Goal: Contribute content: Contribute content

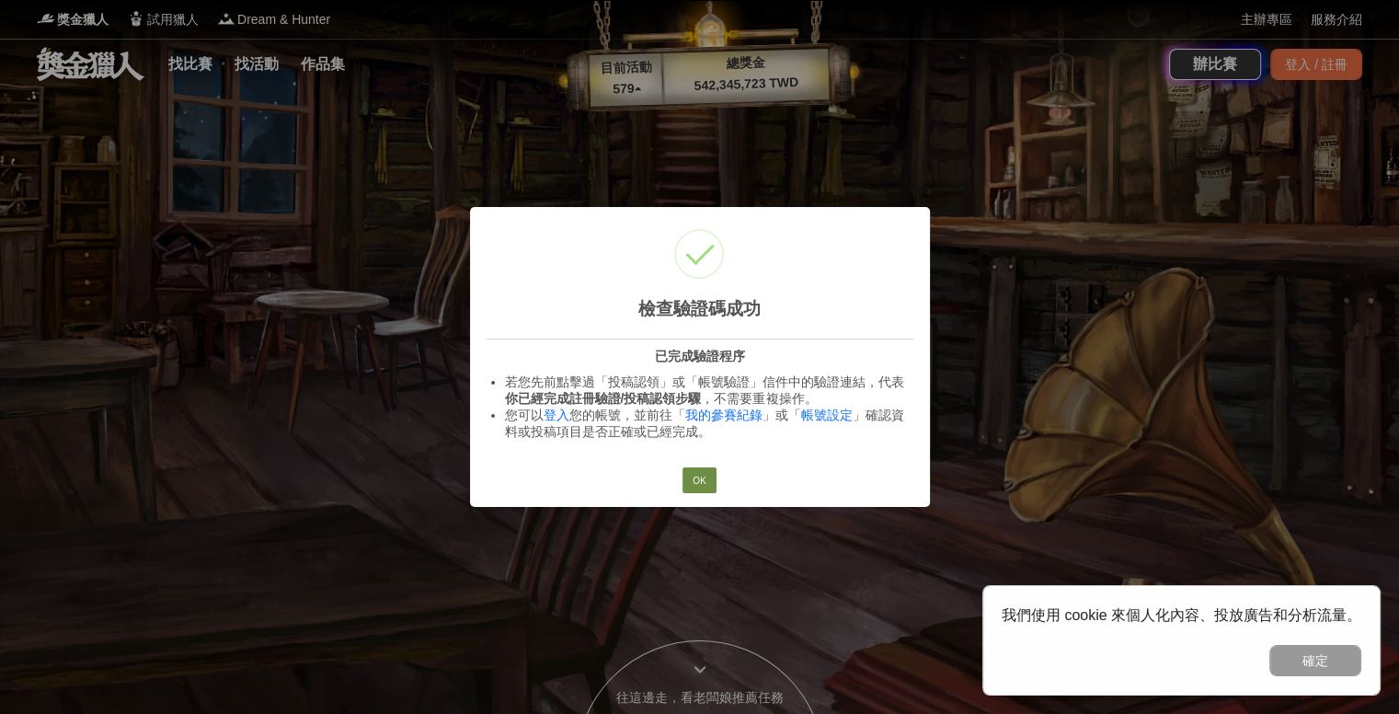
click at [703, 472] on button "OK" at bounding box center [698, 480] width 33 height 26
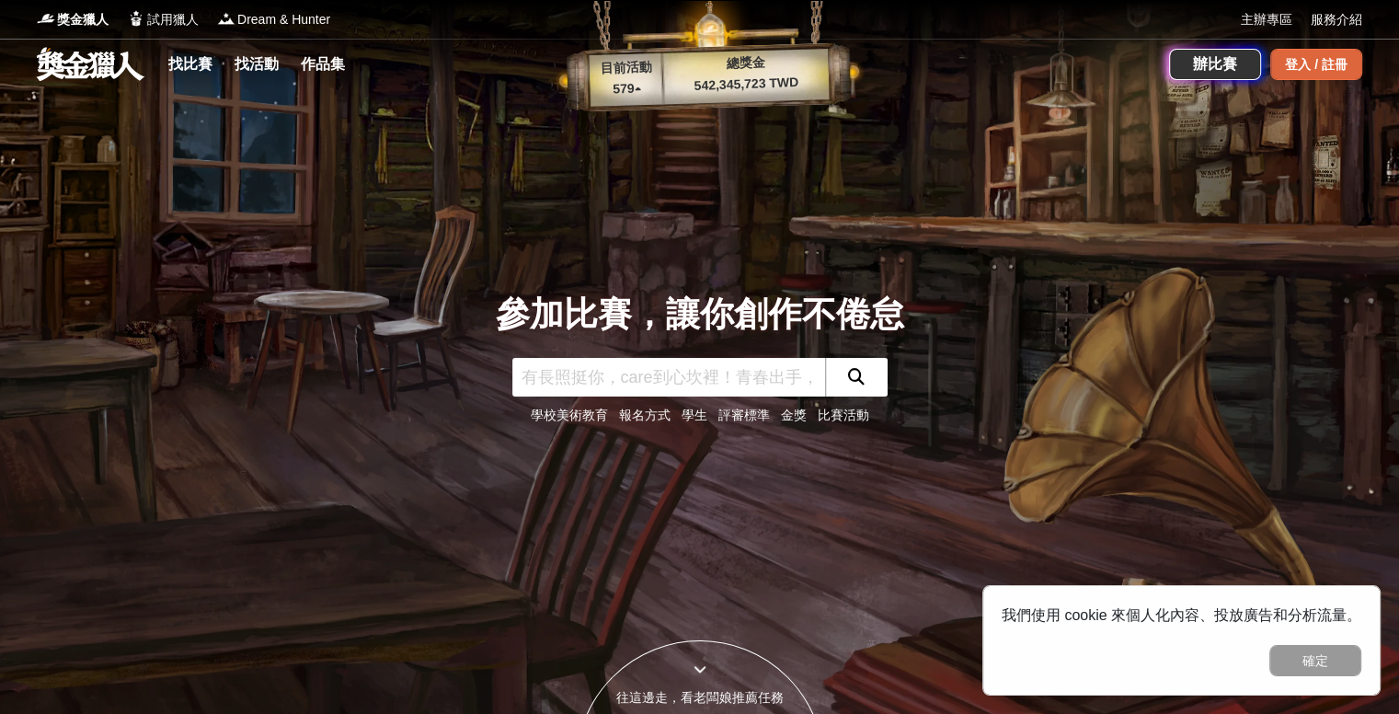
click at [1340, 71] on div "登入 / 註冊" at bounding box center [1316, 64] width 92 height 31
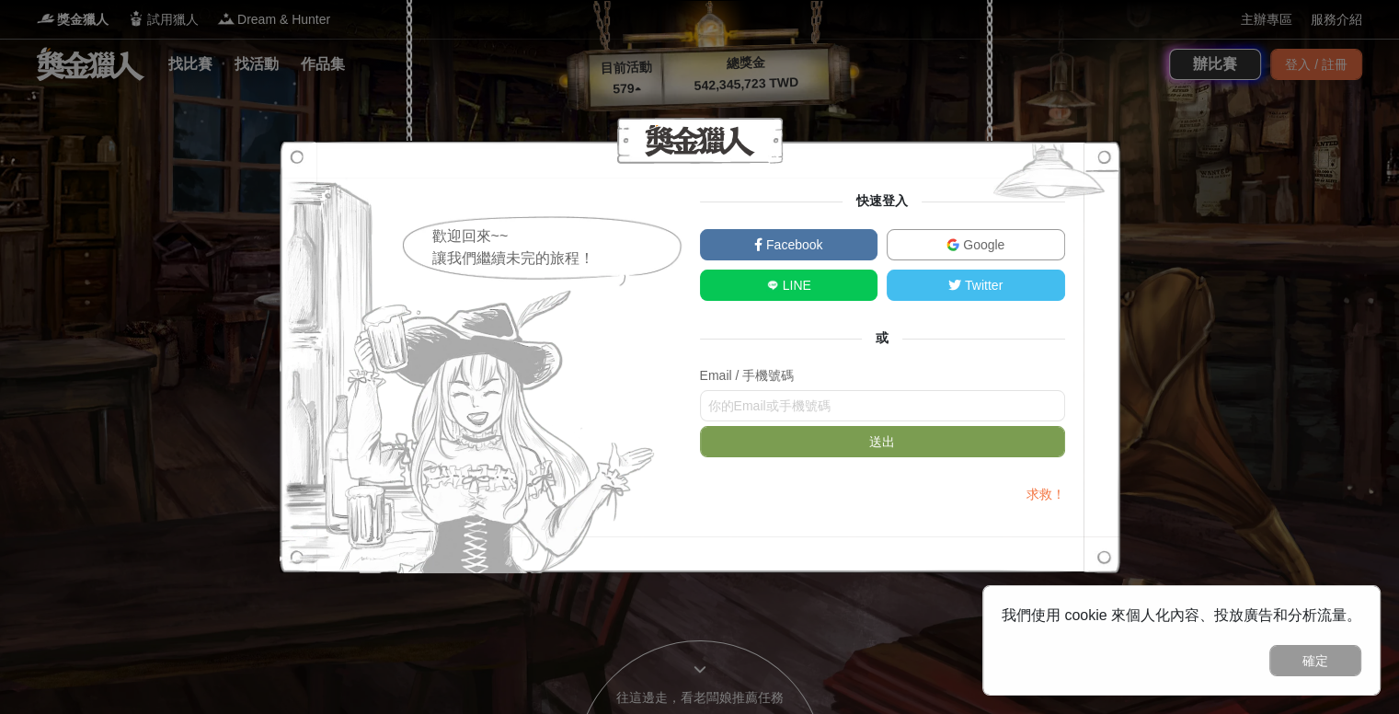
click at [932, 240] on link "Google" at bounding box center [976, 244] width 178 height 31
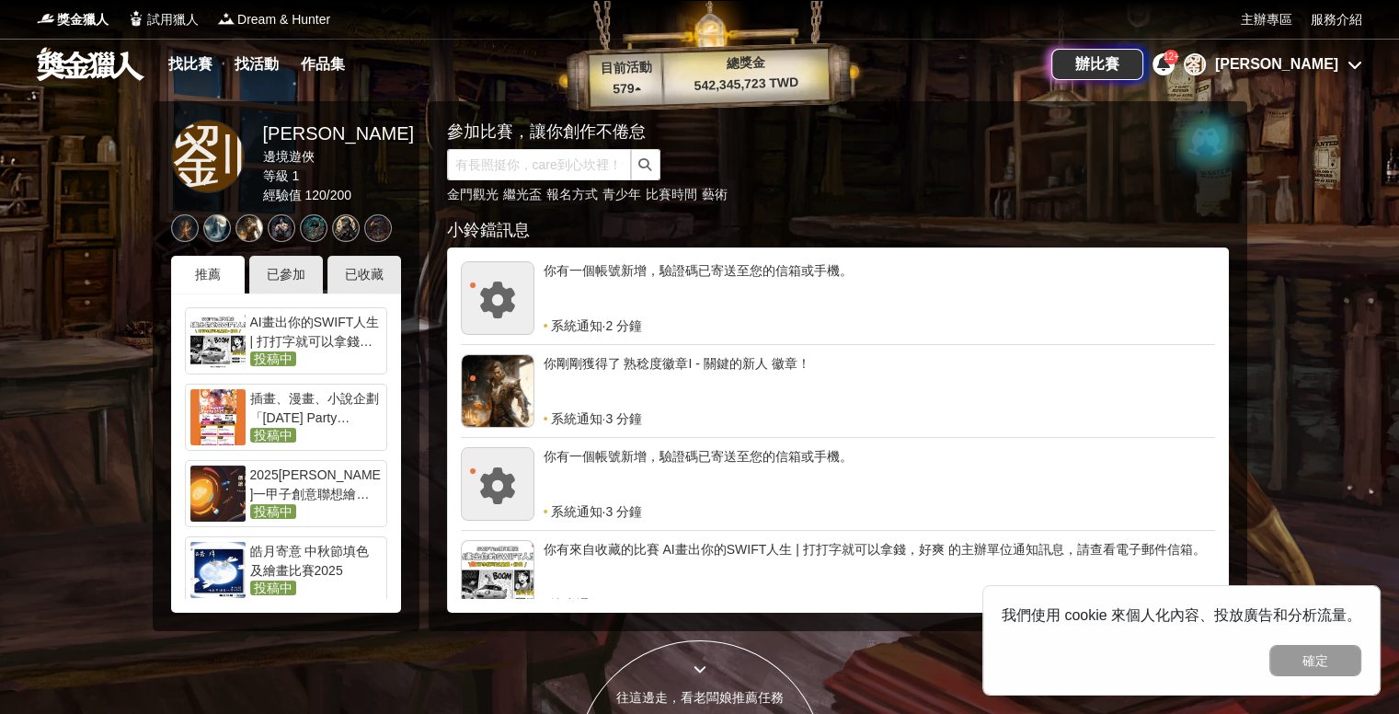
click at [306, 337] on div "AI畫出你的SWIFT人生 | 打打字就可以拿錢，好爽" at bounding box center [316, 331] width 132 height 37
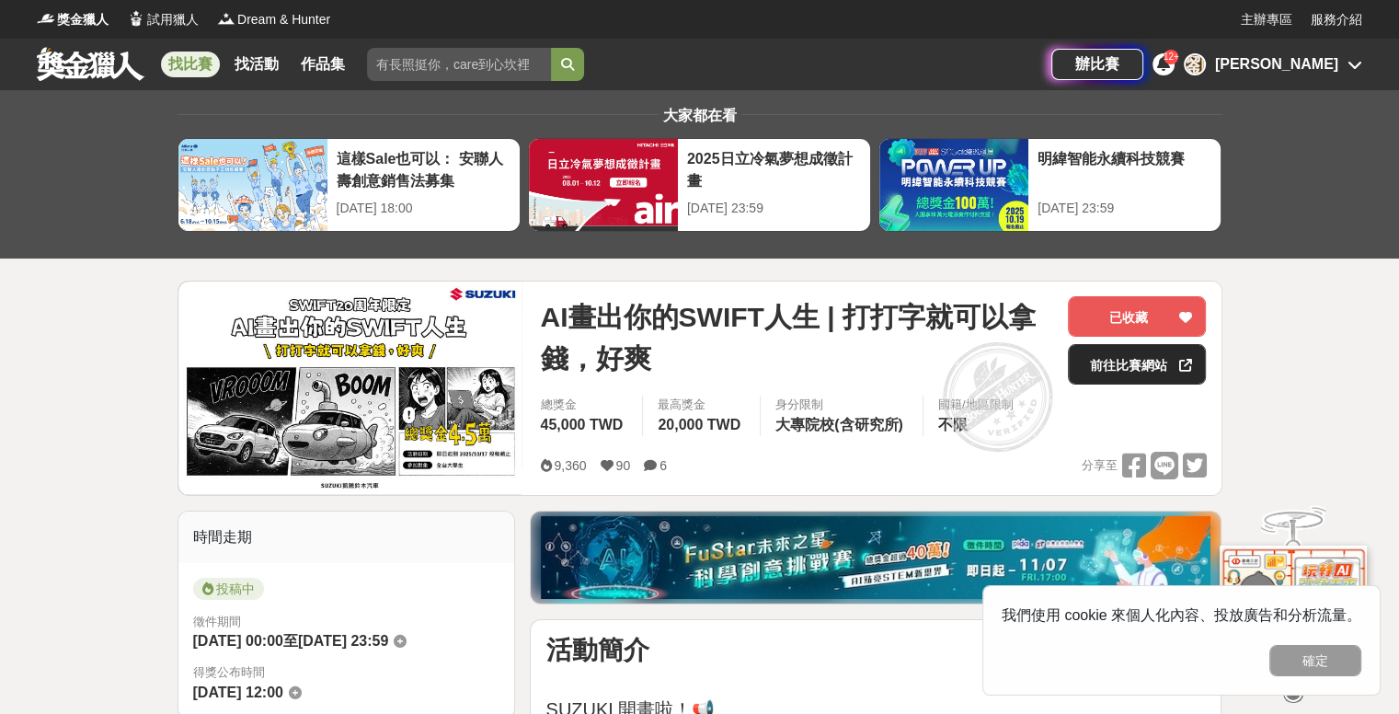
click at [1119, 362] on link "前往比賽網站" at bounding box center [1137, 364] width 138 height 40
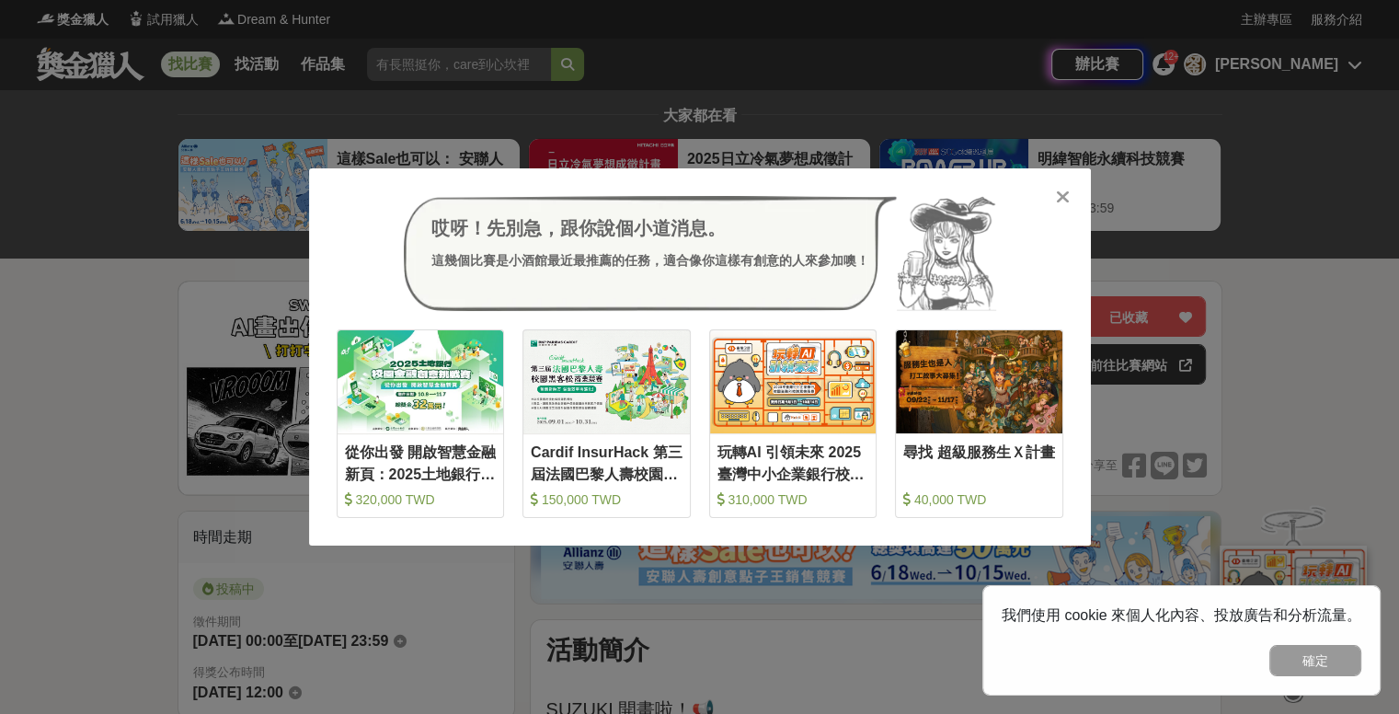
click at [1056, 189] on icon at bounding box center [1063, 197] width 14 height 18
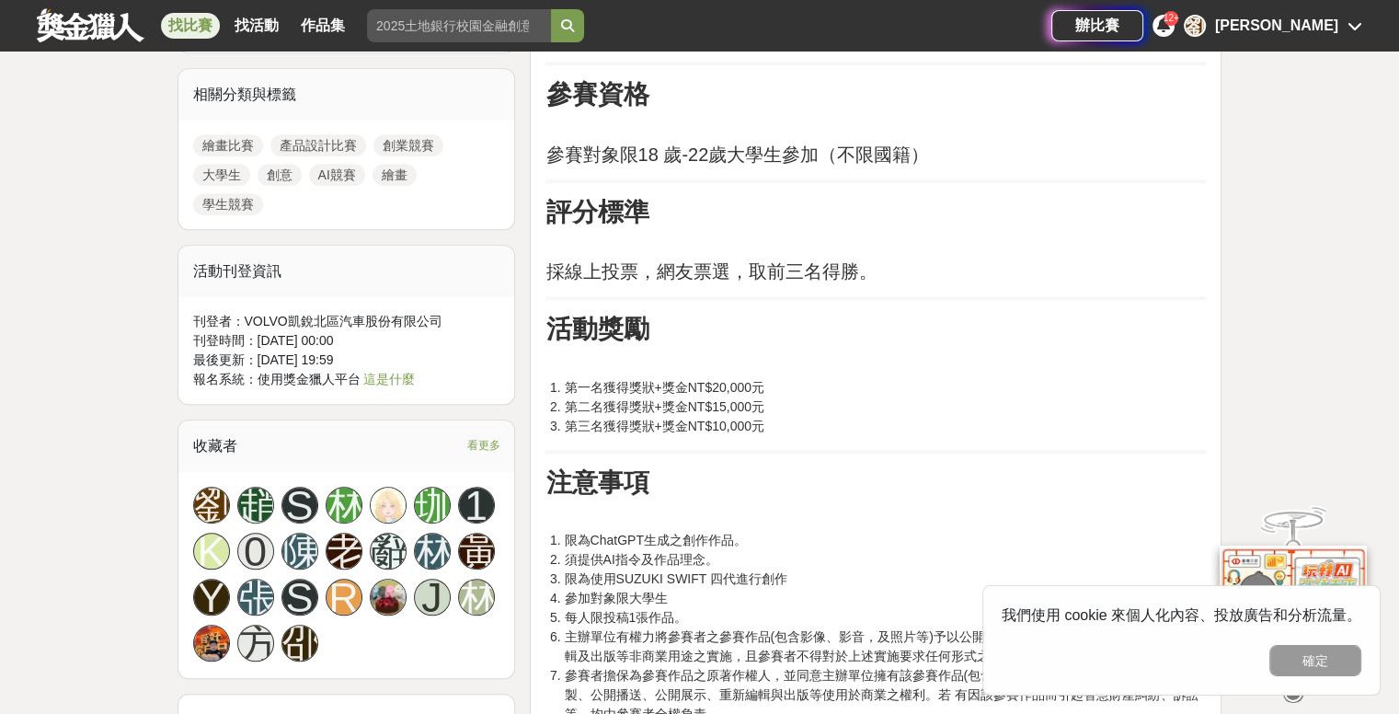
scroll to position [1287, 0]
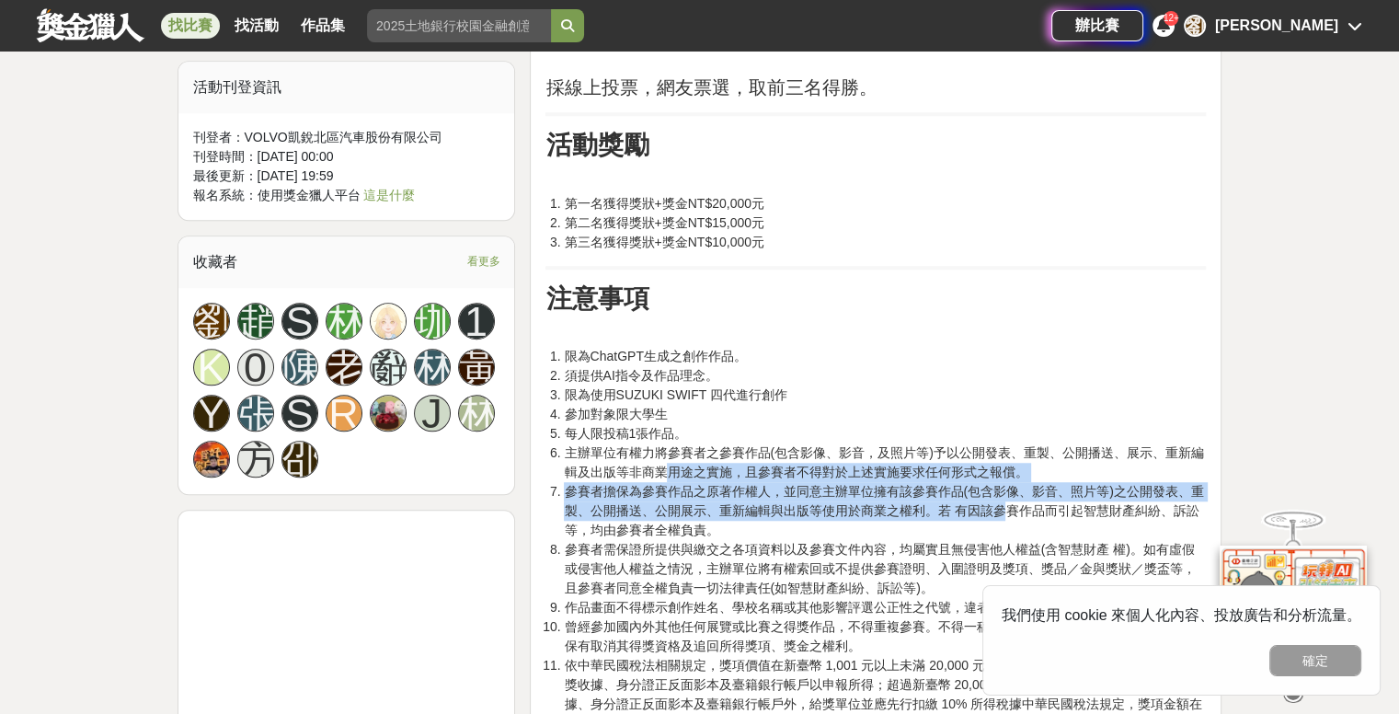
drag, startPoint x: 673, startPoint y: 440, endPoint x: 1001, endPoint y: 486, distance: 331.5
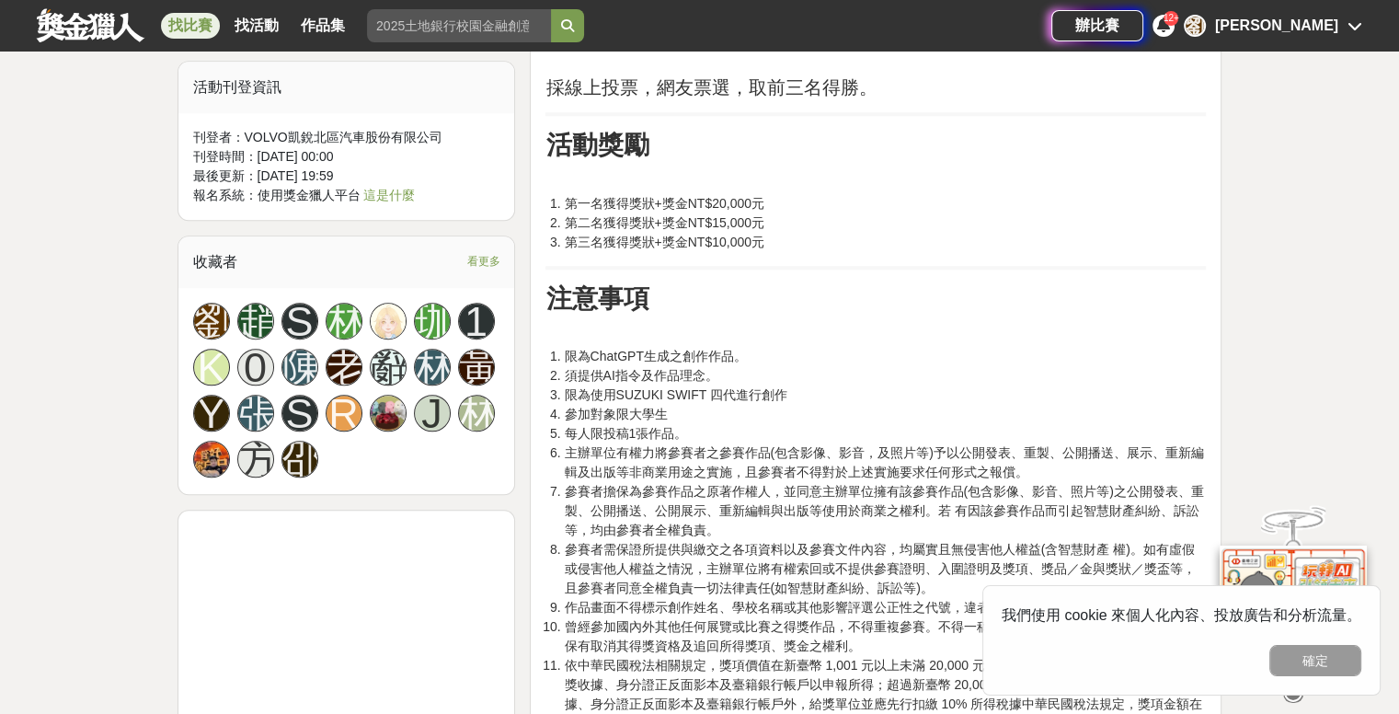
click at [1144, 496] on li "參賽者擔保為參賽作品之原著作權人，並同意主辦單位擁有該參賽作品(包含影像、影音、照片等)之公開發表、重製、公開播送、公開展示、重新編輯與出版等使用於商業之權利…" at bounding box center [885, 511] width 642 height 58
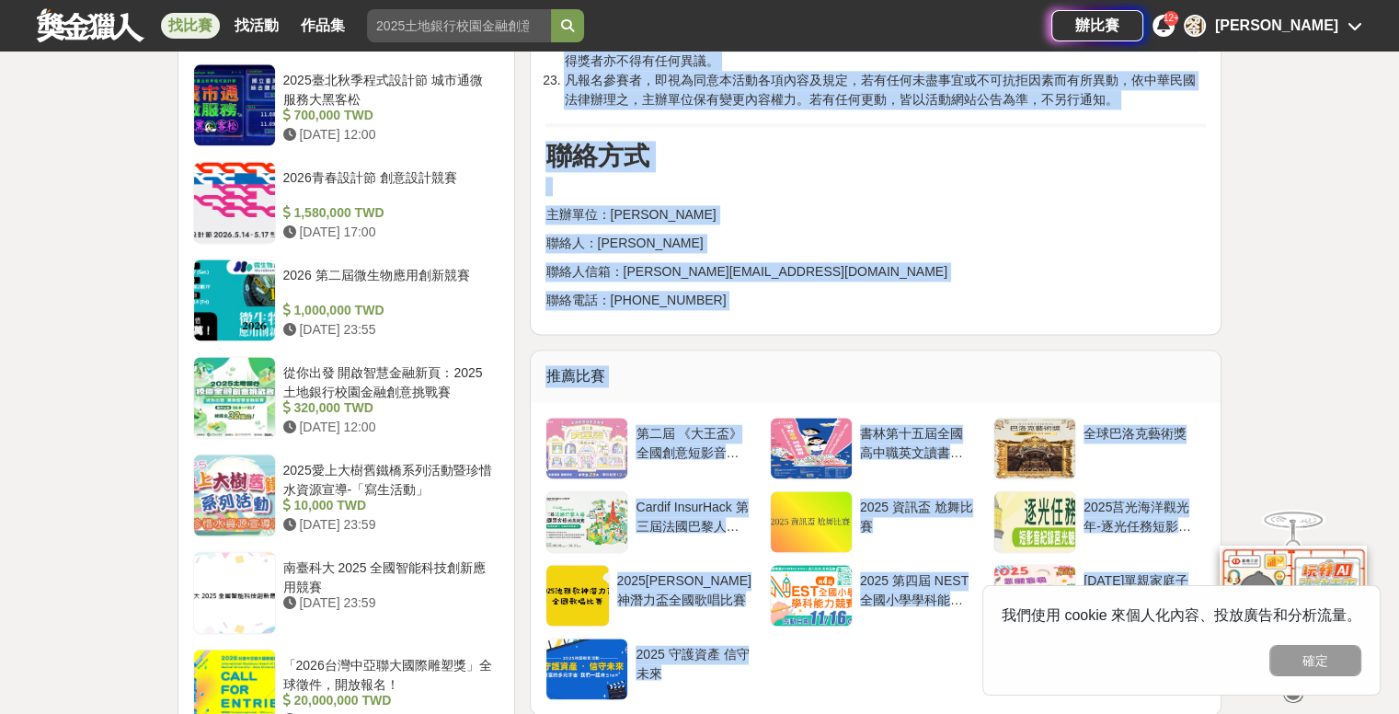
scroll to position [2498, 0]
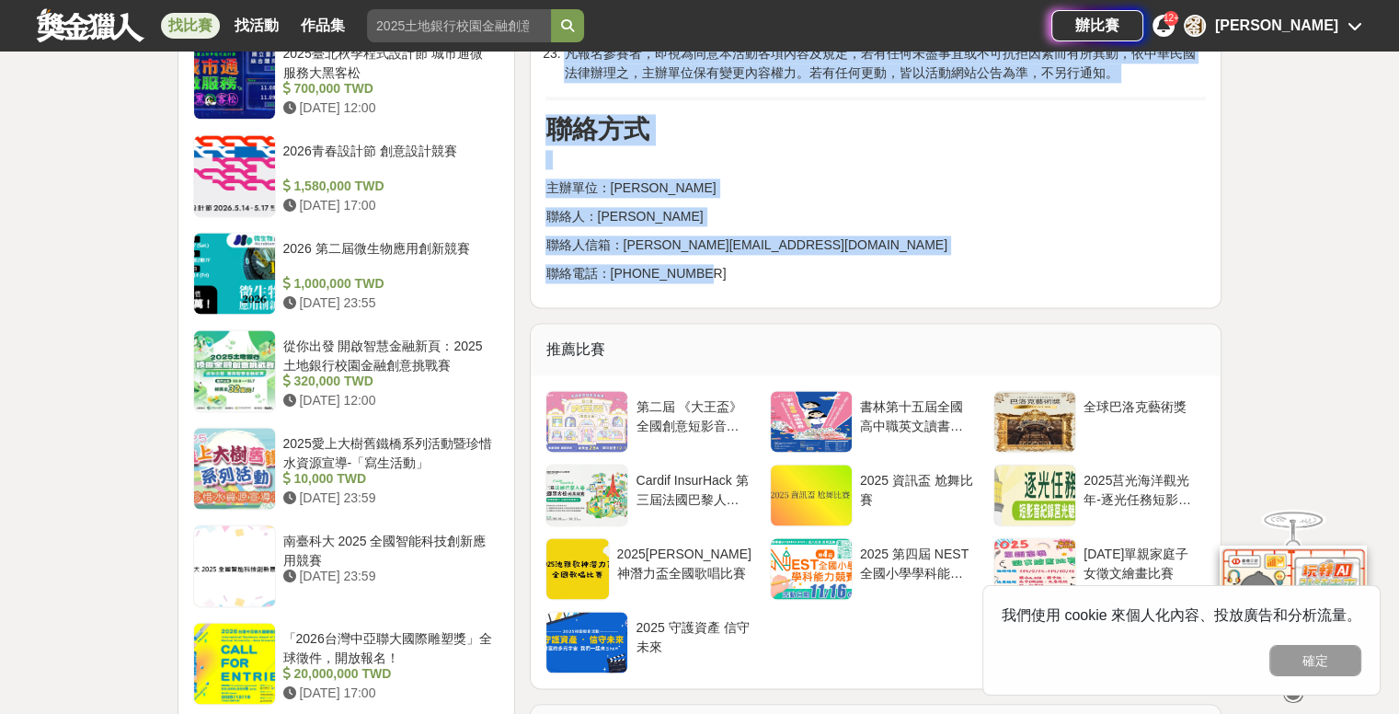
drag, startPoint x: 1067, startPoint y: 431, endPoint x: 954, endPoint y: 245, distance: 218.3
click at [964, 264] on p "聯絡電話：[PHONE_NUMBER]" at bounding box center [875, 273] width 660 height 19
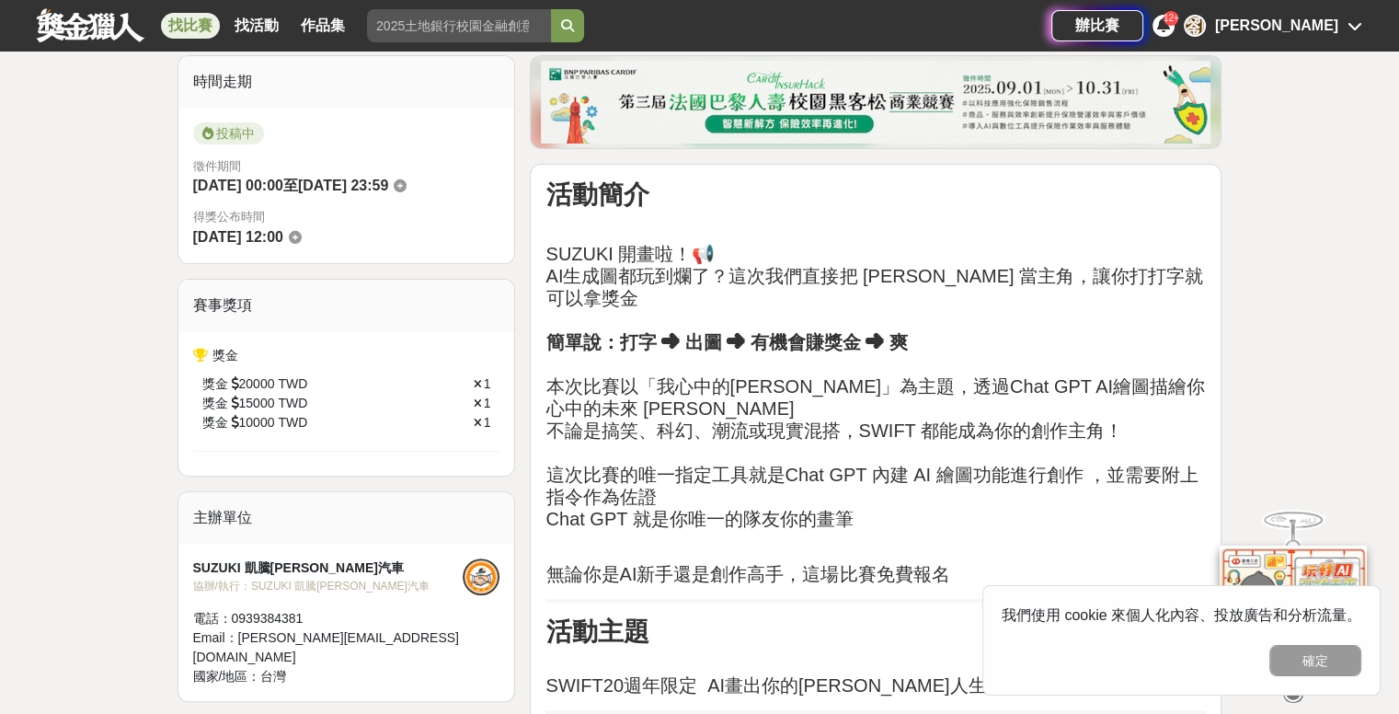
scroll to position [480, 0]
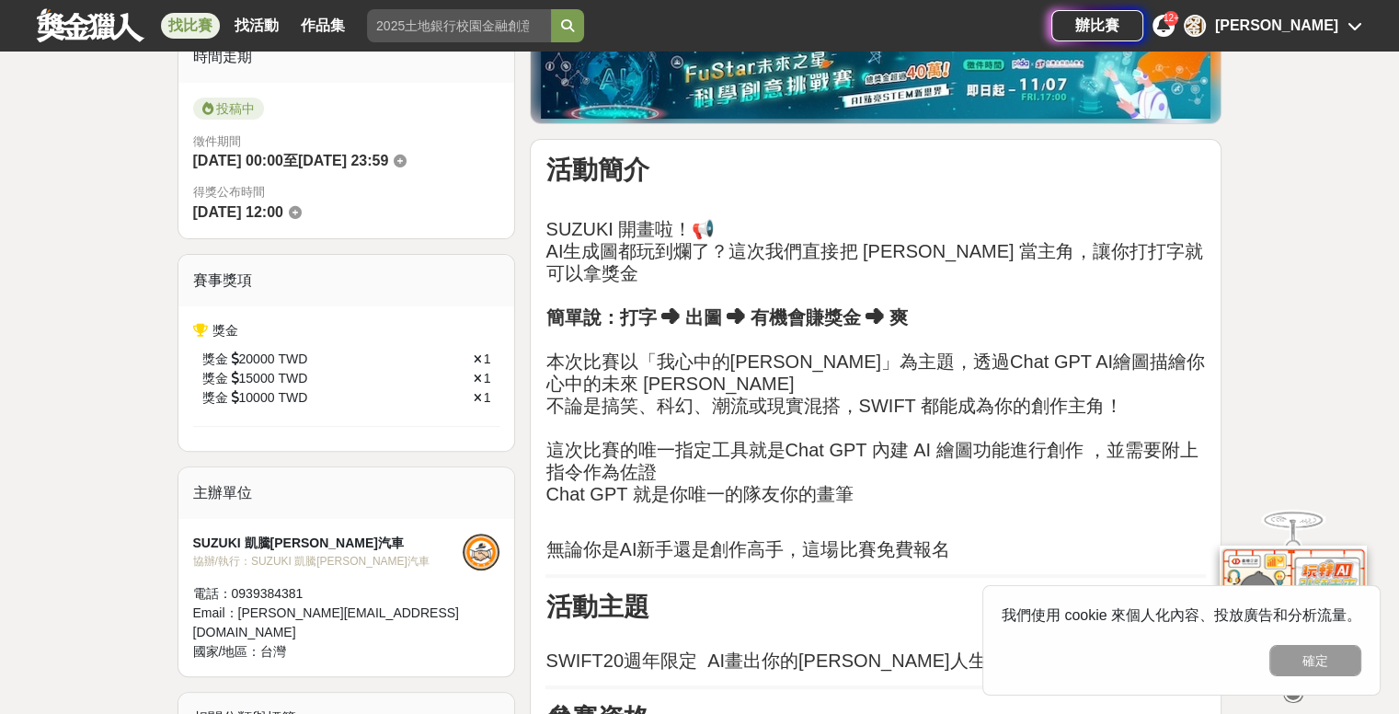
click at [1170, 32] on icon at bounding box center [1163, 24] width 13 height 15
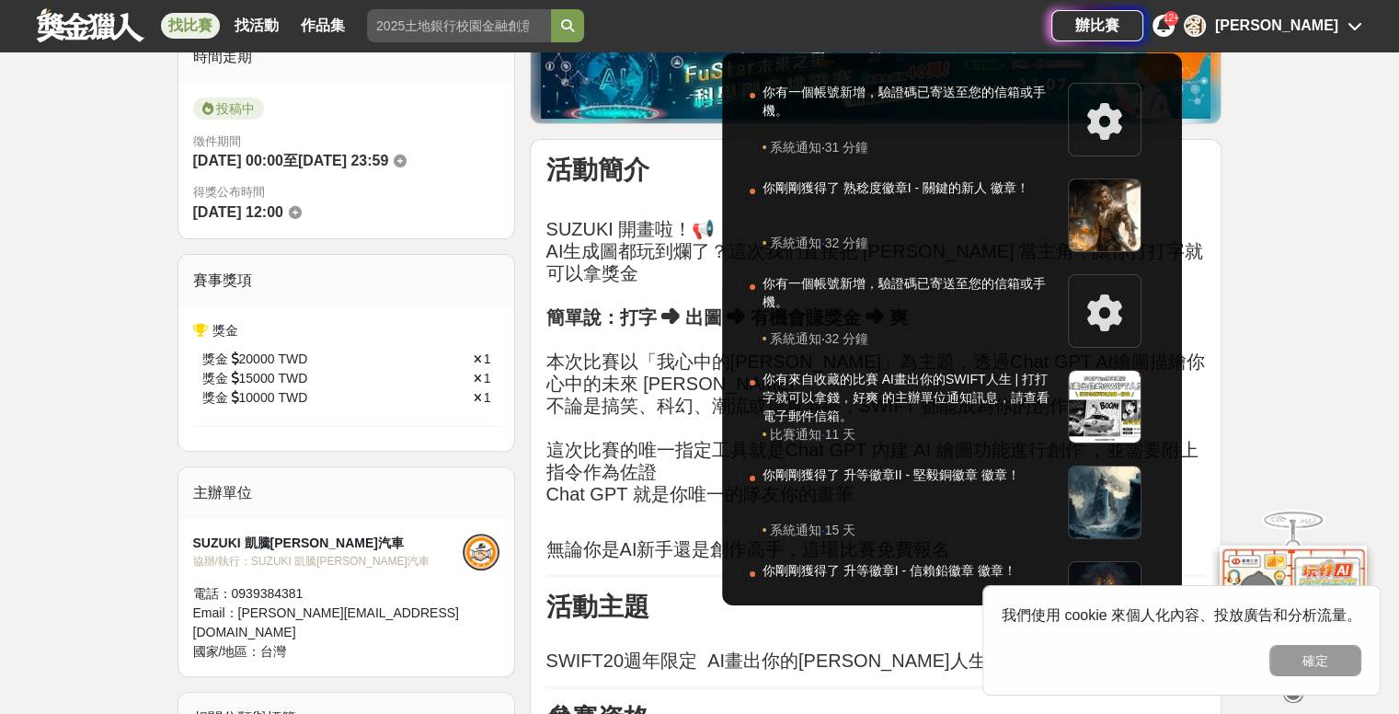
click at [1170, 32] on icon at bounding box center [1163, 24] width 13 height 15
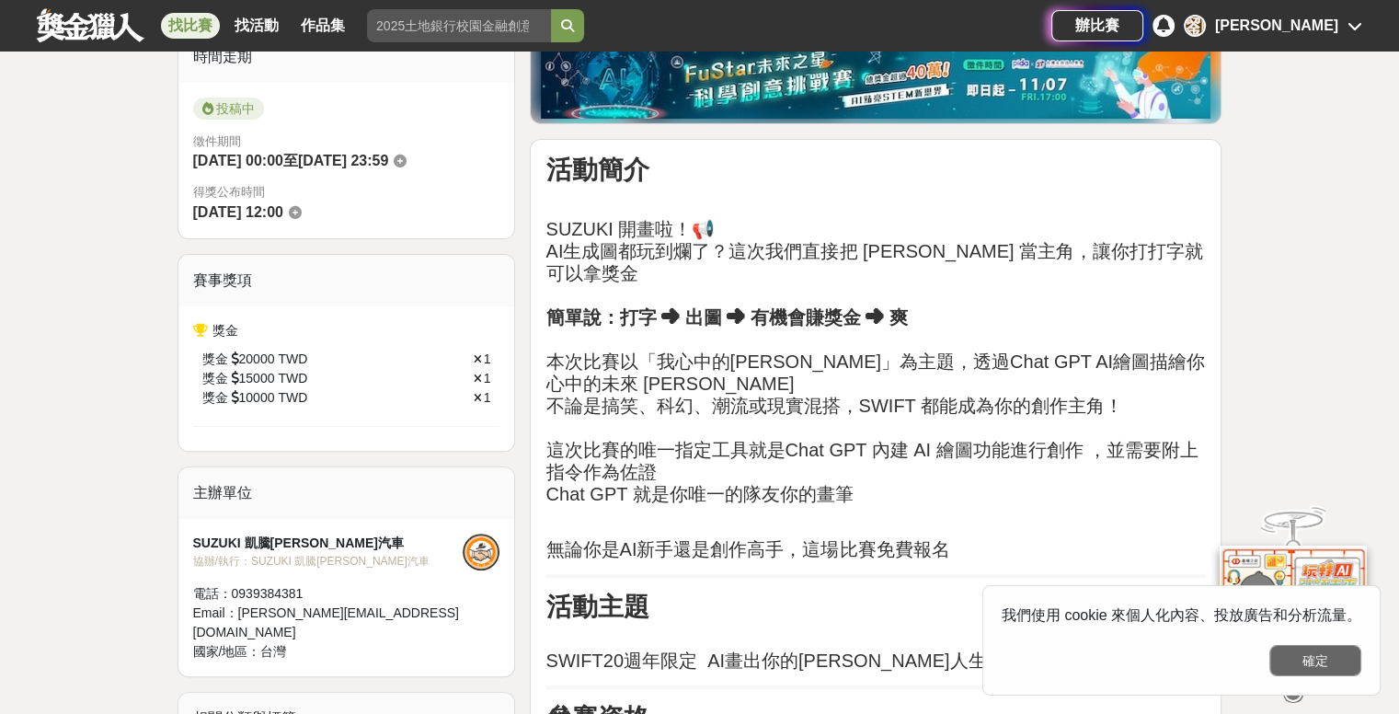
click at [1313, 651] on button "確定" at bounding box center [1315, 660] width 92 height 31
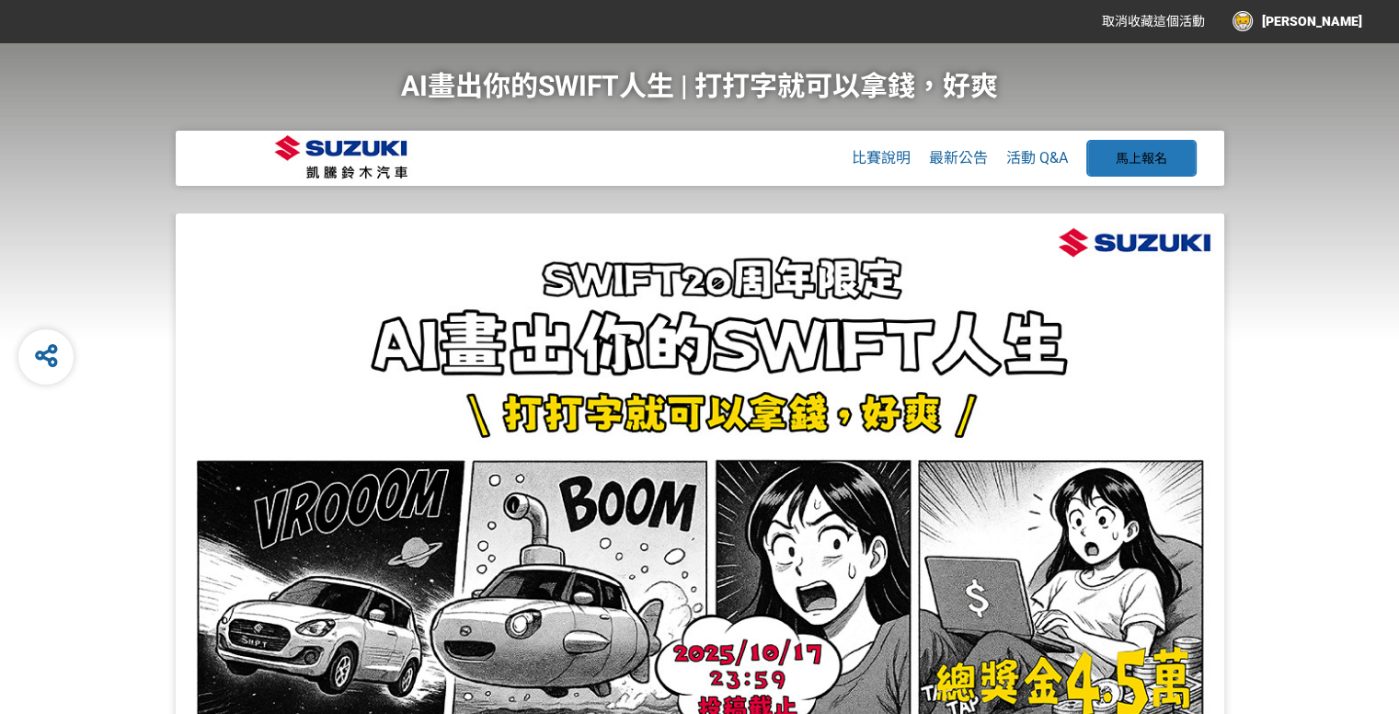
click at [1171, 159] on button "馬上報名" at bounding box center [1141, 158] width 110 height 37
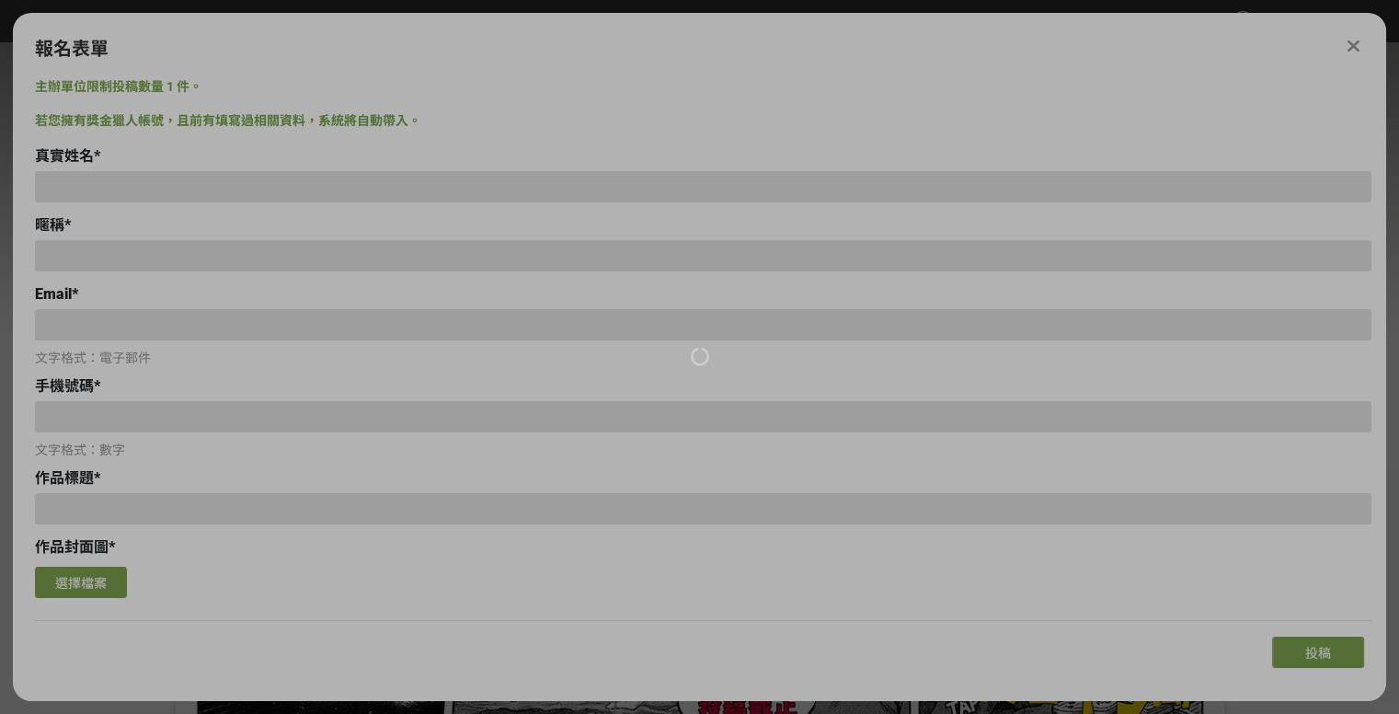
type input "[PERSON_NAME]"
type input "[EMAIL_ADDRESS][DOMAIN_NAME]"
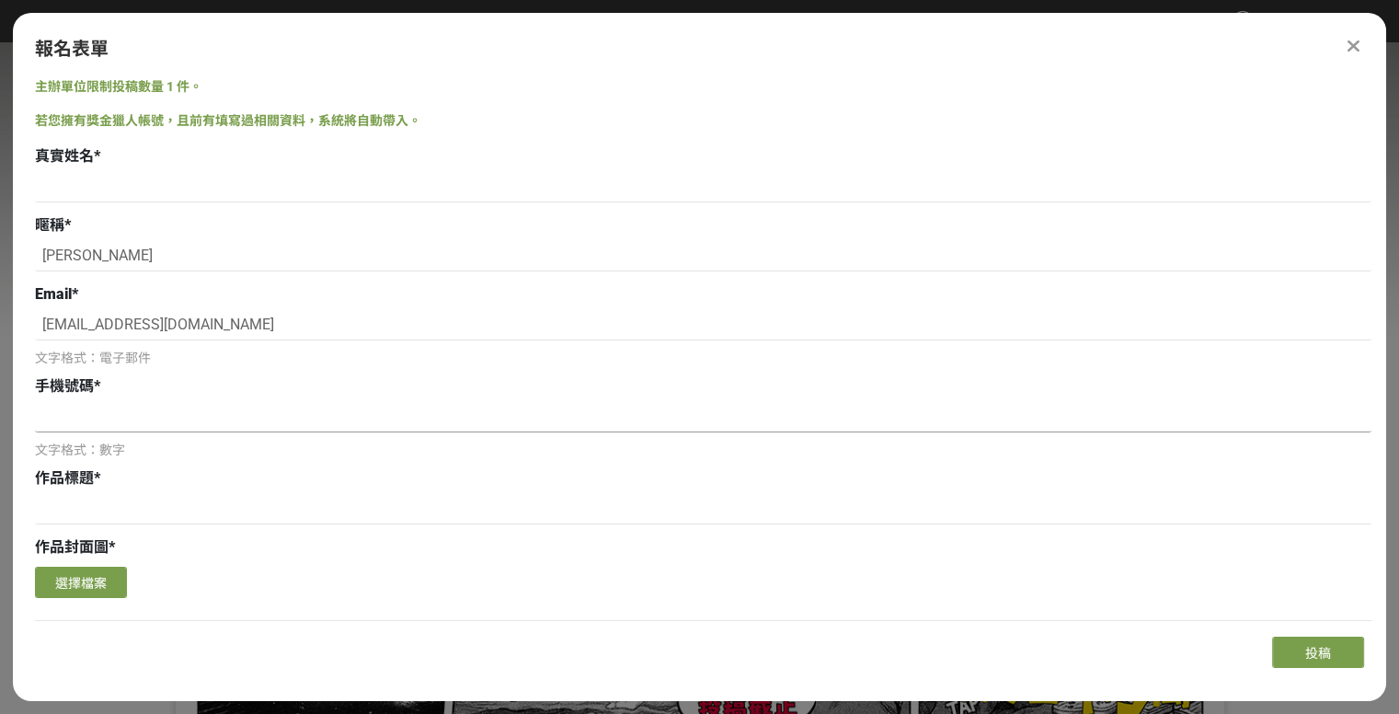
click at [144, 404] on input at bounding box center [703, 416] width 1336 height 31
type input "0907328106"
click at [85, 505] on input at bounding box center [703, 508] width 1336 height 31
paste input "疾馳於未來的餘暉"
type input "疾馳於未來的餘暉"
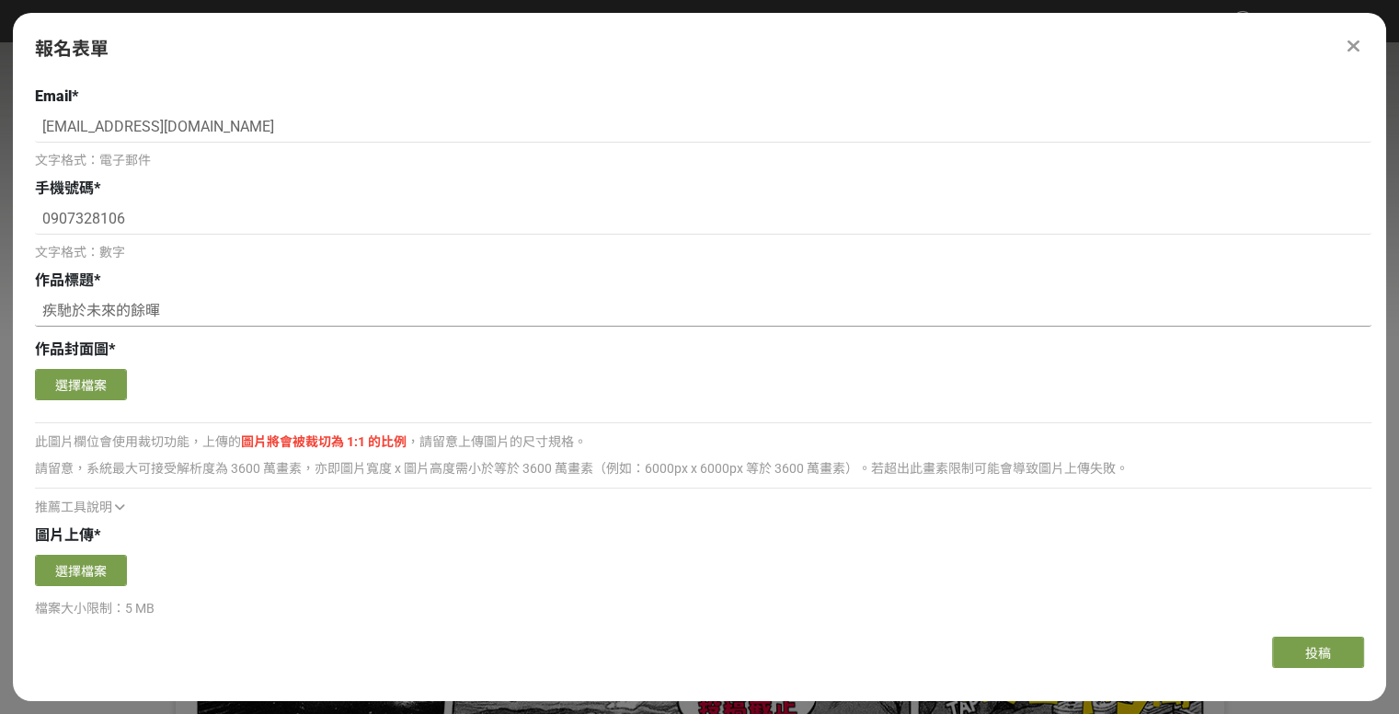
scroll to position [368, 0]
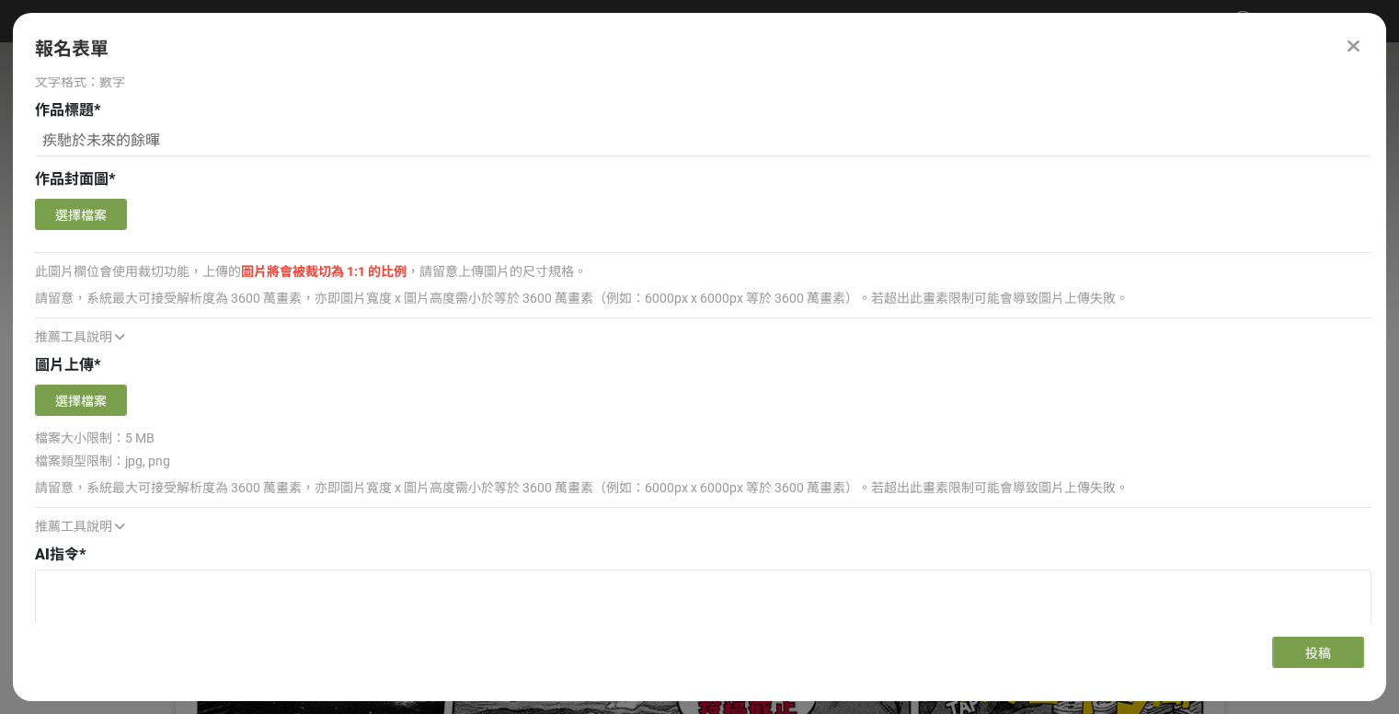
click at [115, 338] on icon at bounding box center [120, 336] width 10 height 13
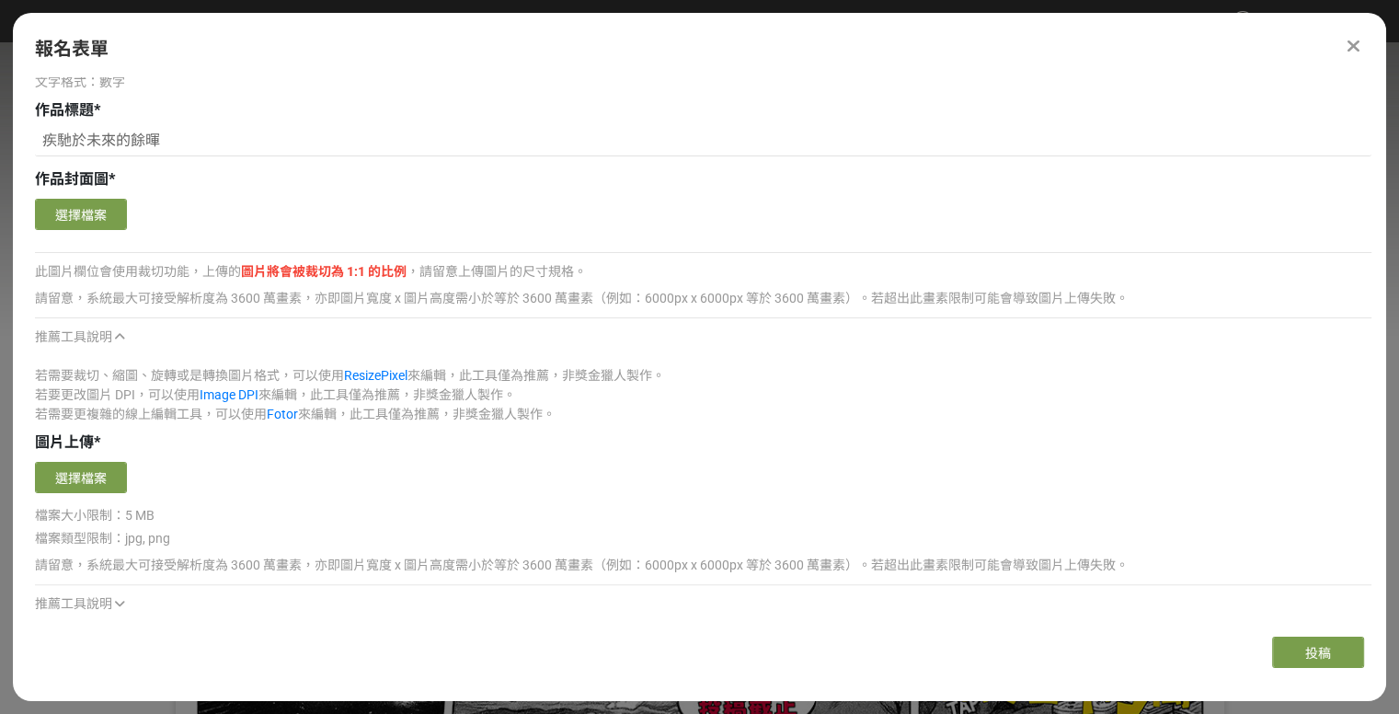
click at [115, 338] on icon at bounding box center [120, 336] width 10 height 13
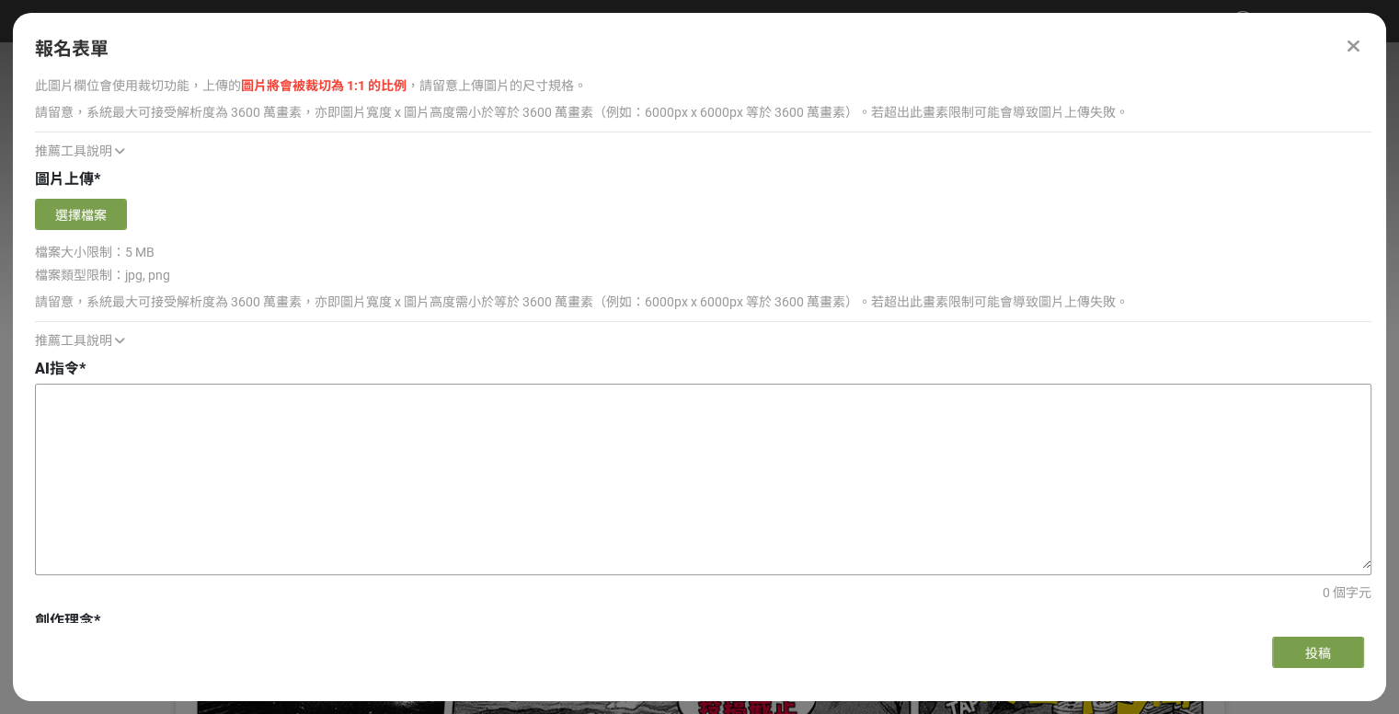
scroll to position [738, 0]
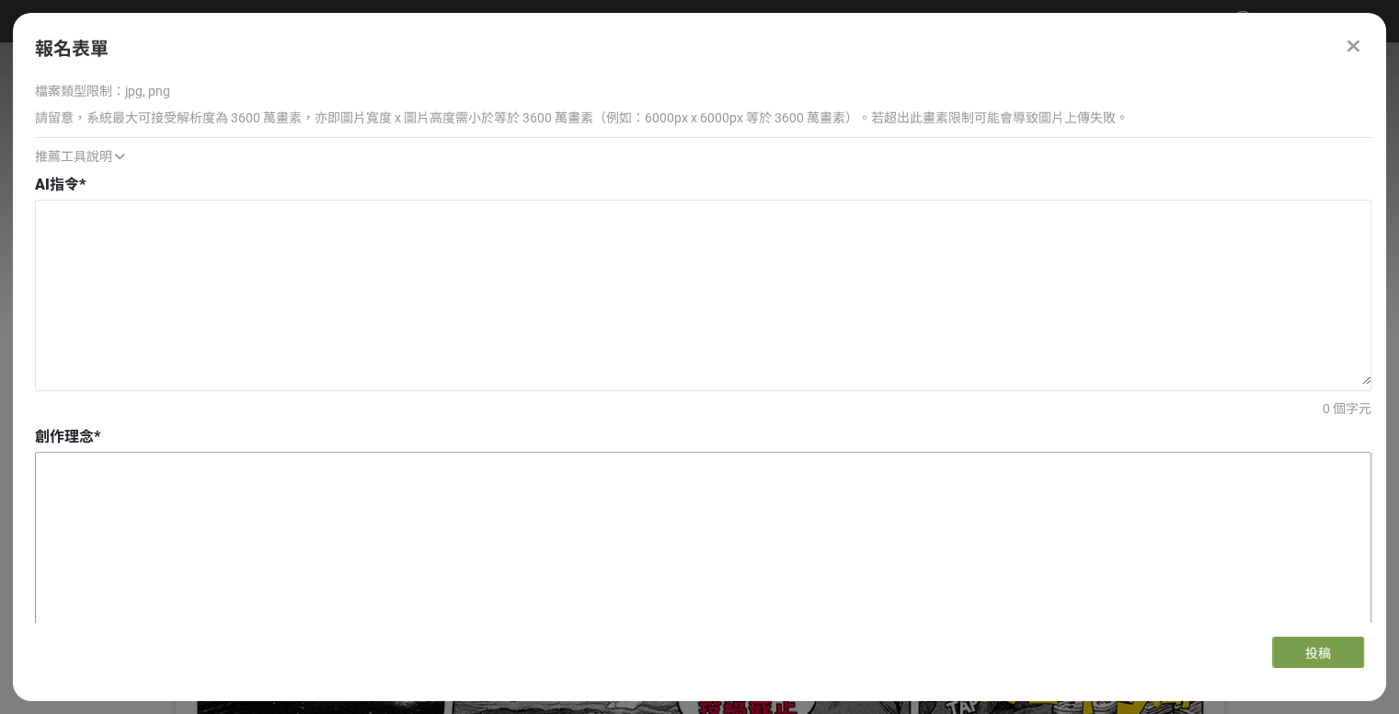
click at [86, 497] on textarea at bounding box center [703, 544] width 1334 height 184
paste textarea "融合1980年代的復古浪潮與未來科技的想像。畫面中的Suzuki Swift以懸浮車姿態漂浮於霓虹網格之上，象徵速度、自由與創新的精神。鮮豔的洋紅與青色光暈交…"
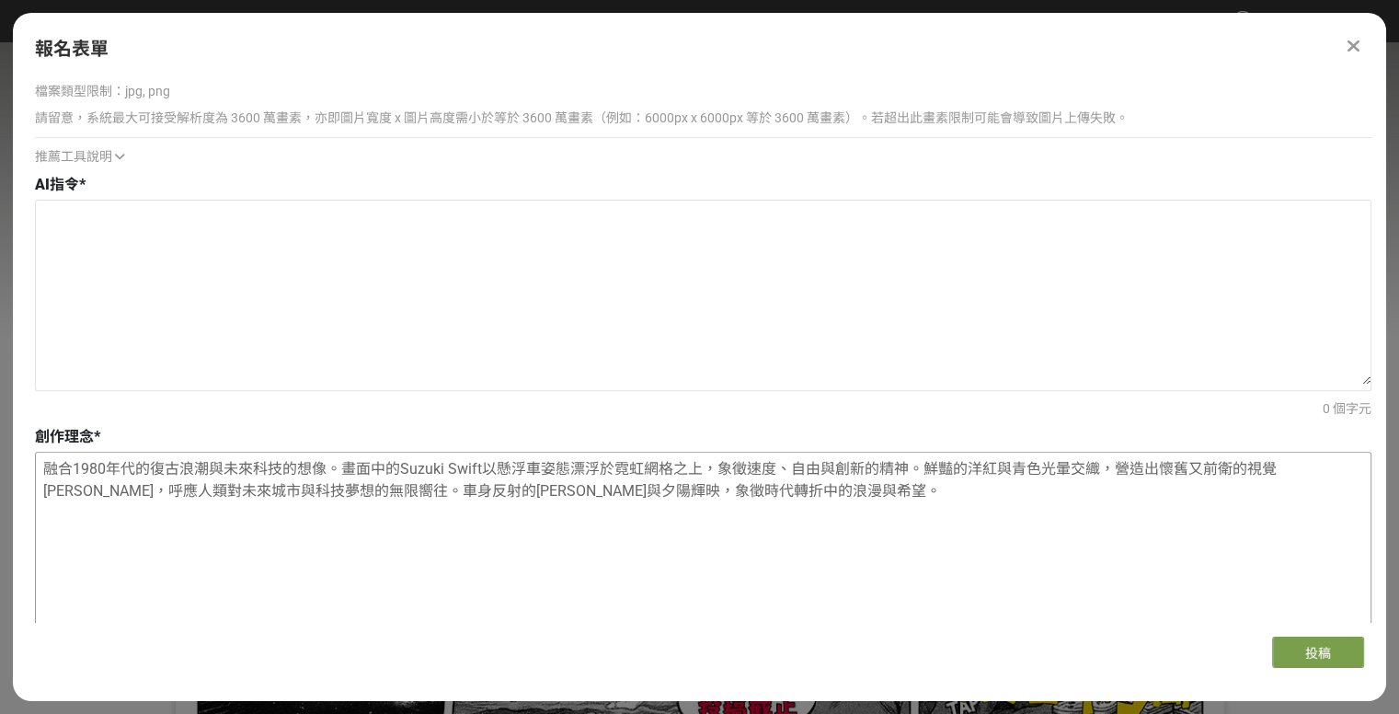
drag, startPoint x: 466, startPoint y: 495, endPoint x: 292, endPoint y: 521, distance: 176.6
click at [292, 521] on textarea "融合1980年代的復古浪潮與未來科技的想像。畫面中的Suzuki Swift以懸浮車姿態漂浮於霓虹網格之上，象徵速度、自由與創新的精神。鮮豔的洋紅與青色光暈交…" at bounding box center [703, 544] width 1334 height 184
click at [680, 527] on textarea "融合1980年代的復古浪潮與未來科技的想像。畫面中的Suzuki Swift以懸浮車姿態漂浮於霓虹網格之上，象徵速度、自由與創新的精神。鮮豔的洋紅與青色光暈交…" at bounding box center [703, 544] width 1334 height 184
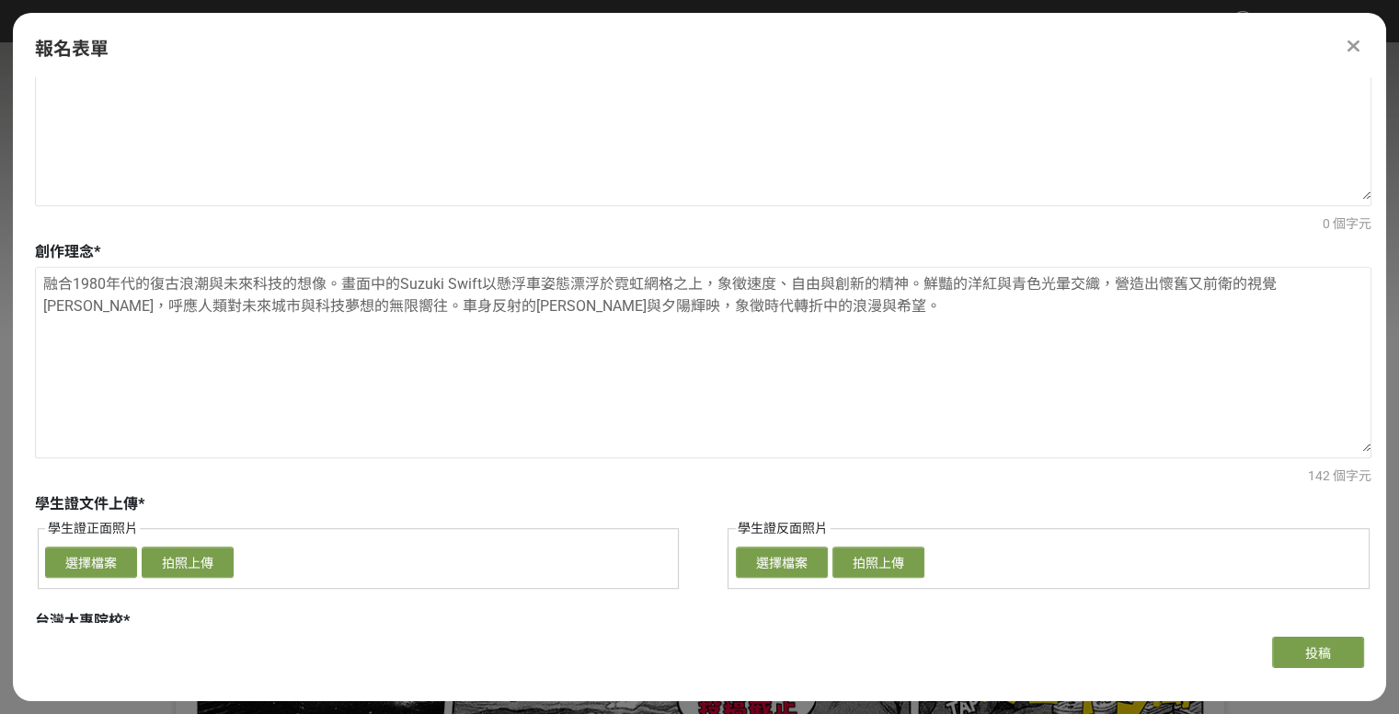
scroll to position [921, 0]
type textarea "融合1980年代的復古浪潮與未來科技的想像。畫面中的Suzuki Swift以懸浮車姿態漂浮於霓虹網格之上，象徵速度、自由與創新的精神。鮮豔的洋紅與青色光暈交…"
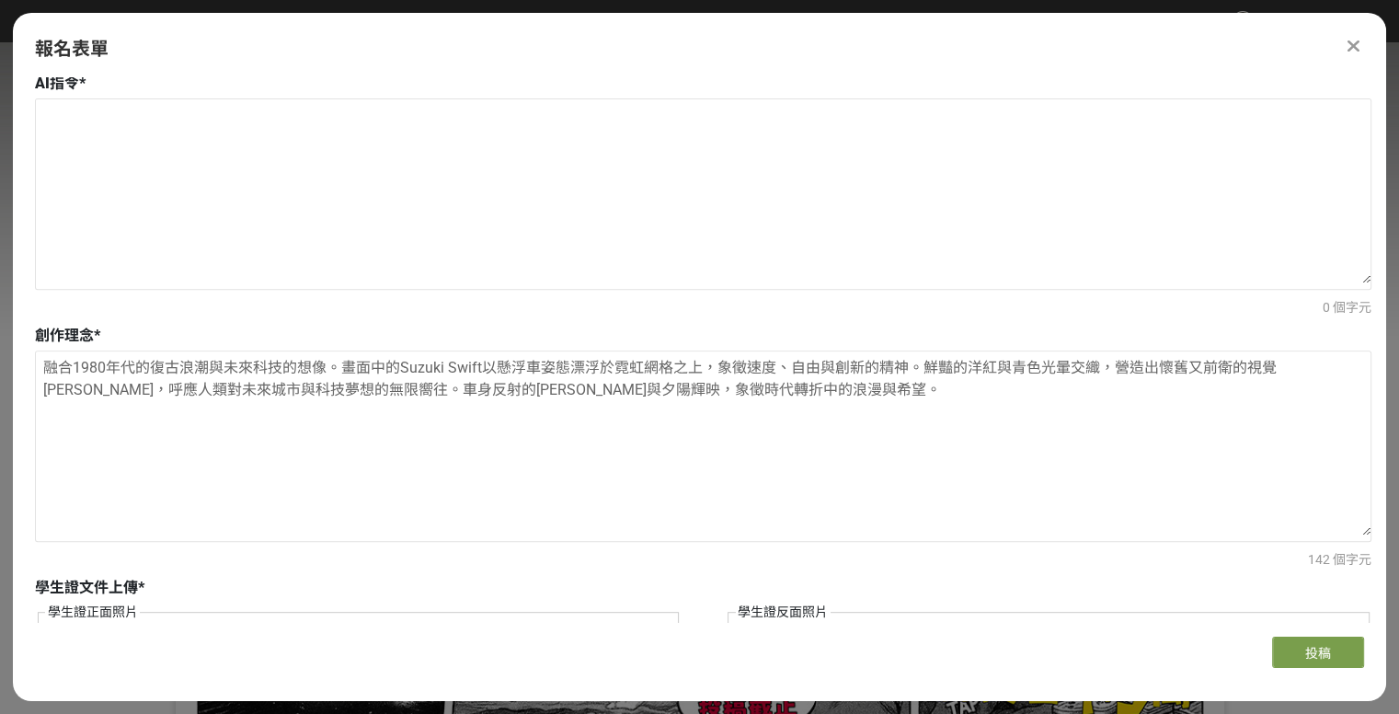
scroll to position [738, 0]
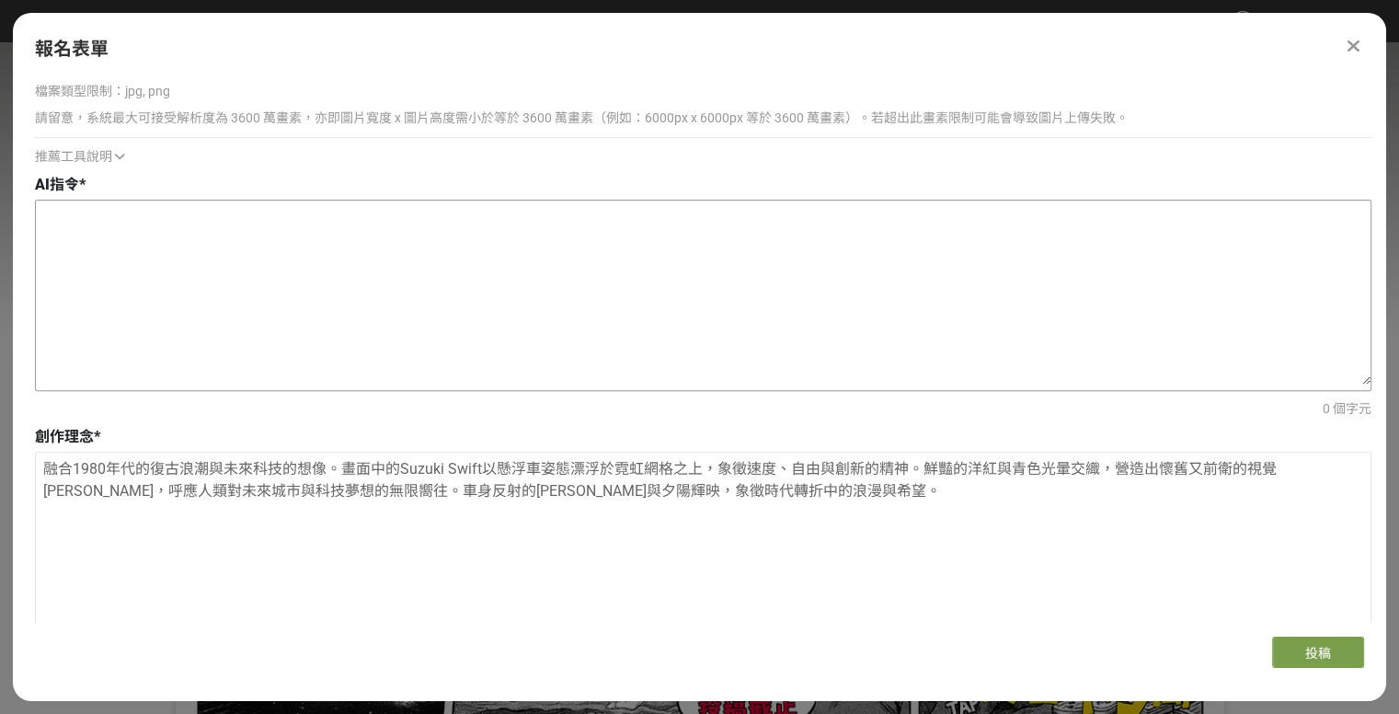
click at [125, 248] on textarea at bounding box center [703, 292] width 1334 height 184
paste textarea "幫我生成一台suzuki swift四代 車標要顯示出來 輪胎要斜的 每個輪胎下要有漩渦 車體可以幫我用成懸浮車的樣子 創作一幅合成波美學圖像：復古未來主義 …"
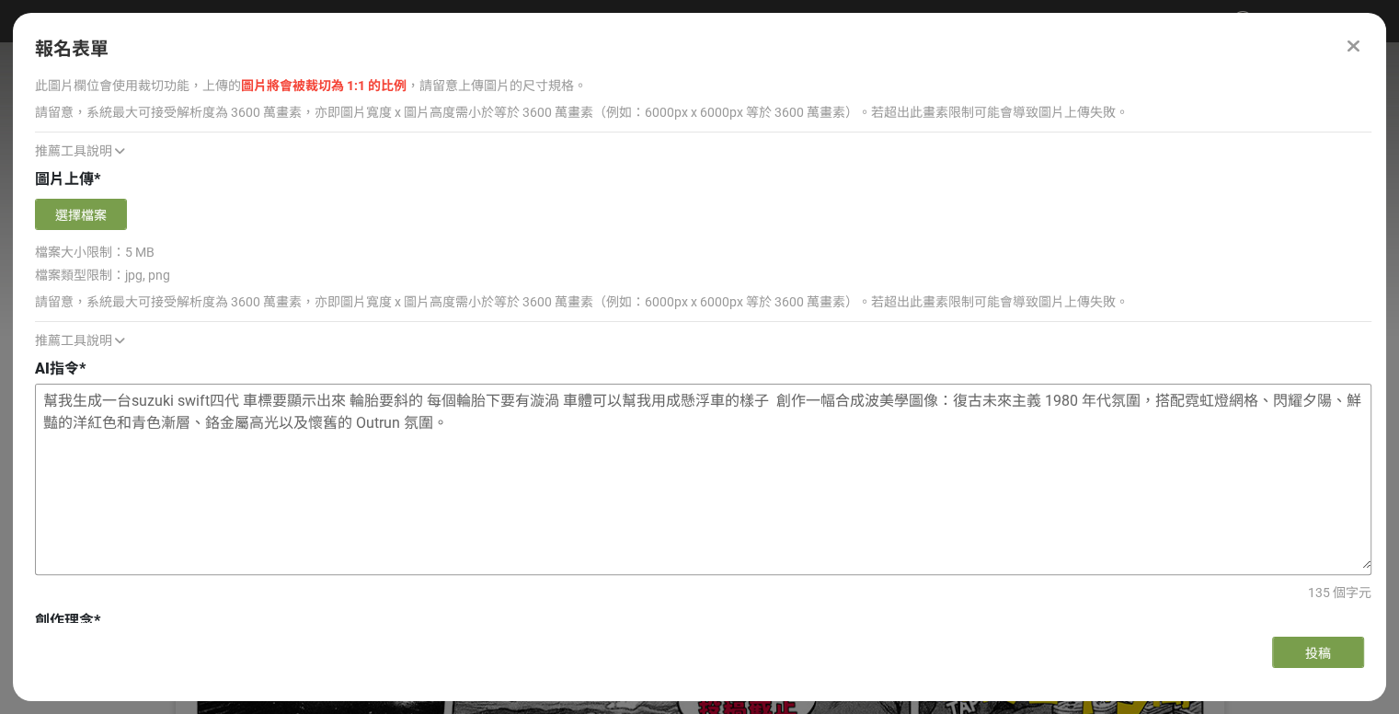
scroll to position [370, 0]
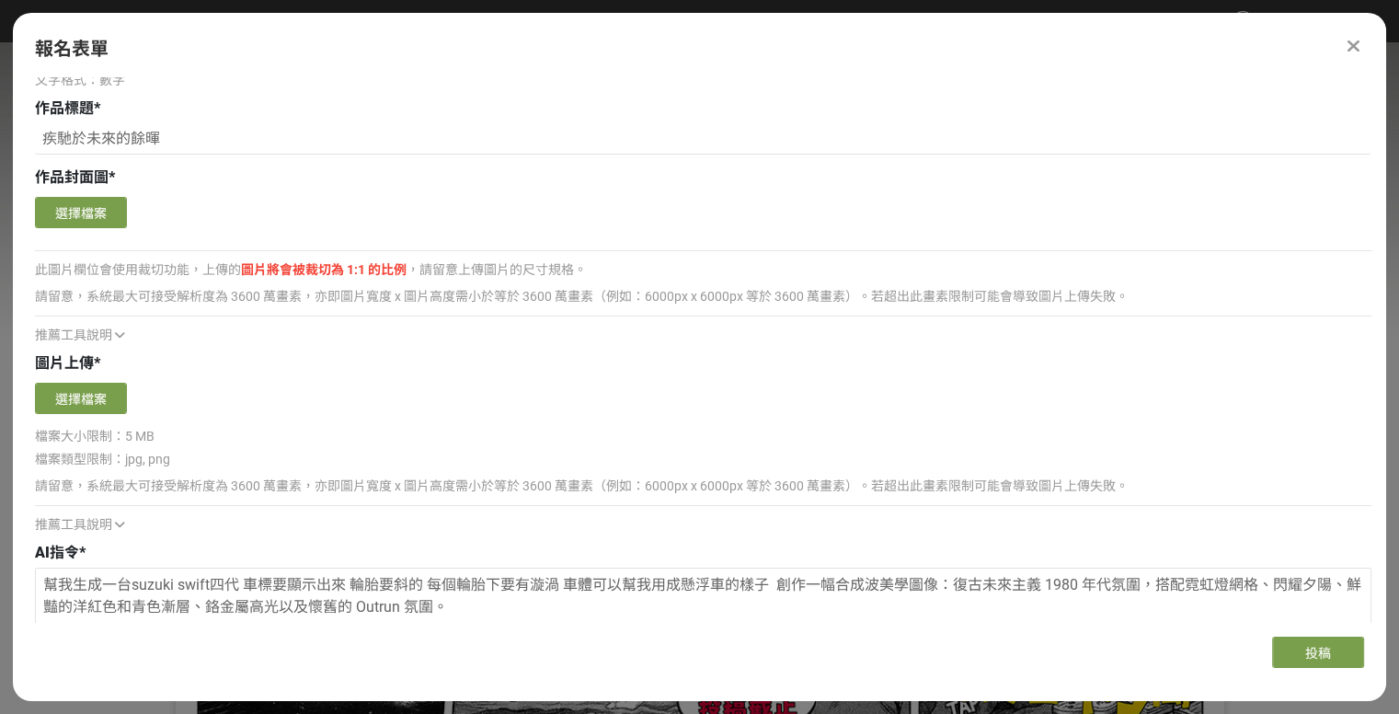
type textarea "幫我生成一台suzuki swift四代 車標要顯示出來 輪胎要斜的 每個輪胎下要有漩渦 車體可以幫我用成懸浮車的樣子 創作一幅合成波美學圖像：復古未來主義 …"
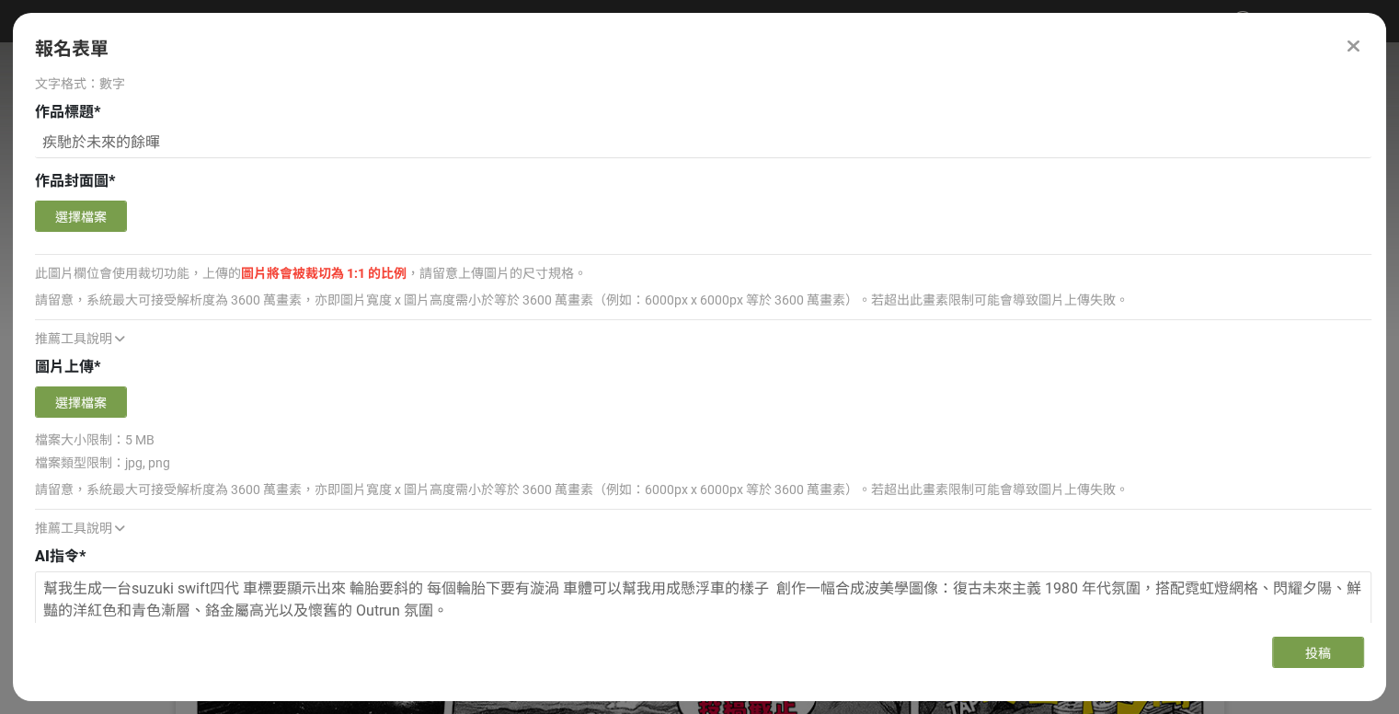
scroll to position [368, 0]
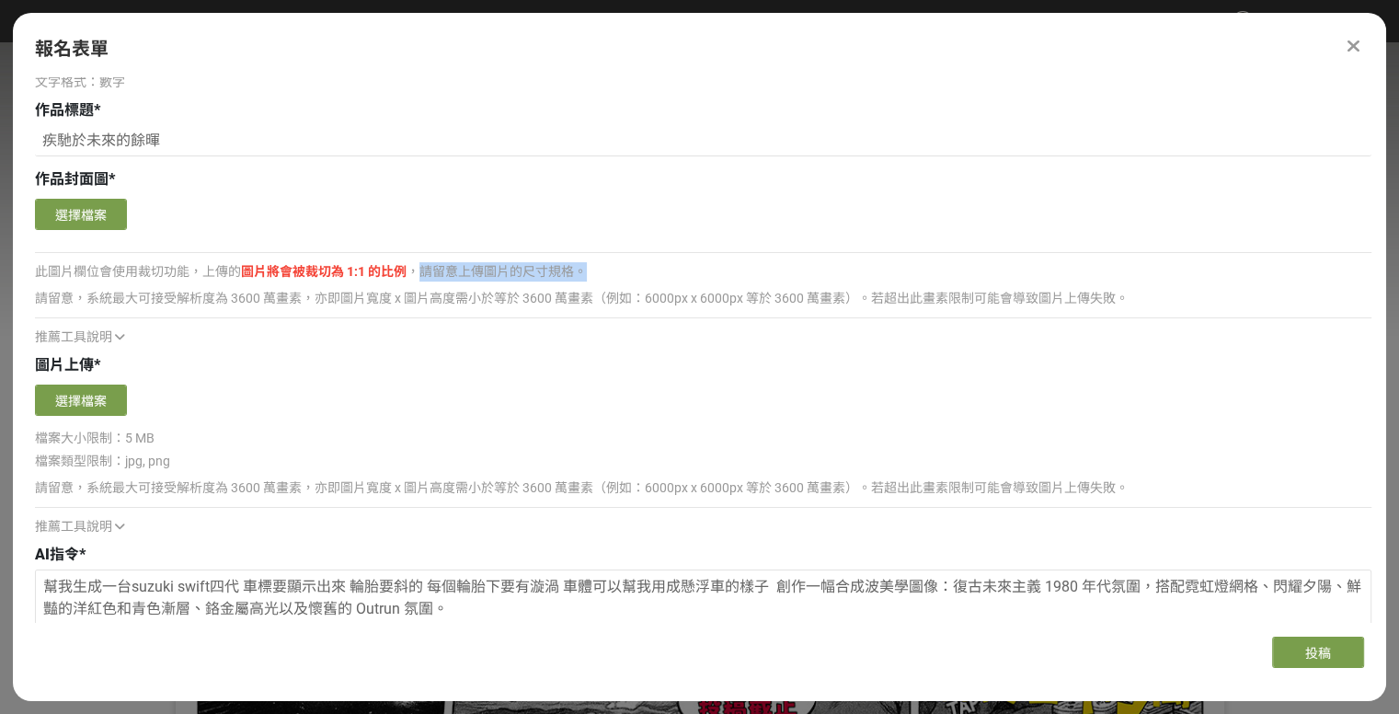
drag, startPoint x: 416, startPoint y: 267, endPoint x: 588, endPoint y: 278, distance: 172.3
click at [588, 278] on div "此圖片欄位會使用裁切功能，上傳的 圖片將會被裁切為 1:1 的比例 ，請留意上傳圖片的尺寸規格。" at bounding box center [703, 262] width 1336 height 39
click at [672, 273] on div "此圖片欄位會使用裁切功能，上傳的 圖片將會被裁切為 1:1 的比例 ，請留意上傳圖片的尺寸規格。" at bounding box center [703, 262] width 1336 height 39
drag, startPoint x: 29, startPoint y: 289, endPoint x: 404, endPoint y: 309, distance: 375.7
click at [404, 309] on div "請留意，系統最大可接受解析度為 3600 萬畫素，亦即圖片寬度 x 圖片高度需小於等於 3600 萬畫素（例如：6000px x 6000px 等於 3600…" at bounding box center [703, 316] width 1336 height 62
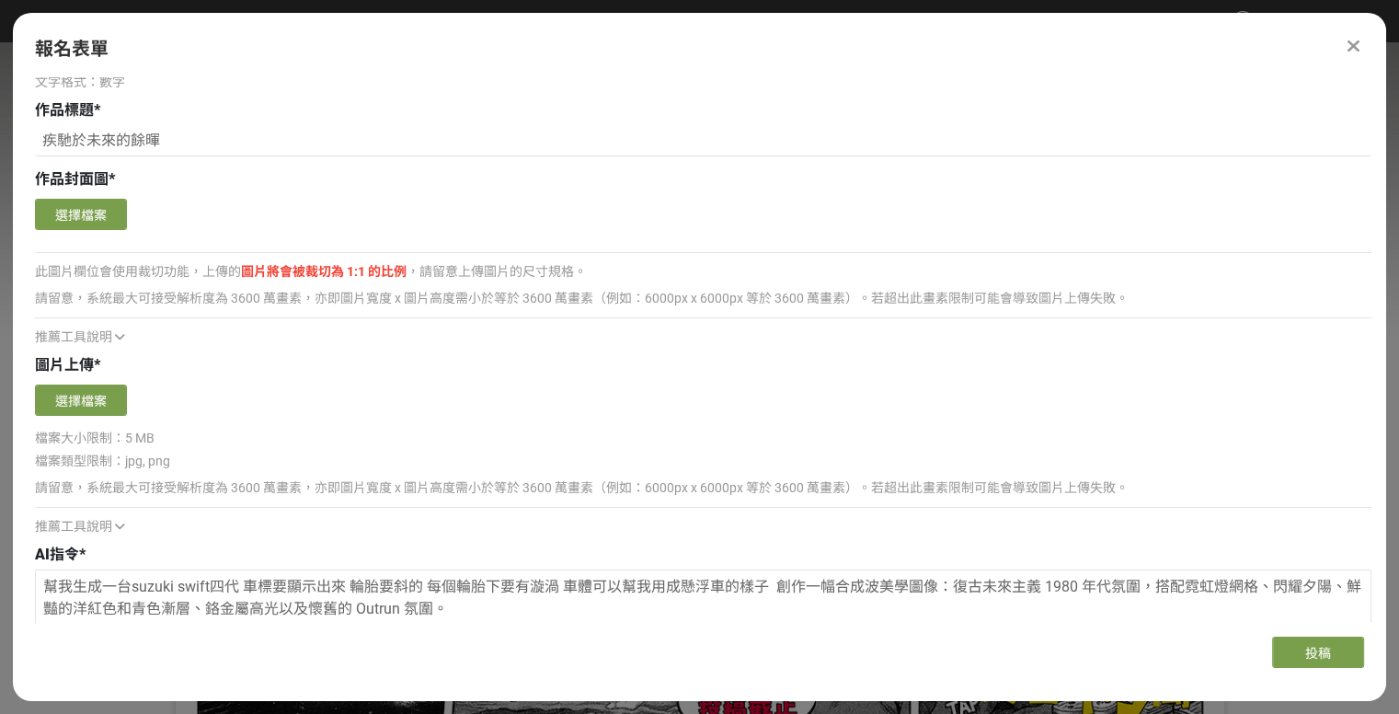
click at [413, 346] on div "推薦工具說明" at bounding box center [703, 336] width 1336 height 19
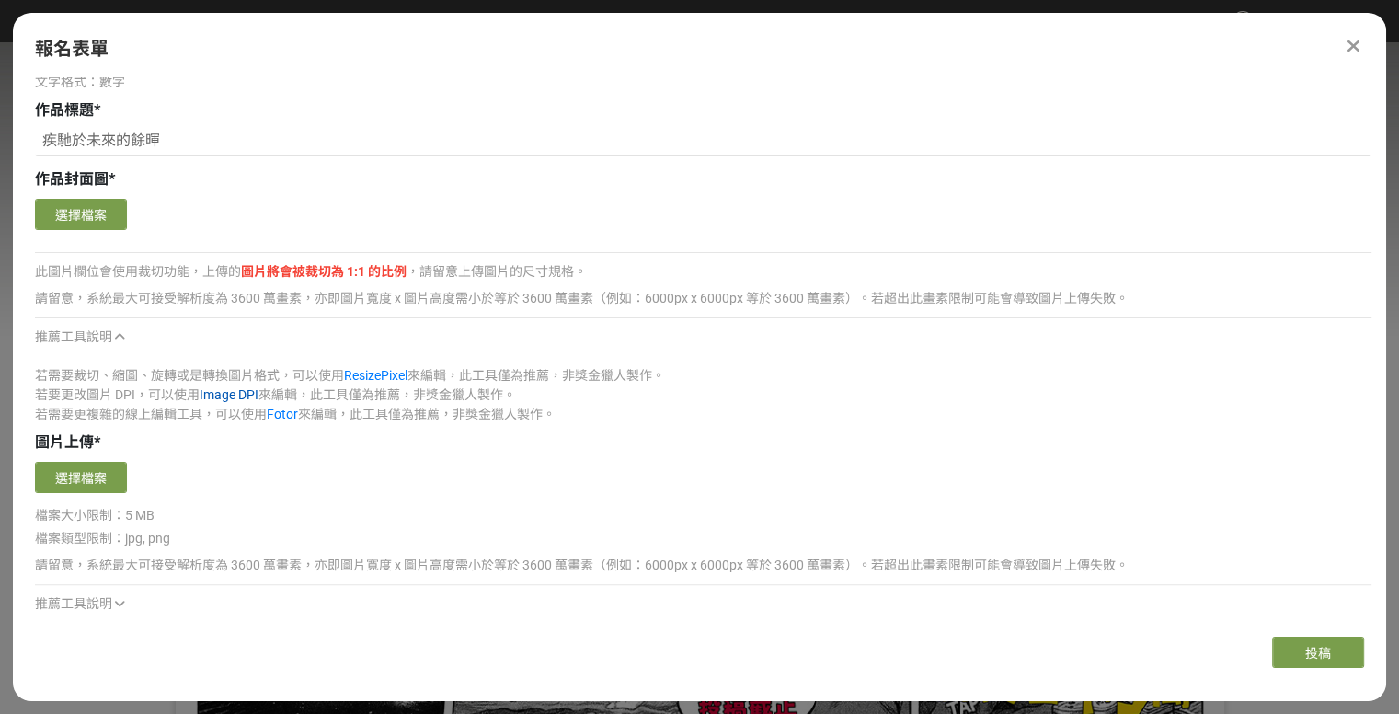
click at [214, 391] on link "Image DPI" at bounding box center [229, 394] width 59 height 15
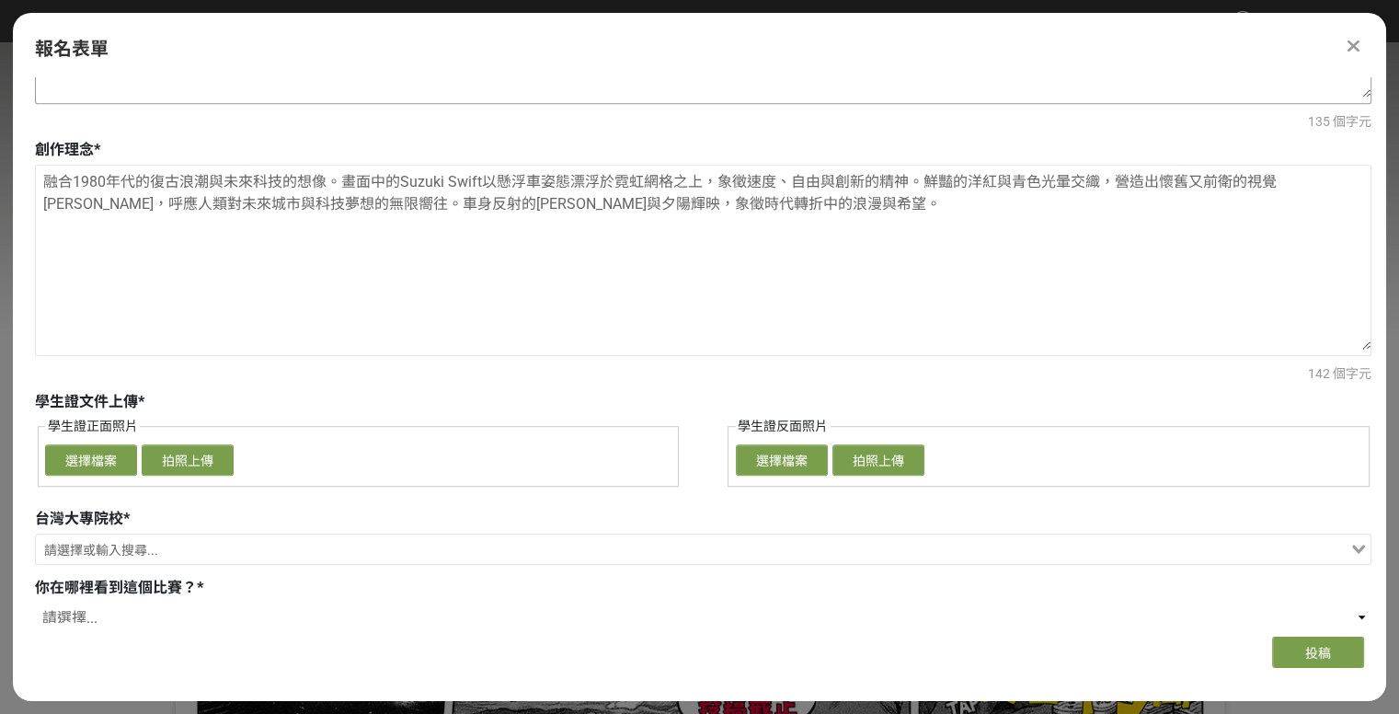
scroll to position [1104, 0]
click at [140, 544] on input "Search for option" at bounding box center [693, 549] width 1310 height 26
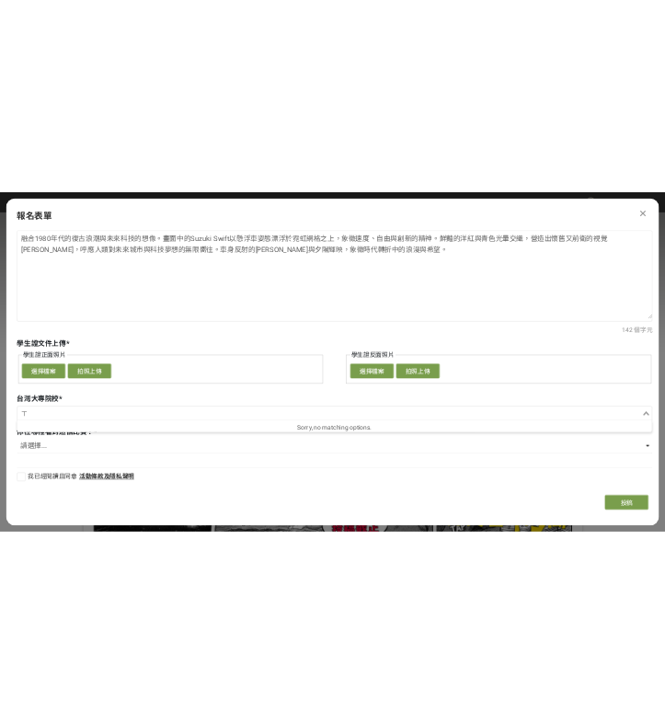
scroll to position [1183, 0]
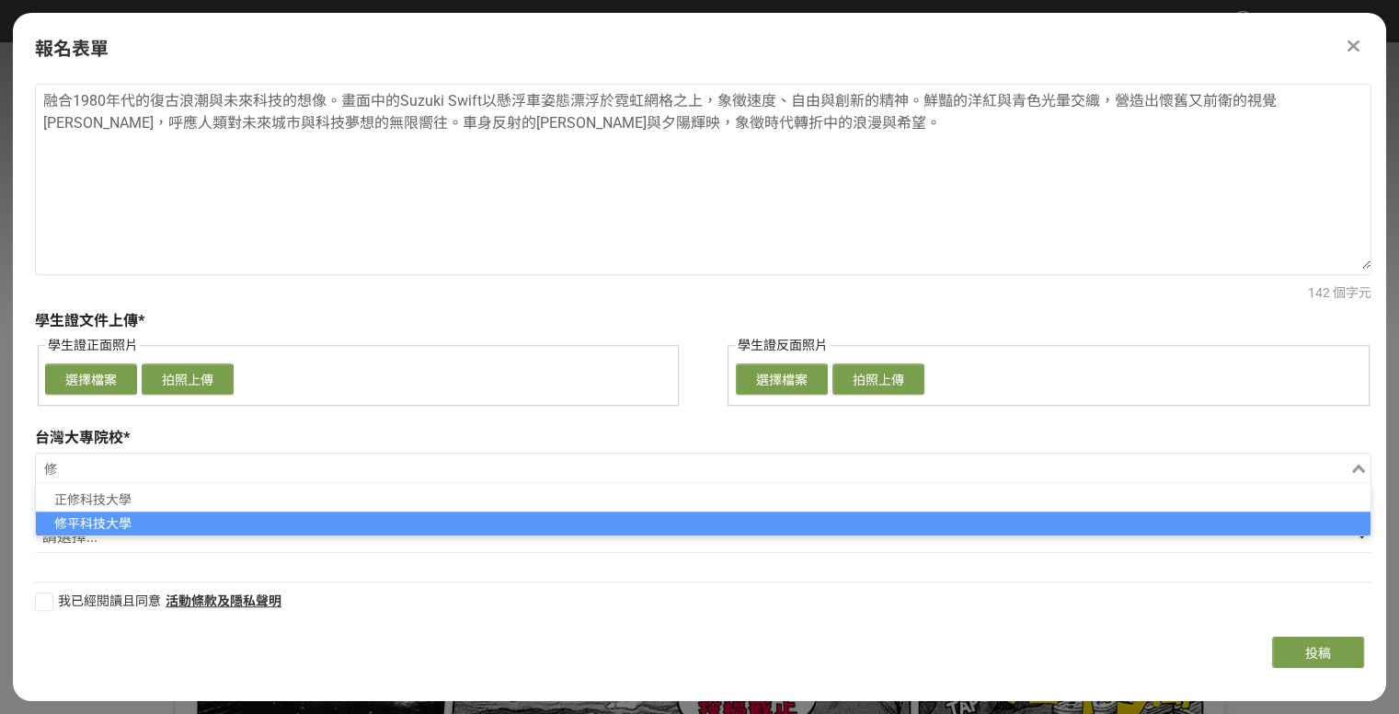
click at [97, 517] on li "修平科技大學" at bounding box center [703, 523] width 1334 height 24
type input "修"
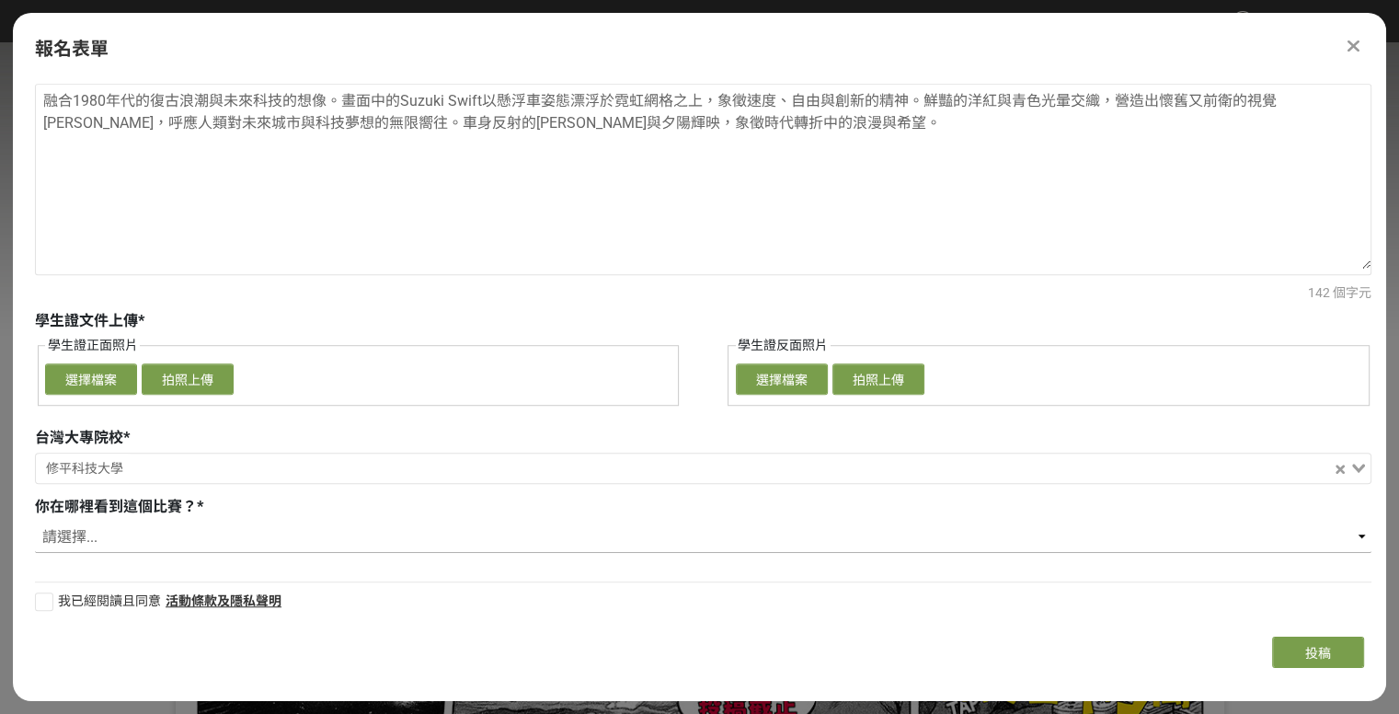
click at [64, 526] on select "請選擇... 獎金獵人網站 Facebook / Instagram 校園講座 / 老師系上推薦 電子郵件 海報 其他" at bounding box center [703, 536] width 1336 height 31
select select "獎金獵人網站"
click at [35, 521] on select "請選擇... 獎金獵人網站 Facebook / Instagram 校園講座 / 老師系上推薦 電子郵件 海報 其他" at bounding box center [703, 536] width 1336 height 31
click at [35, 596] on div at bounding box center [44, 601] width 18 height 18
checkbox input "true"
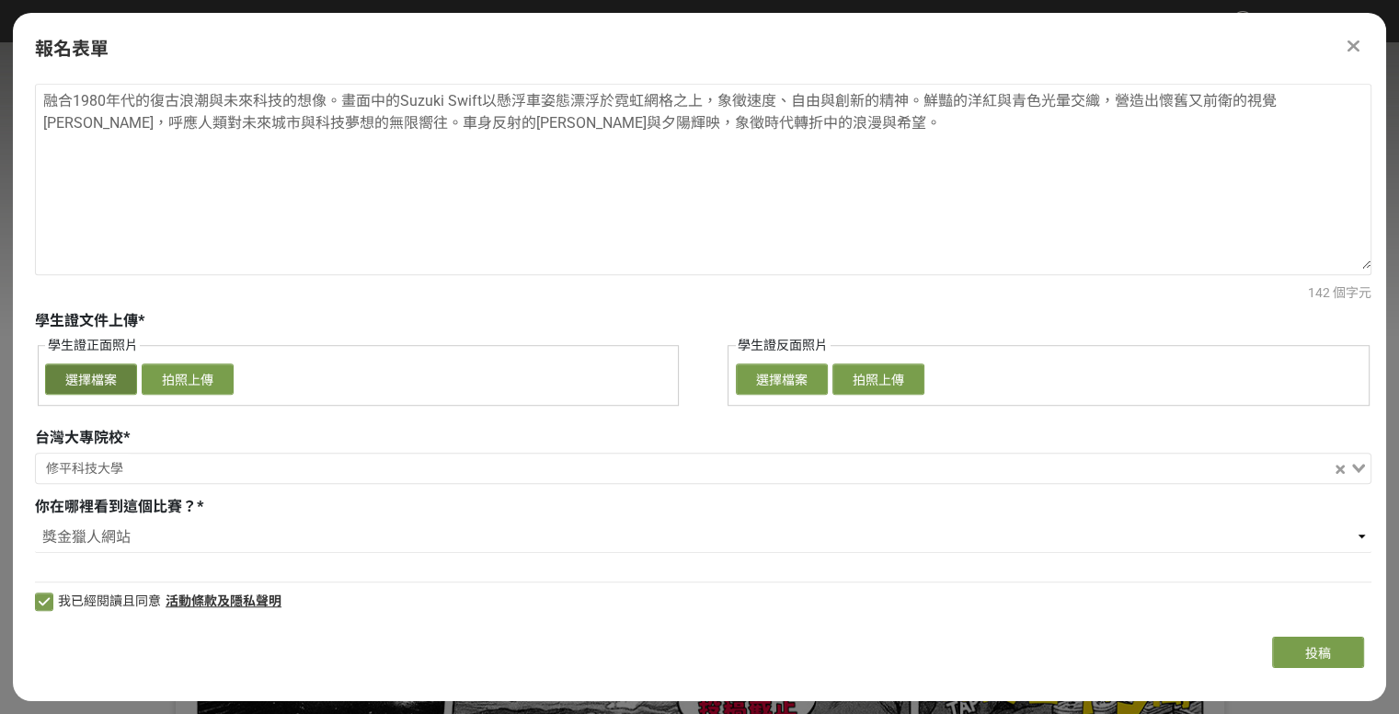
click at [88, 377] on button "選擇檔案" at bounding box center [91, 378] width 92 height 31
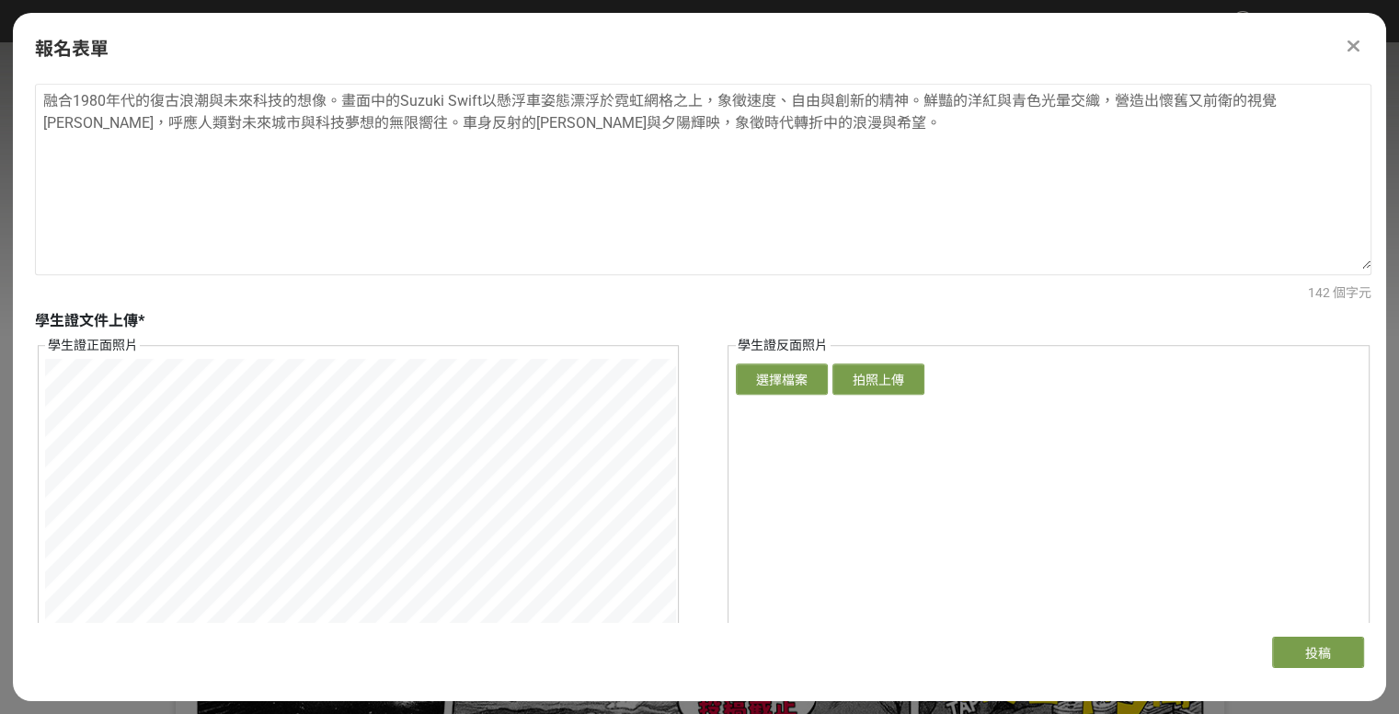
click at [700, 336] on div "學生證正面照片 確認上傳 取消 旋轉圖片 選擇檔案 拍照上傳 學生證反面照片 確認上傳 取消 旋轉圖片 選擇檔案 拍照上傳" at bounding box center [703, 555] width 1336 height 438
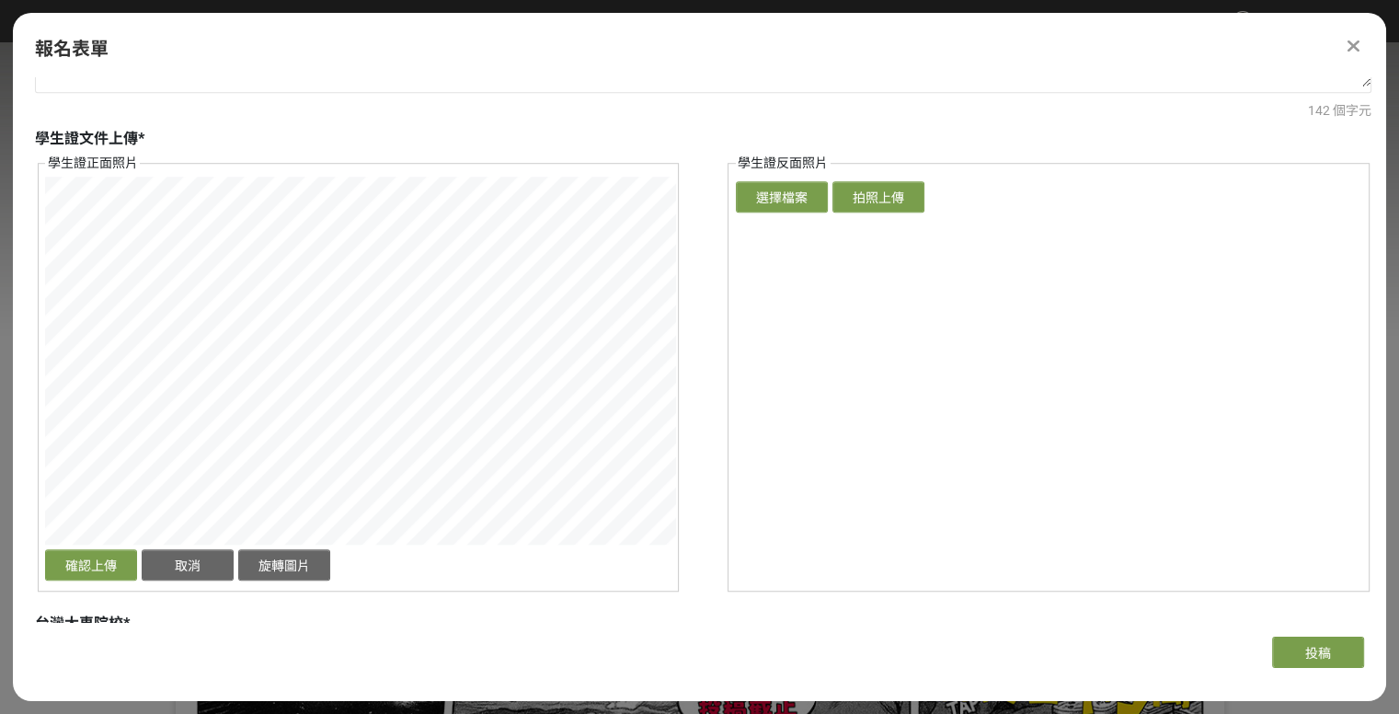
scroll to position [1367, 0]
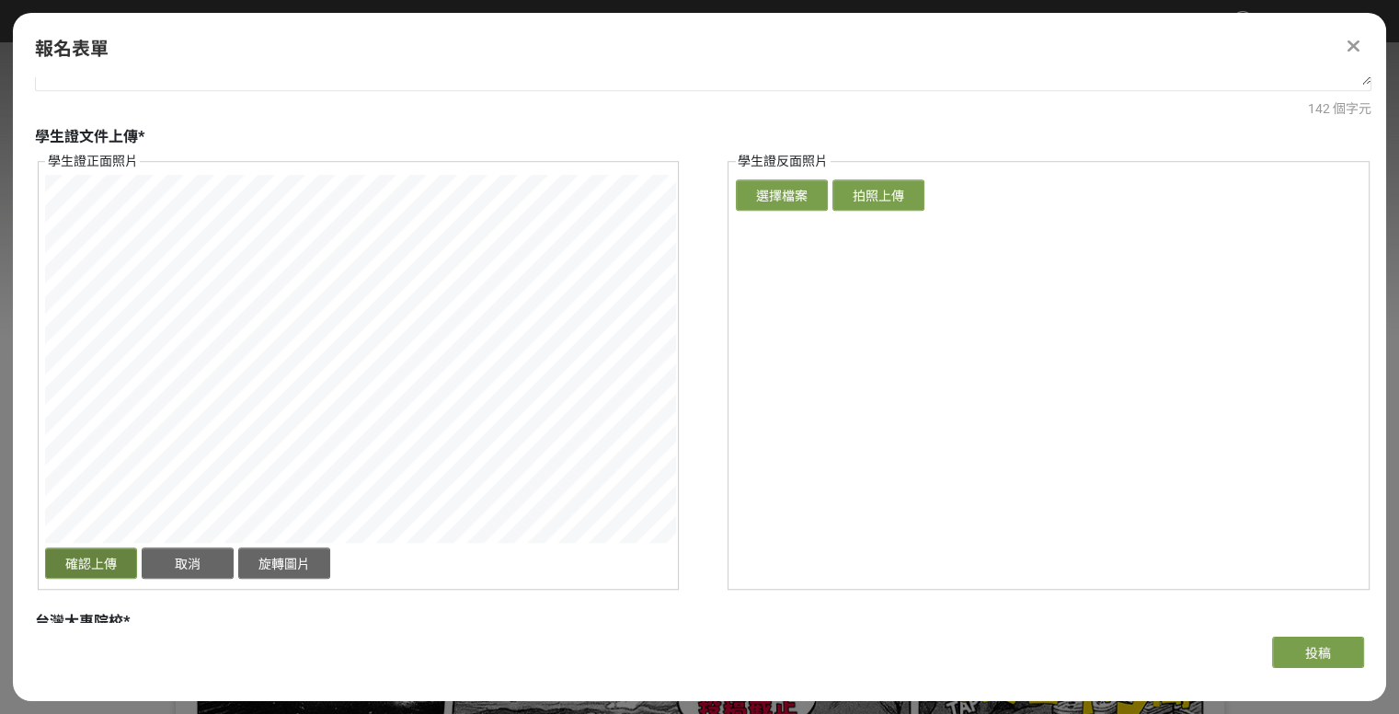
click at [85, 555] on button "確認上傳" at bounding box center [91, 562] width 92 height 31
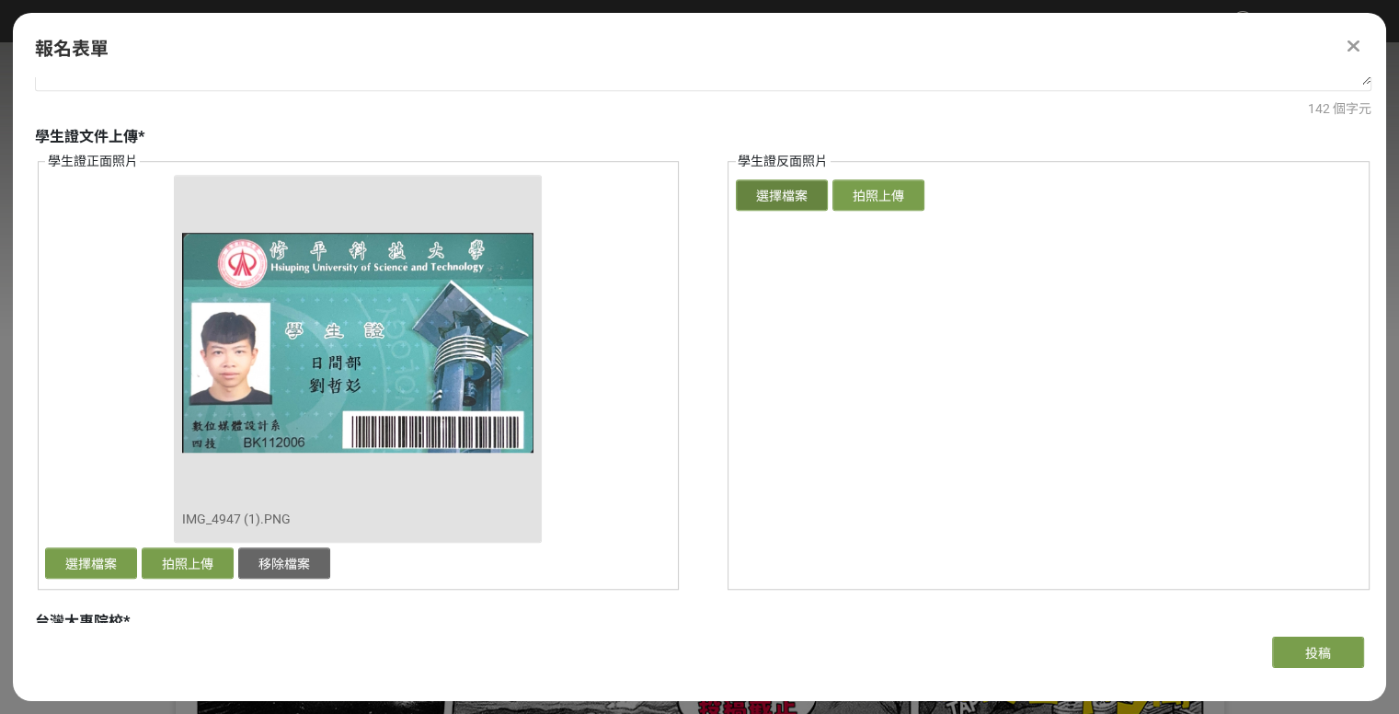
click at [777, 201] on button "選擇檔案" at bounding box center [782, 194] width 92 height 31
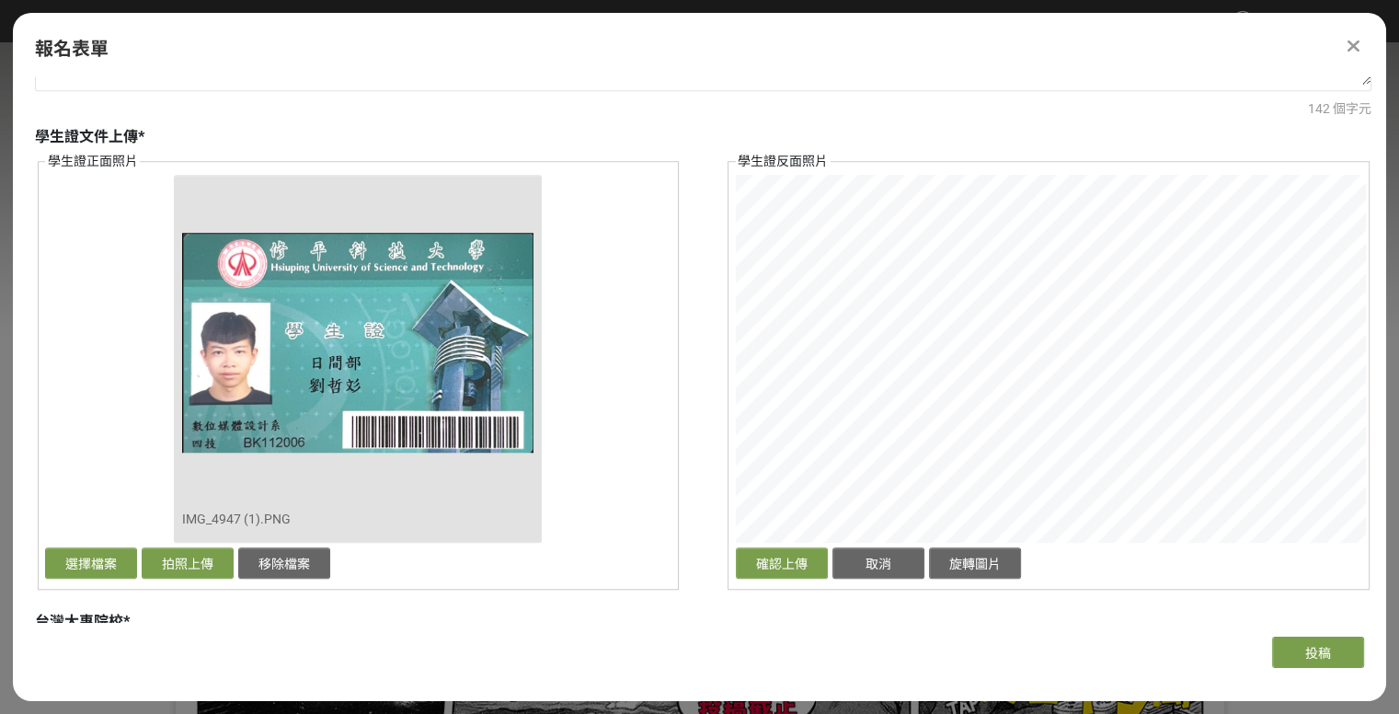
click at [711, 146] on div "學生證文件上傳 * 學生證正面照片 確認上傳 取消 旋轉圖片 移除檔案 IMG_4947 (1).PNG 選擇檔案 拍照上傳 移除檔案 學生證反面照片 確認上…" at bounding box center [703, 364] width 1336 height 477
click at [1398, 0] on html "取消收藏這個活動 劉哲彣 此網站由獎金獵人建置，若有網站建置需求 可洽 LINE: @irv0112w 分享 Facebook Line Twitter 報名…" at bounding box center [699, 0] width 1399 height 0
click at [784, 573] on button "確認上傳" at bounding box center [782, 562] width 92 height 31
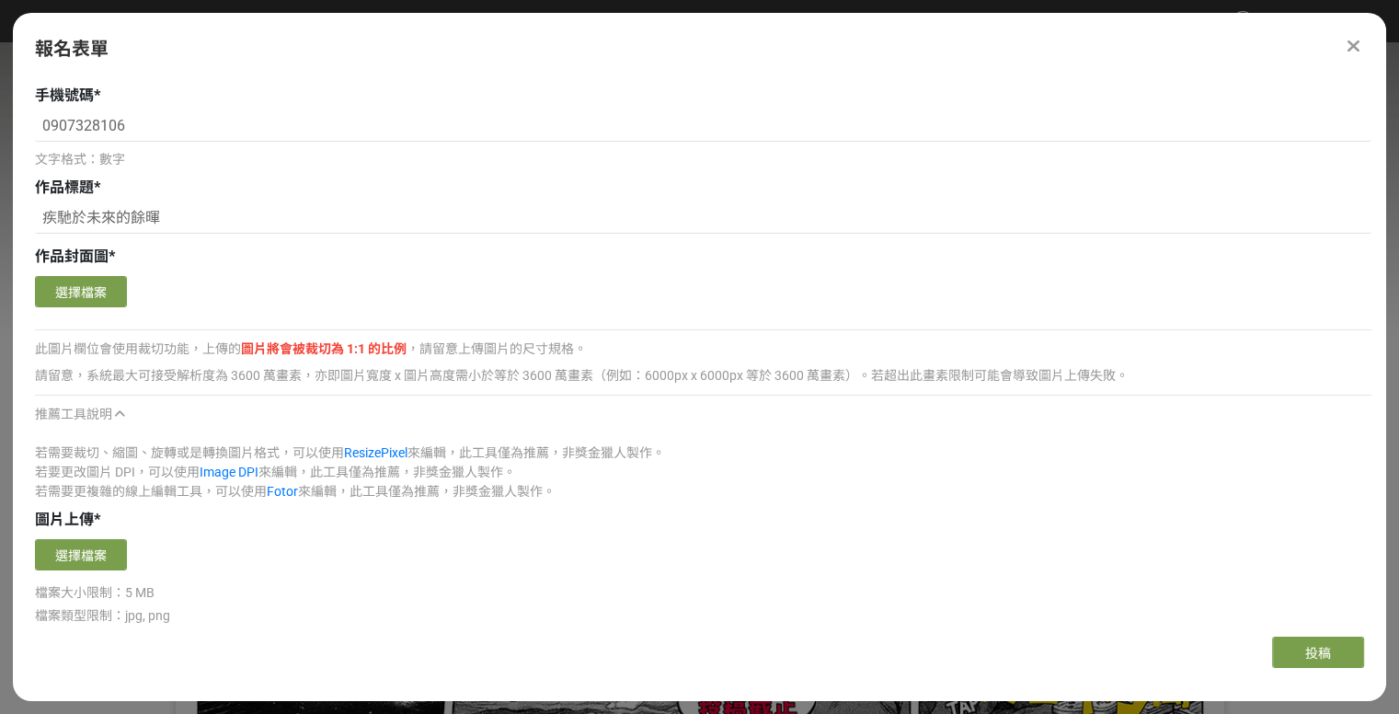
scroll to position [263, 0]
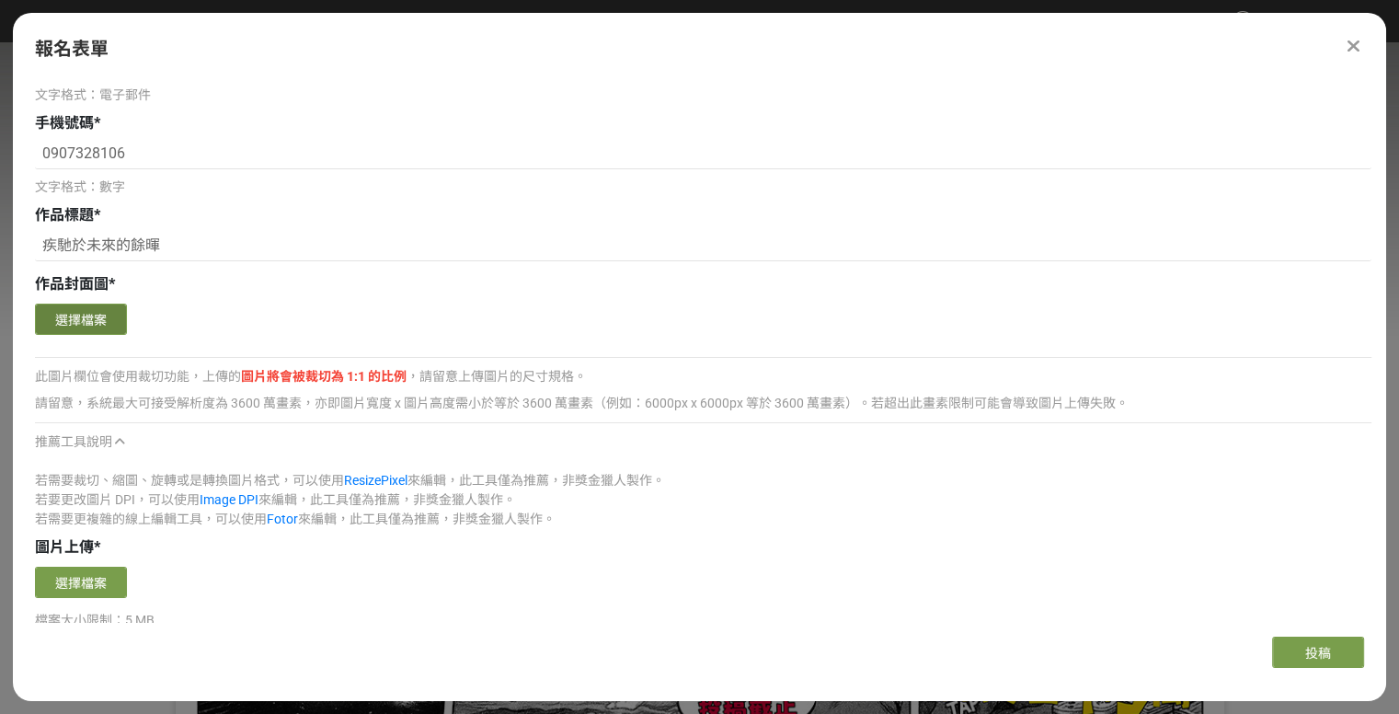
click at [96, 318] on button "選擇檔案" at bounding box center [81, 318] width 92 height 31
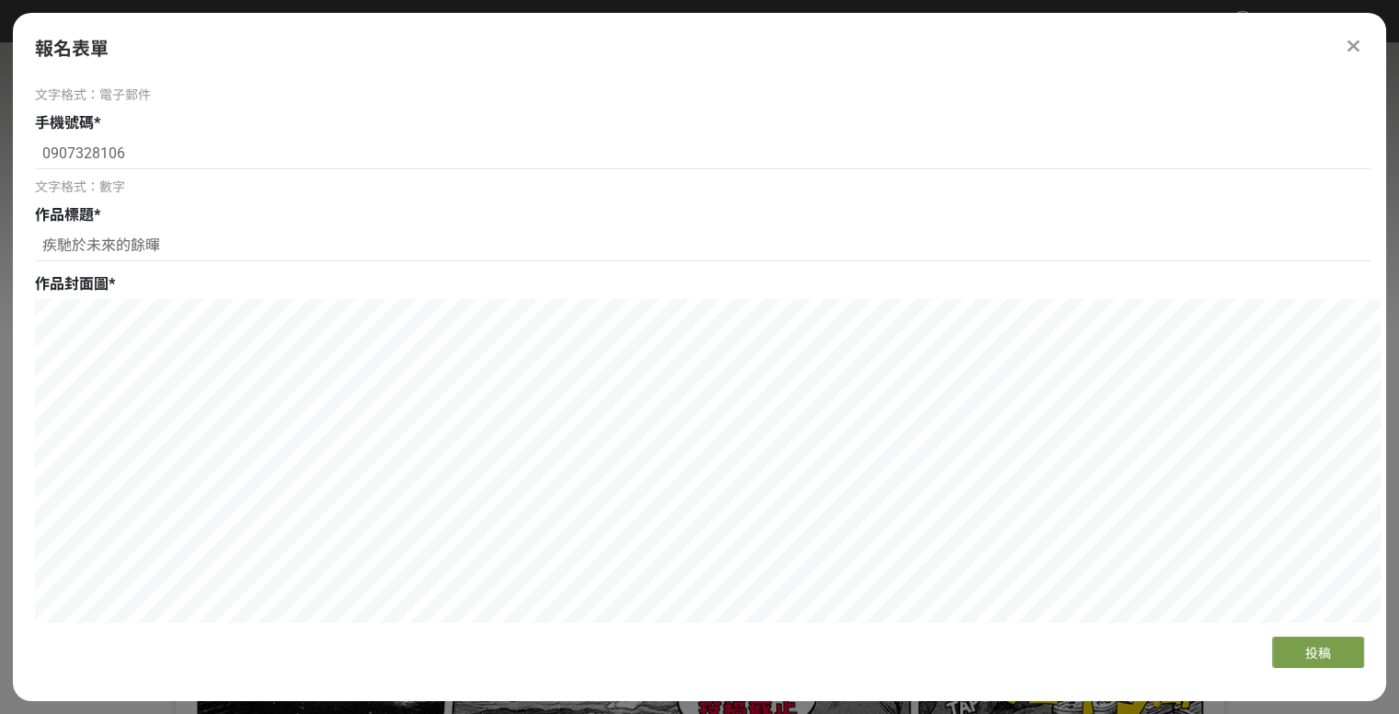
click at [326, 277] on div "作品封面圖 * 確認上傳 取消 旋轉圖片 選擇檔案 此圖片欄位會使用裁切功能，上傳的 圖片將會被裁切為 1:1 的比例 ，請留意上傳圖片的尺寸規格。 請留意，…" at bounding box center [703, 585] width 1336 height 624
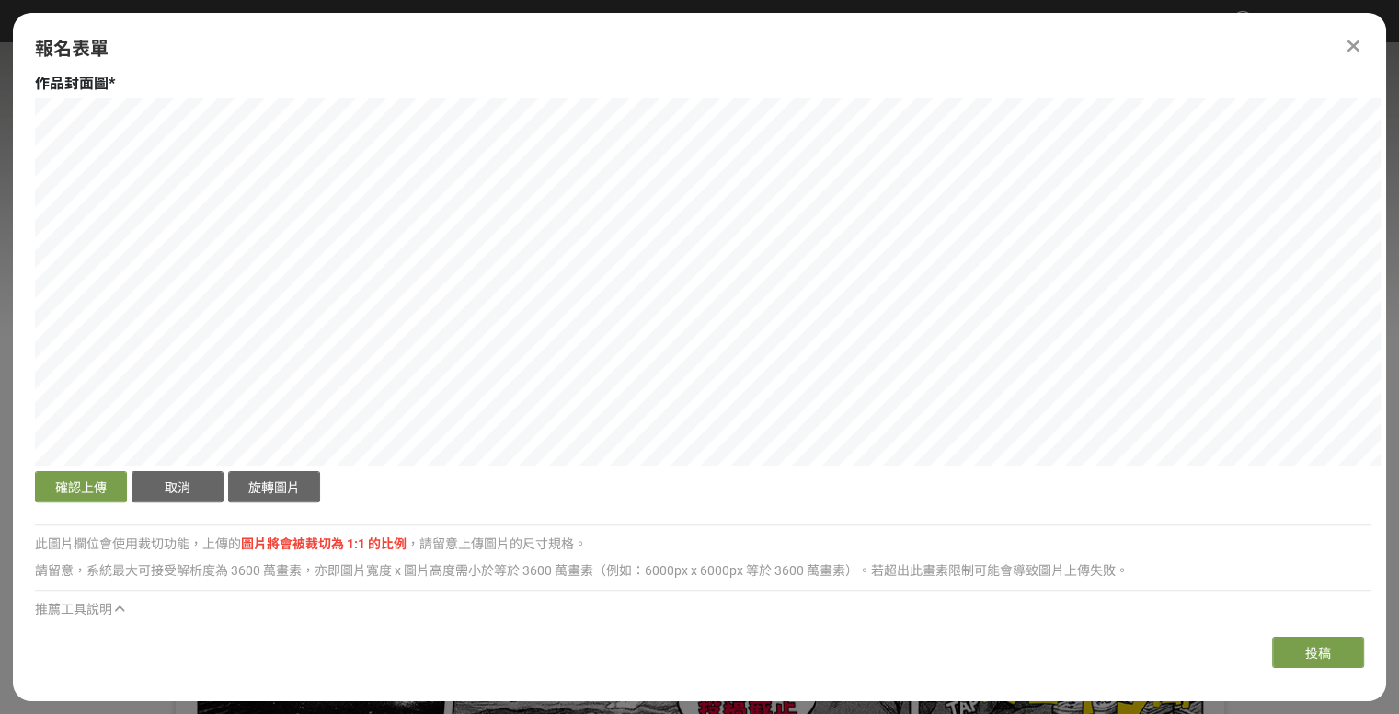
scroll to position [631, 0]
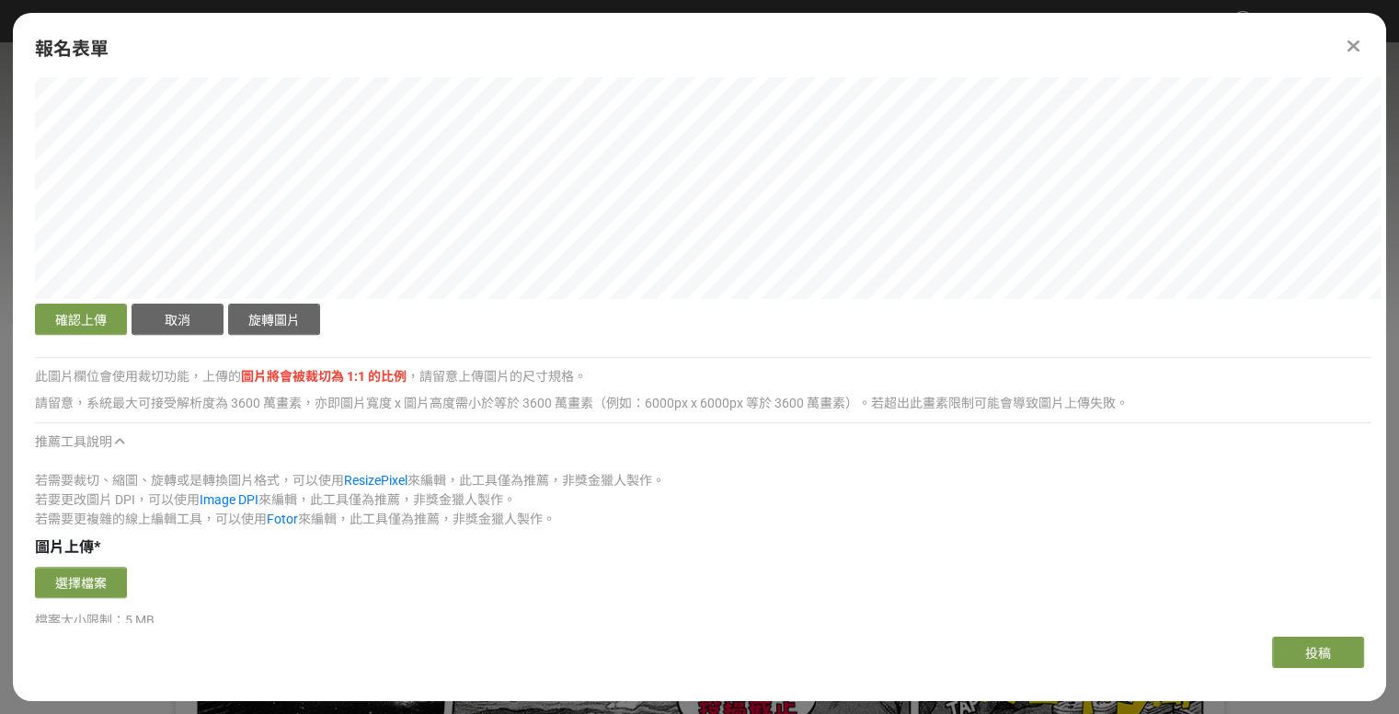
click at [1070, 329] on div "確認上傳 取消 旋轉圖片" at bounding box center [703, 135] width 1336 height 408
click at [843, 299] on div "確認上傳 取消 旋轉圖片" at bounding box center [703, 135] width 1336 height 408
click at [886, 303] on div "確認上傳 取消 旋轉圖片" at bounding box center [703, 135] width 1336 height 408
click at [314, 0] on html "取消收藏這個活動 劉哲彣 此網站由獎金獵人建置，若有網站建置需求 可洽 LINE: @irv0112w 分享 Facebook Line Twitter 報名…" at bounding box center [699, 0] width 1399 height 0
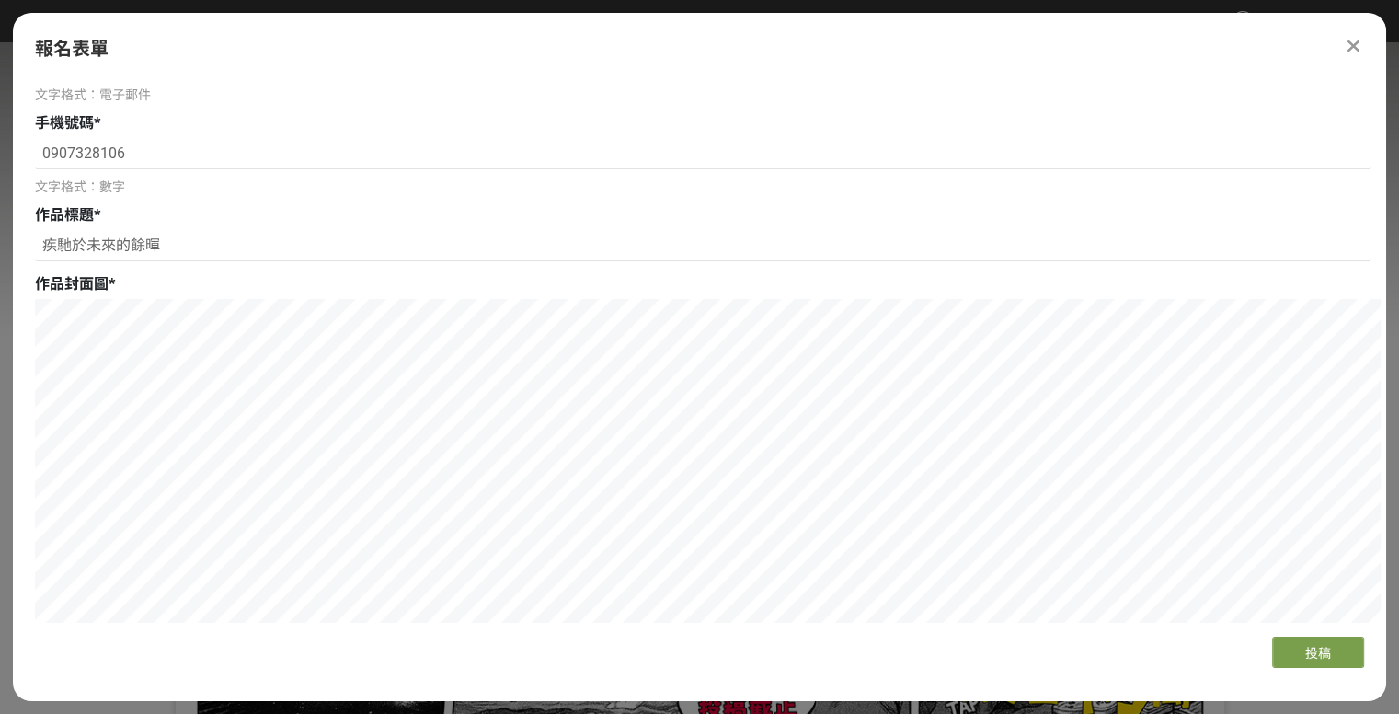
scroll to position [447, 0]
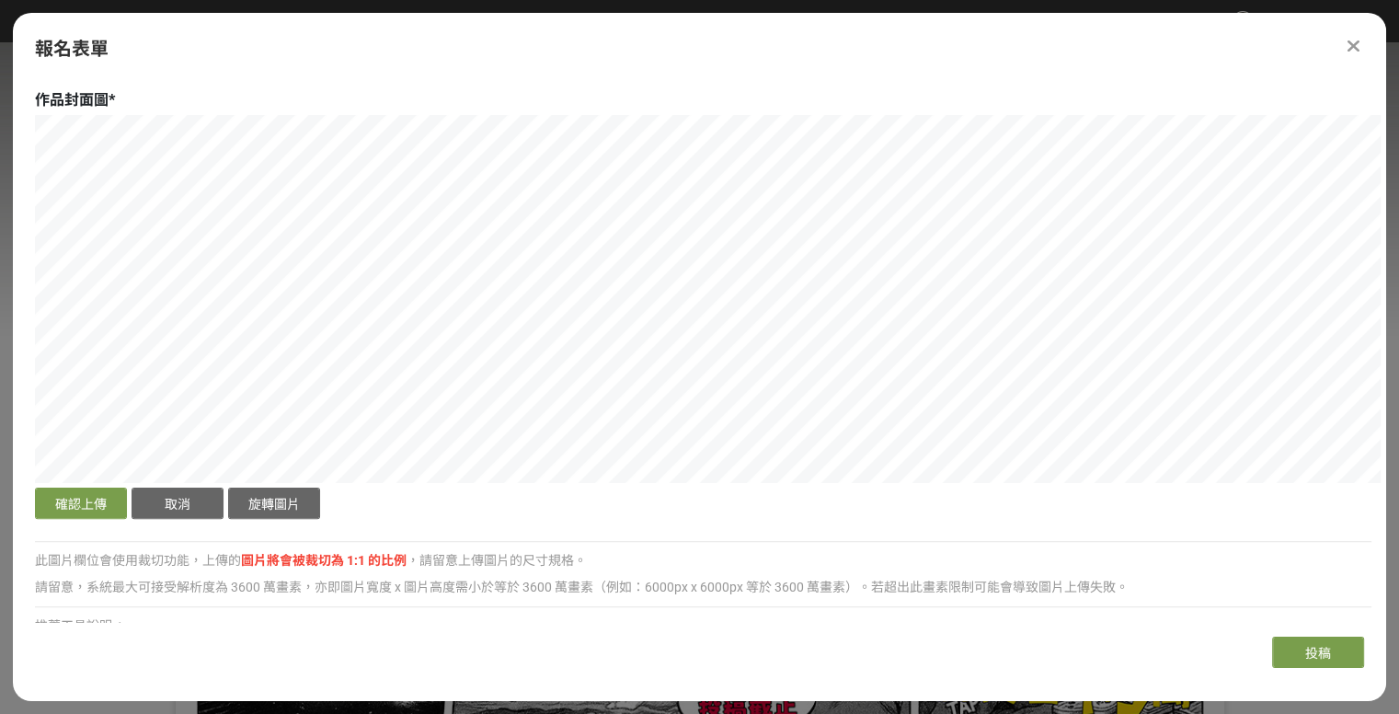
click at [952, 527] on div "確認上傳 取消 旋轉圖片 選擇檔案 此圖片欄位會使用裁切功能，上傳的 圖片將會被裁切為 1:1 的比例 ，請留意上傳圖片的尺寸規格。 請留意，系統最大可接受解…" at bounding box center [703, 414] width 1336 height 598
click at [77, 510] on button "確認上傳" at bounding box center [81, 502] width 92 height 31
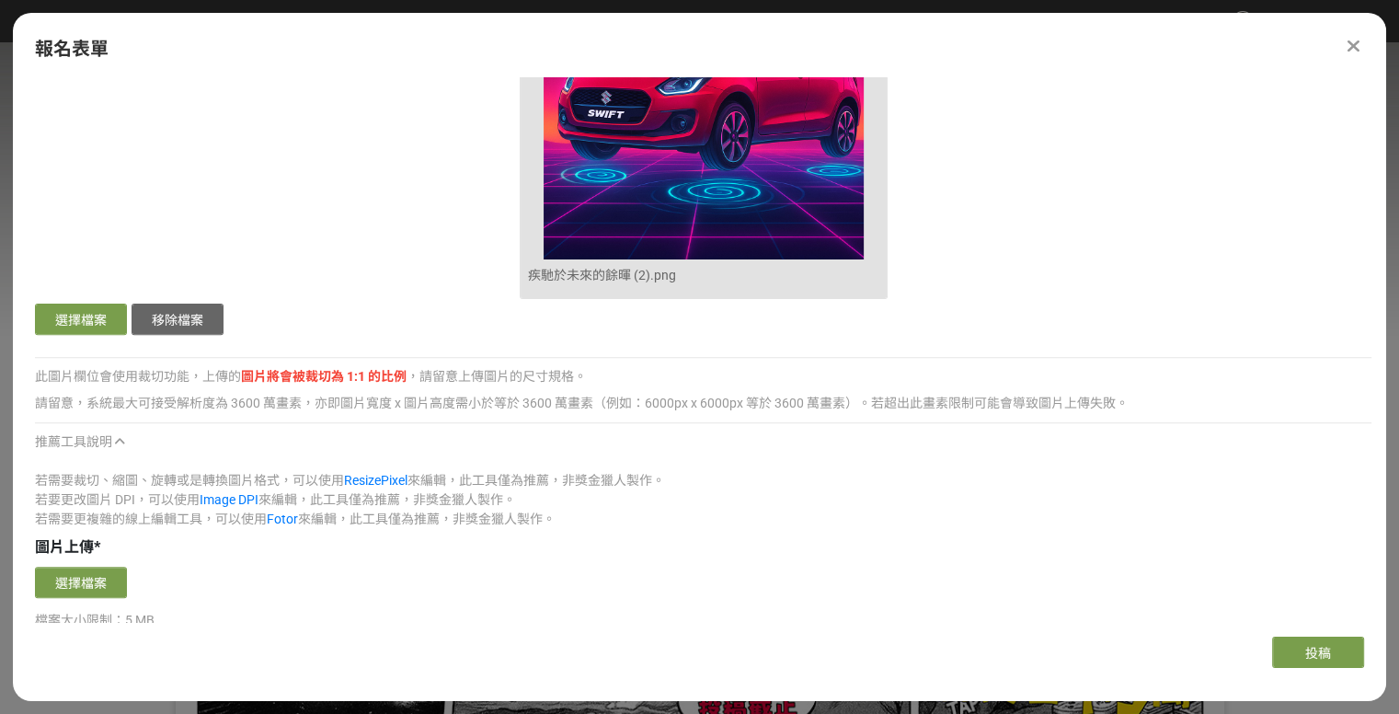
scroll to position [815, 0]
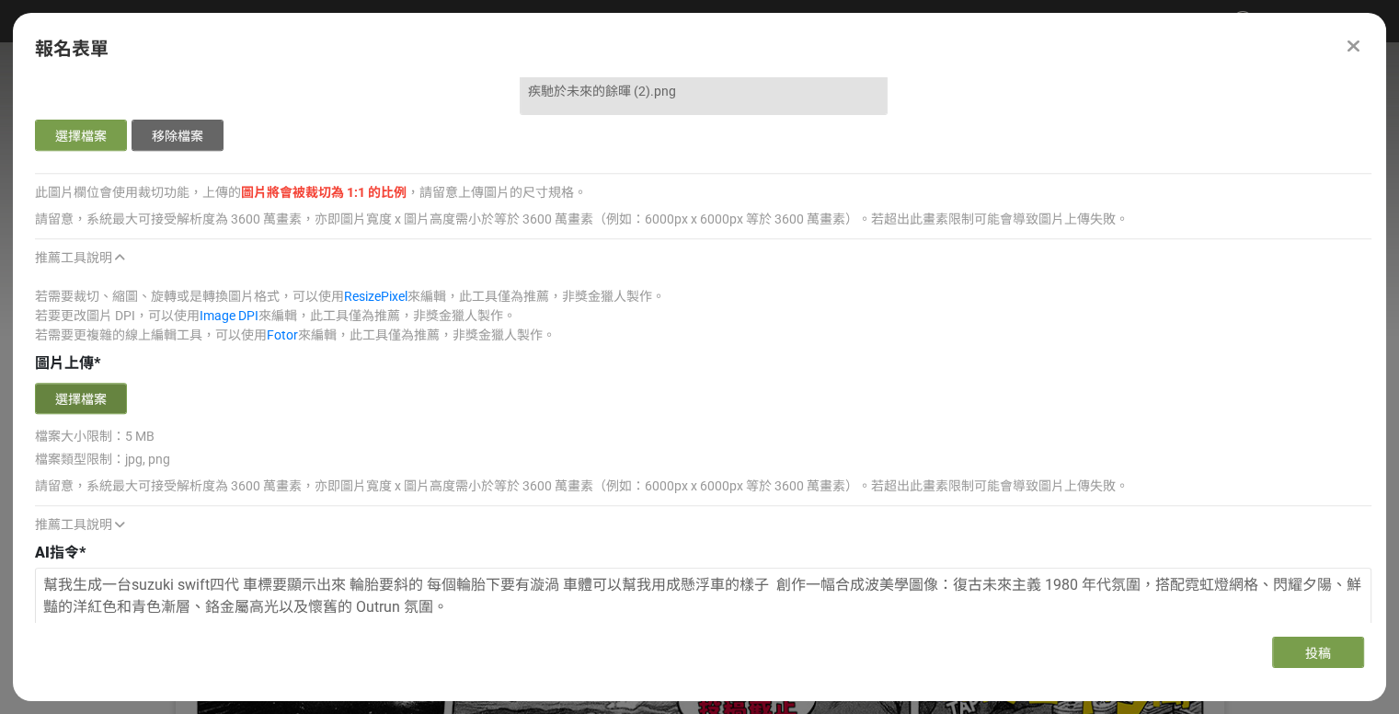
click at [71, 400] on button "選擇檔案" at bounding box center [81, 398] width 92 height 31
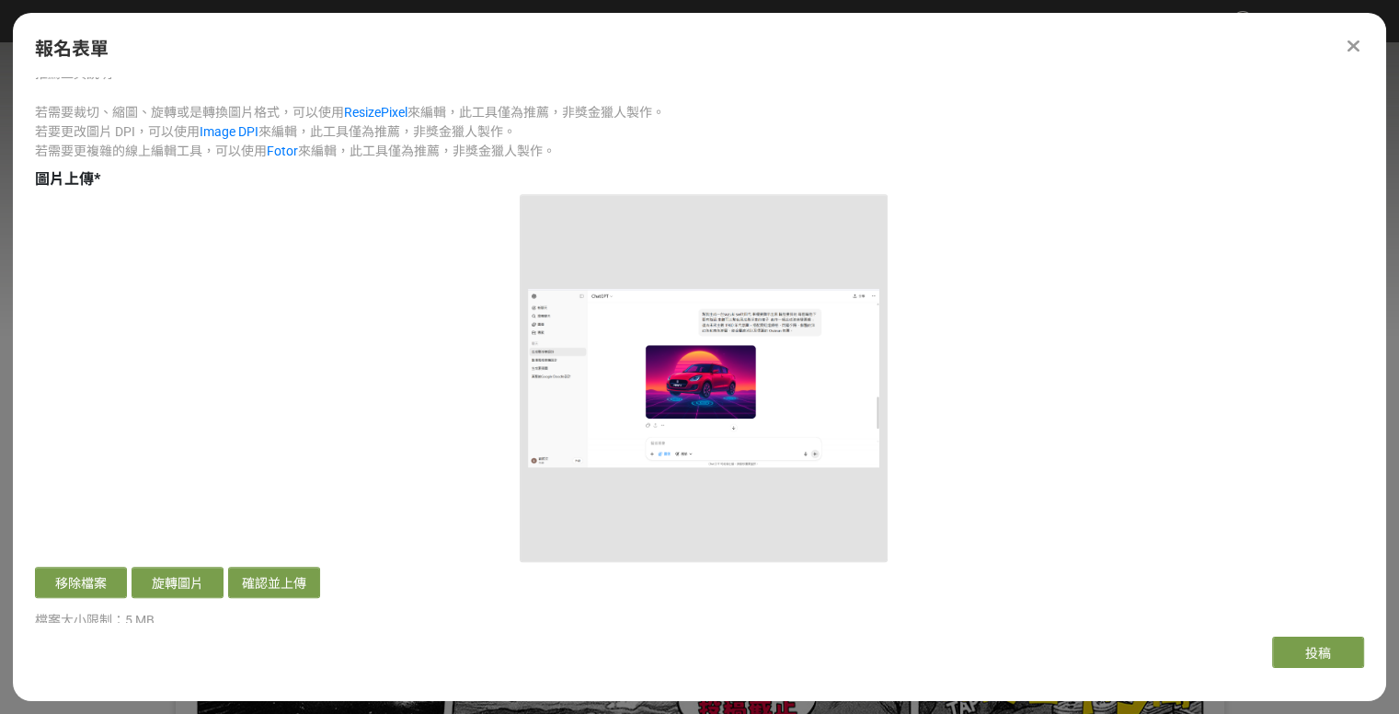
scroll to position [1183, 0]
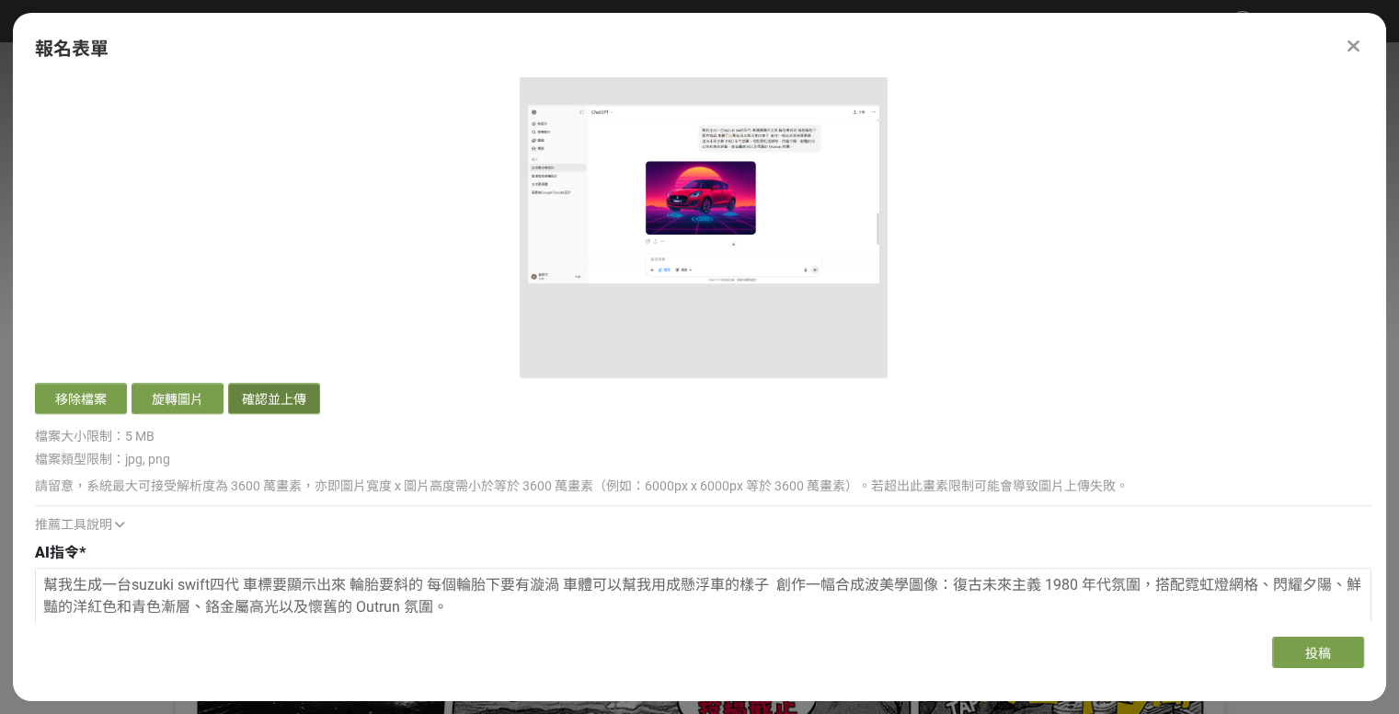
click at [298, 411] on button "確認並上傳" at bounding box center [274, 398] width 92 height 31
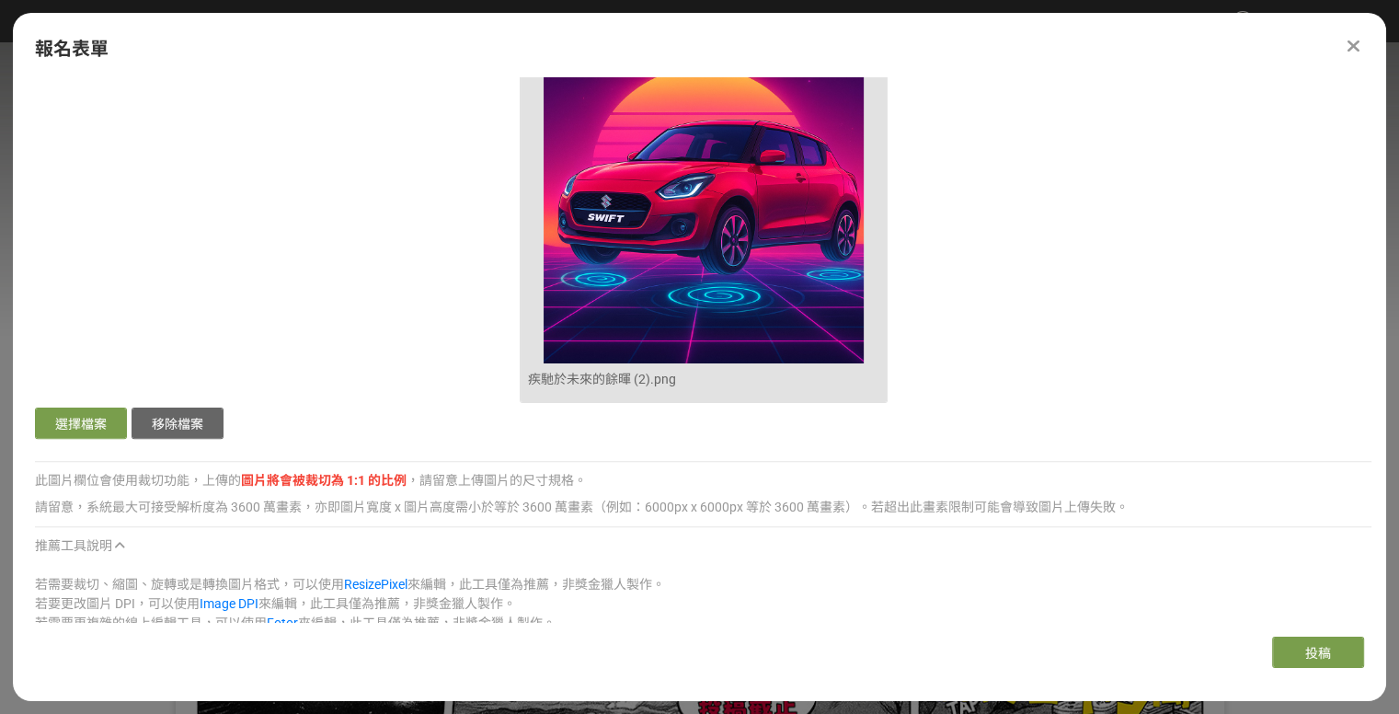
scroll to position [552, 0]
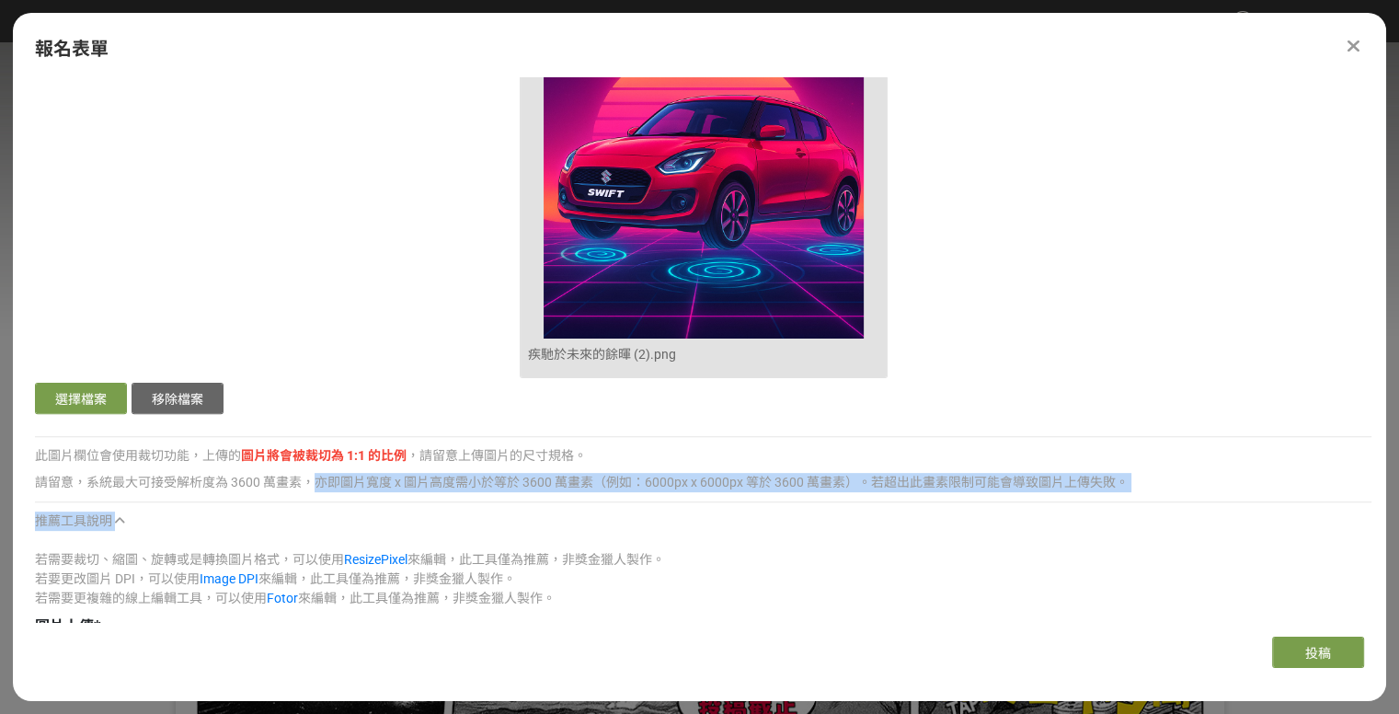
drag, startPoint x: 317, startPoint y: 483, endPoint x: 439, endPoint y: 506, distance: 123.5
click at [439, 506] on div "請留意，系統最大可接受解析度為 3600 萬畫素，亦即圖片寬度 x 圖片高度需小於等於 3600 萬畫素（例如：6000px x 6000px 等於 3600…" at bounding box center [703, 538] width 1336 height 139
click at [496, 499] on div "請留意，系統最大可接受解析度為 3600 萬畫素，亦即圖片寬度 x 圖片高度需小於等於 3600 萬畫素（例如：6000px x 6000px 等於 3600…" at bounding box center [703, 538] width 1336 height 139
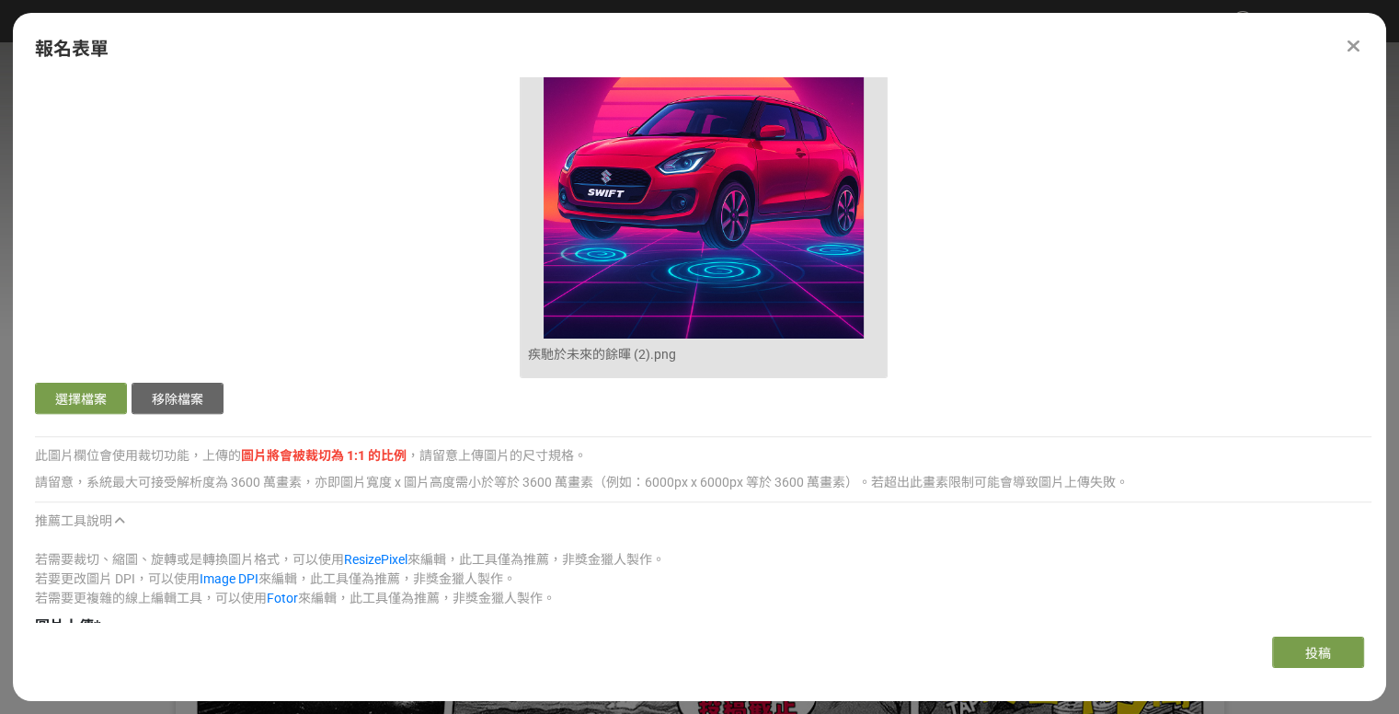
drag, startPoint x: 521, startPoint y: 532, endPoint x: 556, endPoint y: 521, distance: 36.4
click at [523, 532] on div "推薦工具說明 若需要裁切、縮圖、旋轉或是轉換圖片格式，可以使用 ResizePixel 來編輯，此工具僅為推薦，非獎金獵人製作。 若要更改圖片 DPI，可以使…" at bounding box center [703, 559] width 1336 height 97
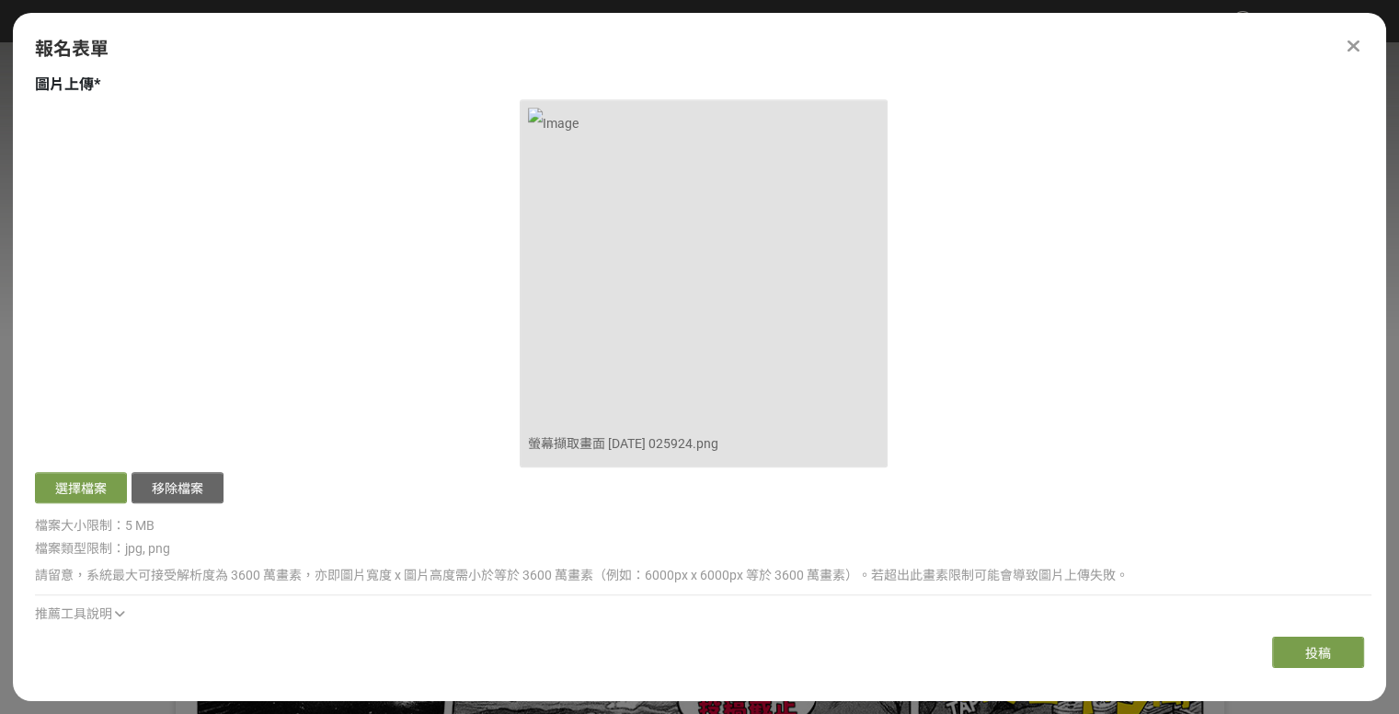
scroll to position [1183, 0]
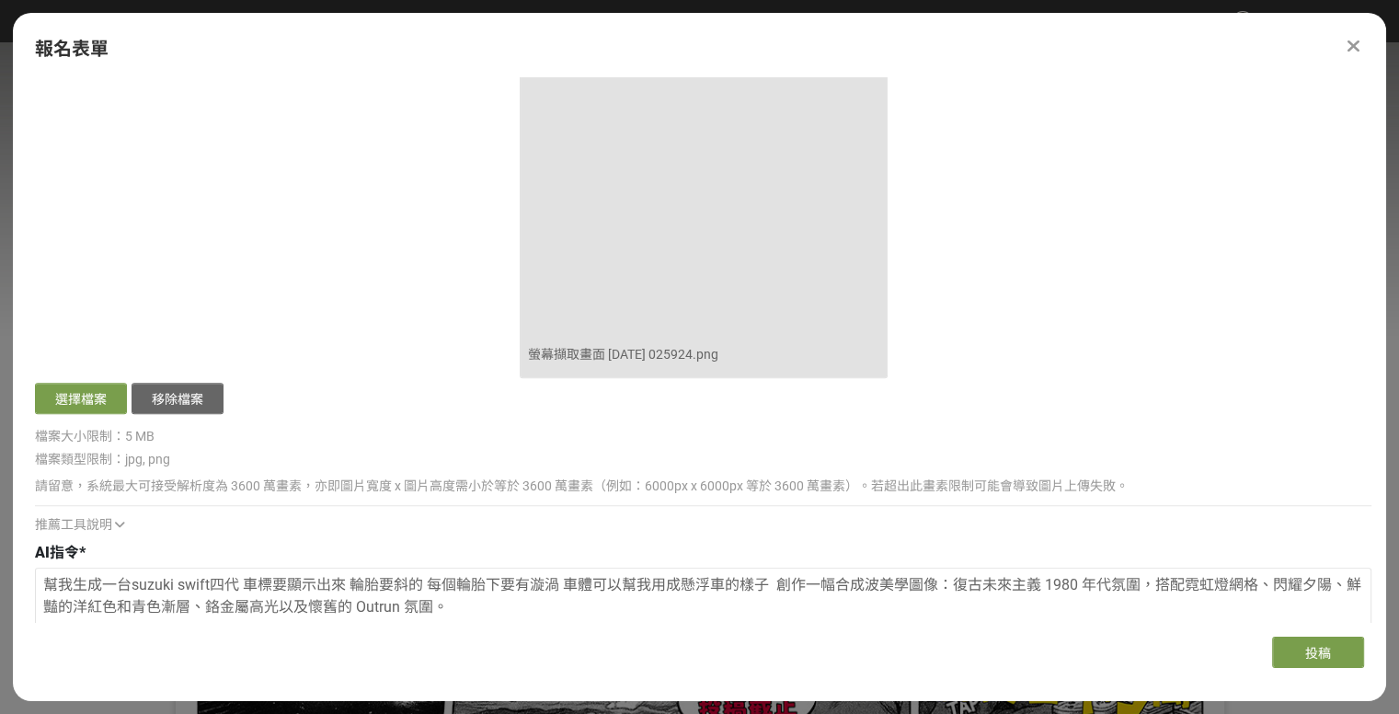
click at [115, 527] on icon at bounding box center [120, 524] width 10 height 13
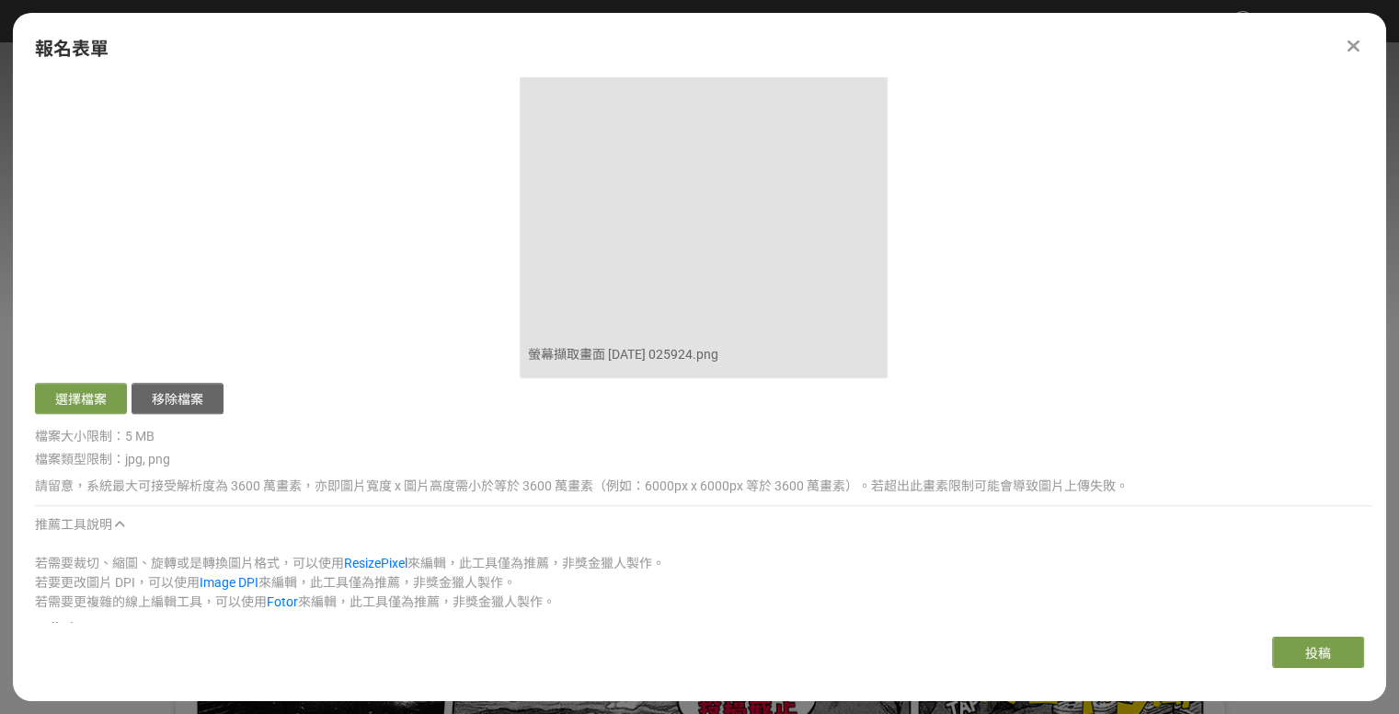
click at [115, 527] on icon at bounding box center [120, 524] width 10 height 13
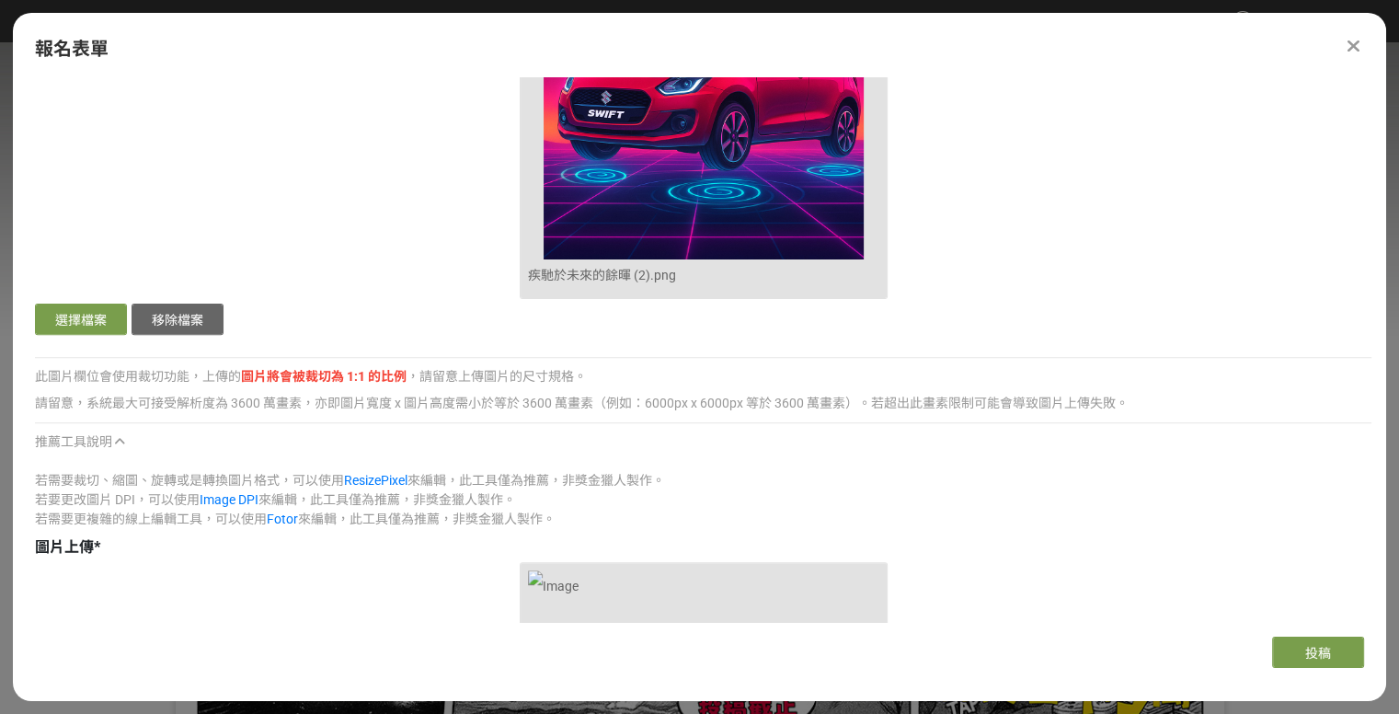
scroll to position [263, 0]
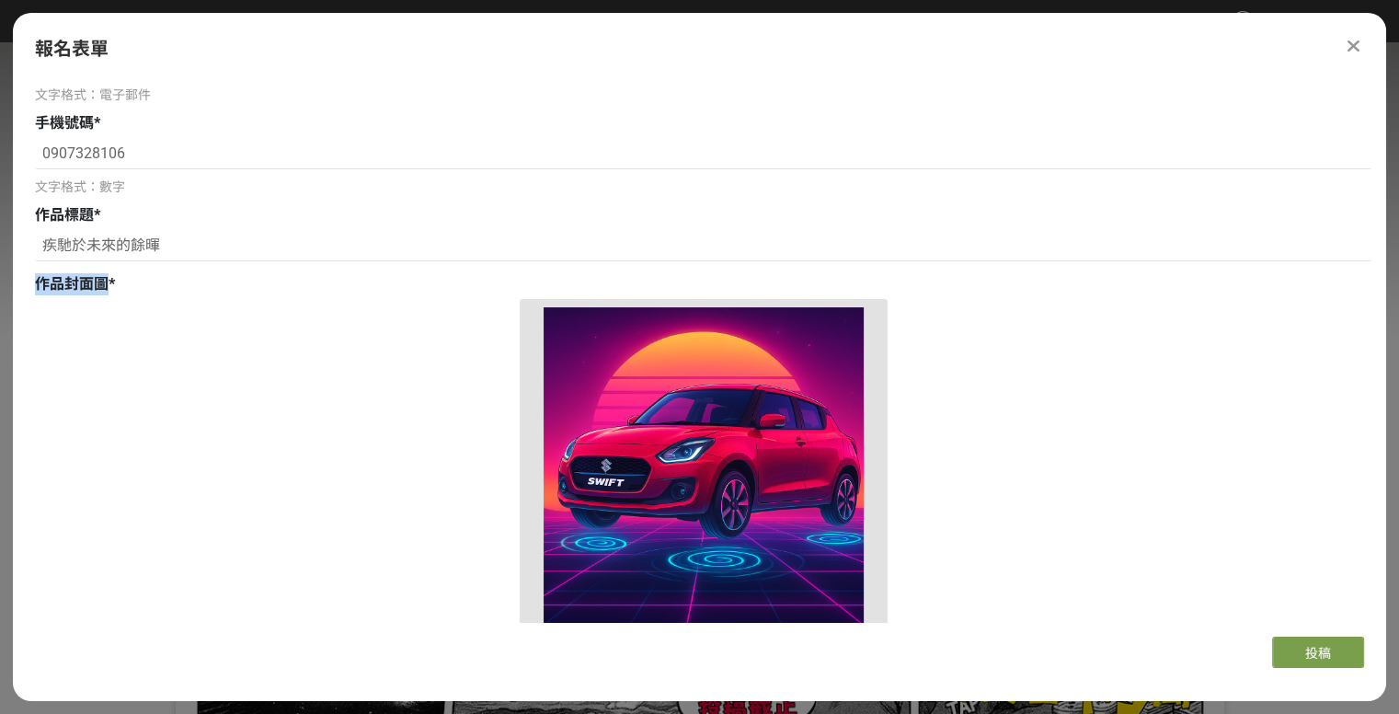
drag, startPoint x: 100, startPoint y: 279, endPoint x: 16, endPoint y: 280, distance: 84.6
click at [16, 280] on div "主辦單位限制投稿數量 1 件。 若您擁有獎金獵人帳號，且前有填寫過相關資料，系統將自動帶入。 真實姓名 * 暱稱 * 劉哲彣 Email * jeffery9…" at bounding box center [699, 349] width 1373 height 544
click at [128, 307] on div "疾馳於未來的餘暉 (2).png 選擇檔案 移除檔案" at bounding box center [703, 503] width 1336 height 408
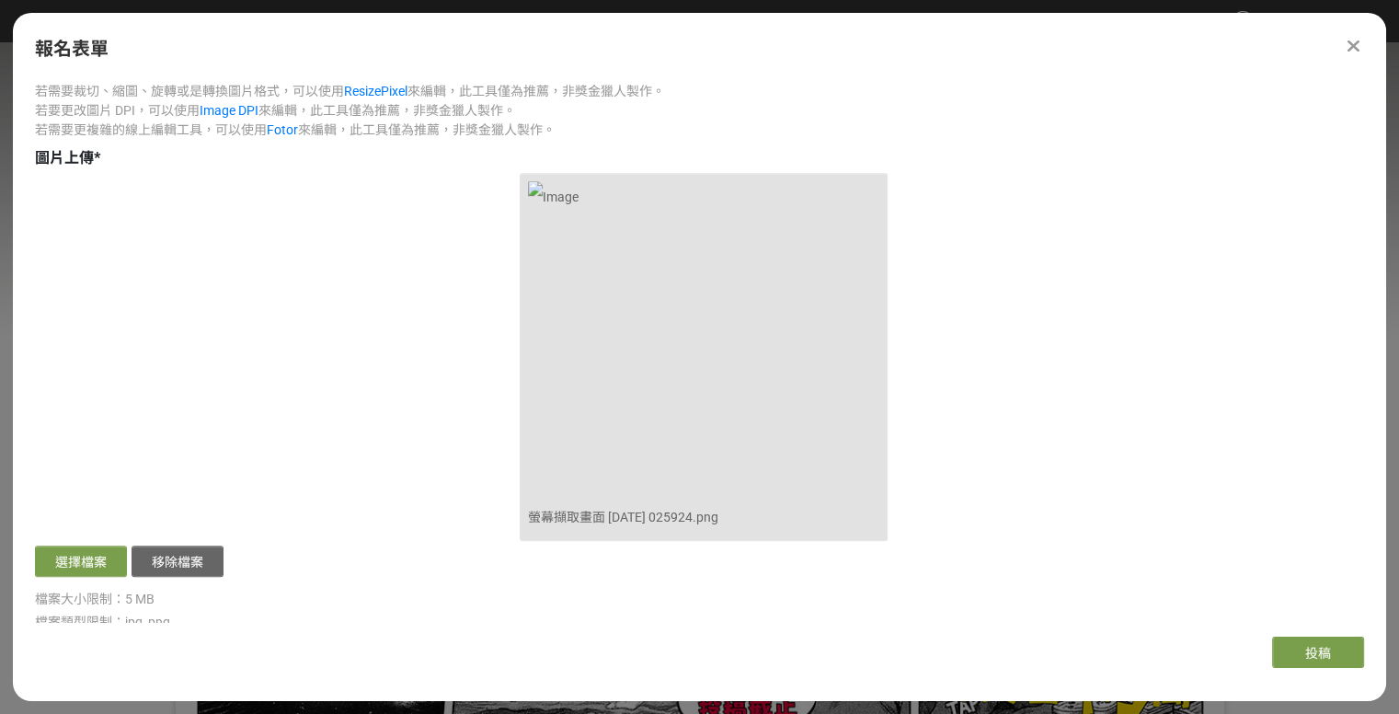
scroll to position [1104, 0]
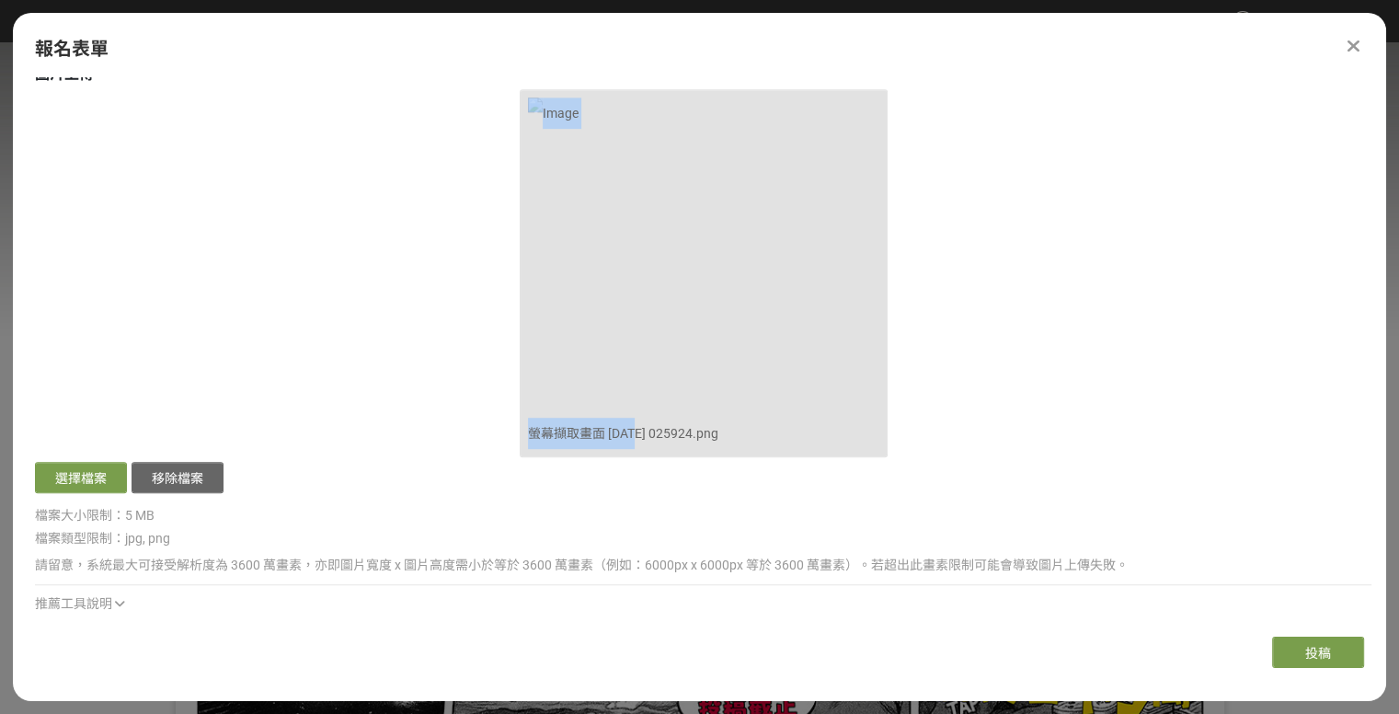
drag, startPoint x: 632, startPoint y: 435, endPoint x: 520, endPoint y: 415, distance: 114.0
click at [520, 415] on div "螢幕擷取畫面 2025-10-11 025924.png" at bounding box center [704, 273] width 368 height 368
click at [540, 487] on div "選擇檔案 移除檔案" at bounding box center [703, 480] width 1336 height 36
drag, startPoint x: 740, startPoint y: 437, endPoint x: 509, endPoint y: 418, distance: 232.5
click at [509, 418] on div "螢幕擷取畫面 2025-10-11 025924.png 選擇檔案 移除檔案" at bounding box center [703, 293] width 1336 height 408
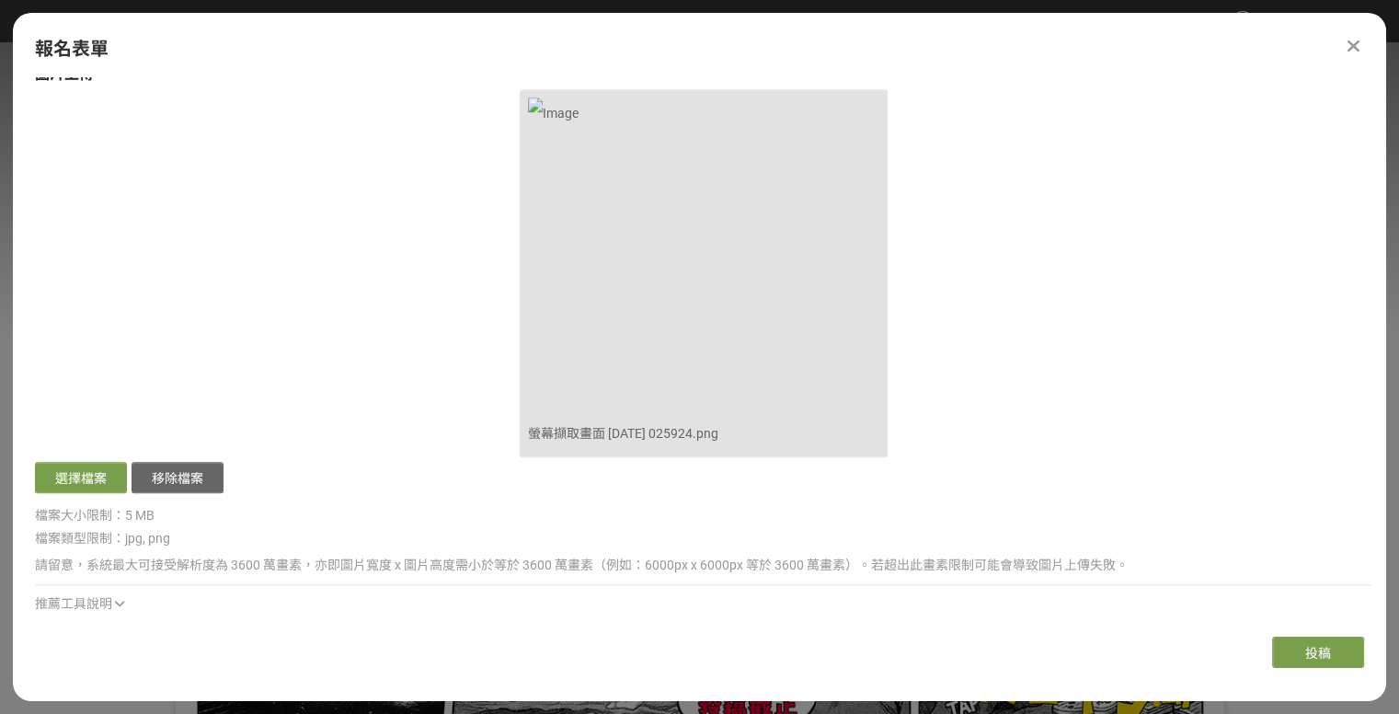
click at [313, 268] on div "螢幕擷取畫面 2025-10-11 025924.png 選擇檔案 移除檔案" at bounding box center [703, 293] width 1336 height 408
click at [200, 486] on button "移除檔案" at bounding box center [178, 477] width 92 height 31
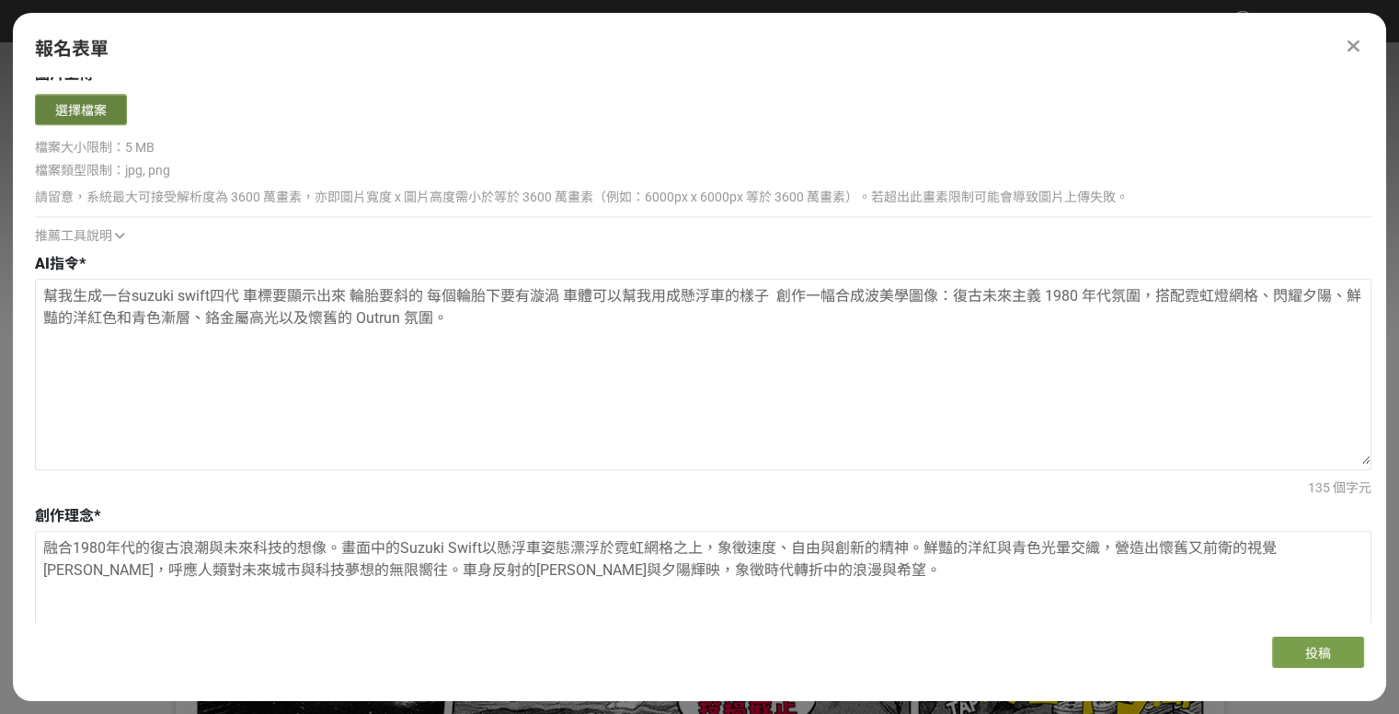
click at [117, 116] on button "選擇檔案" at bounding box center [81, 109] width 92 height 31
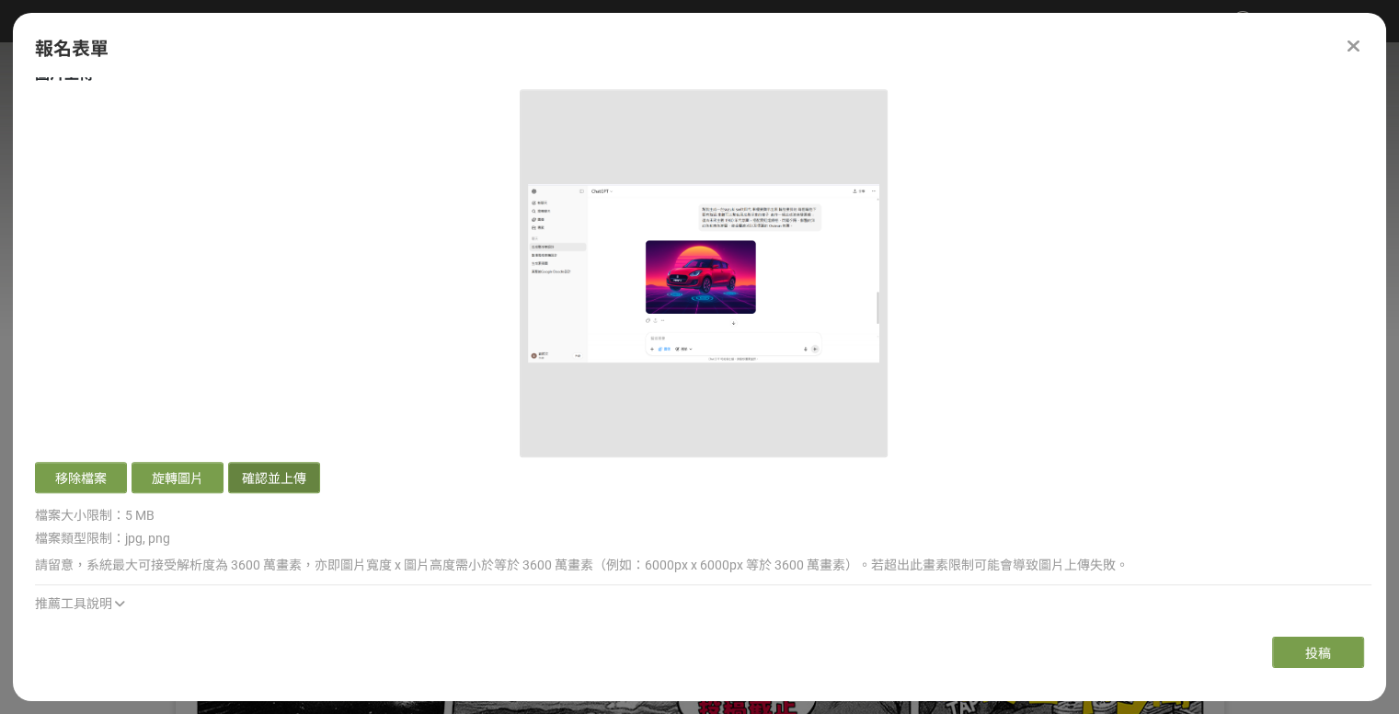
click at [293, 472] on button "確認並上傳" at bounding box center [274, 477] width 92 height 31
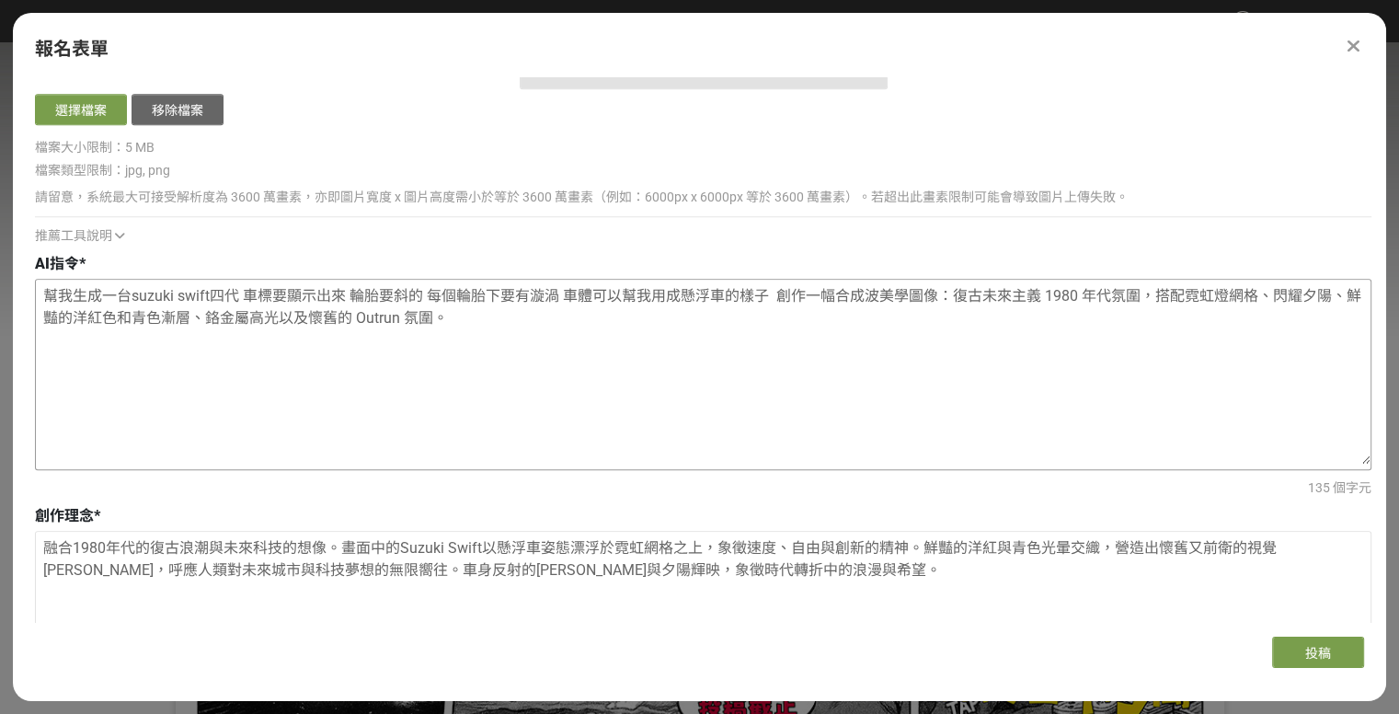
scroll to position [1655, 0]
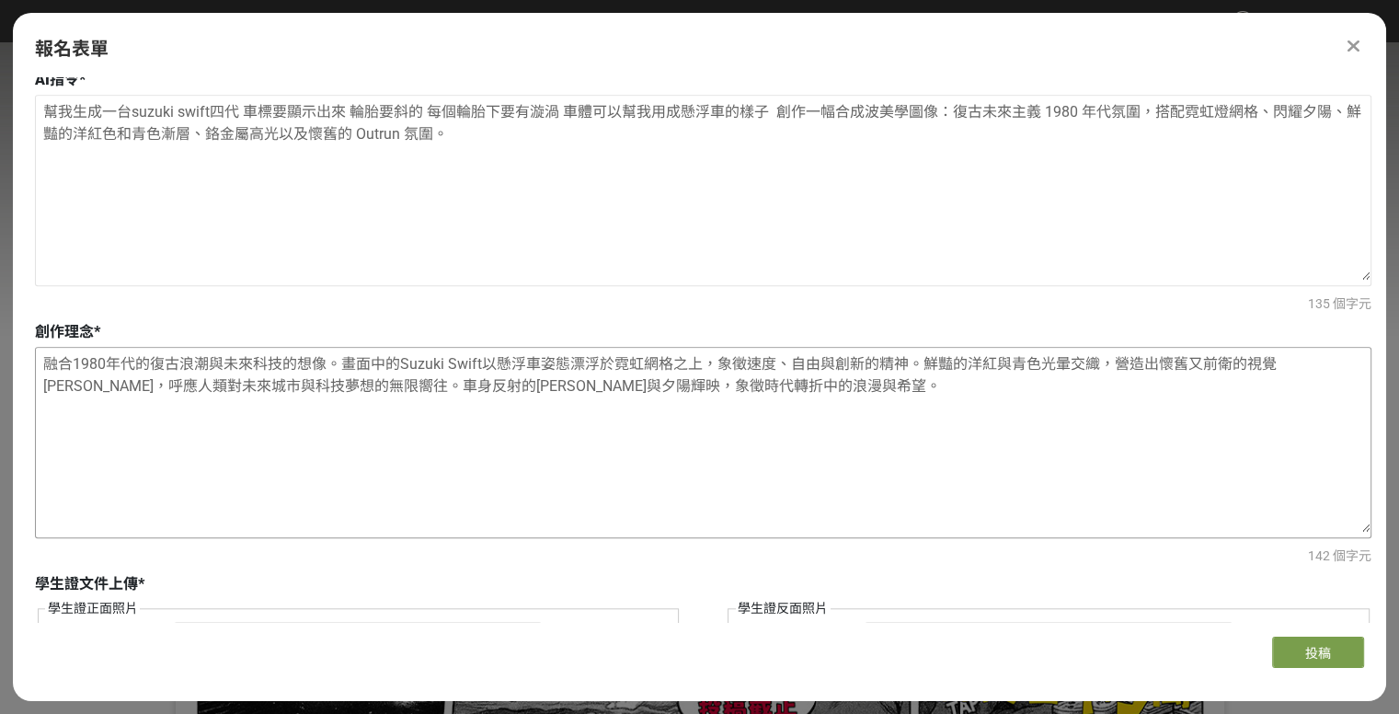
drag, startPoint x: 30, startPoint y: 362, endPoint x: 71, endPoint y: 362, distance: 40.5
click at [36, 362] on textarea "融合1980年代的復古浪潮與未來科技的想像。畫面中的Suzuki Swift以懸浮車姿態漂浮於霓虹網格之上，象徵速度、自由與創新的精神。鮮豔的洋紅與青色光暈交…" at bounding box center [703, 440] width 1334 height 184
click at [108, 439] on textarea "作品融合1980年代的復古浪潮與未來科技的想像。畫面中的Suzuki Swift以懸浮車姿態漂浮於霓虹網格之上，象徵速度、自由與創新的精神。鮮豔的洋紅與青色光…" at bounding box center [703, 440] width 1334 height 184
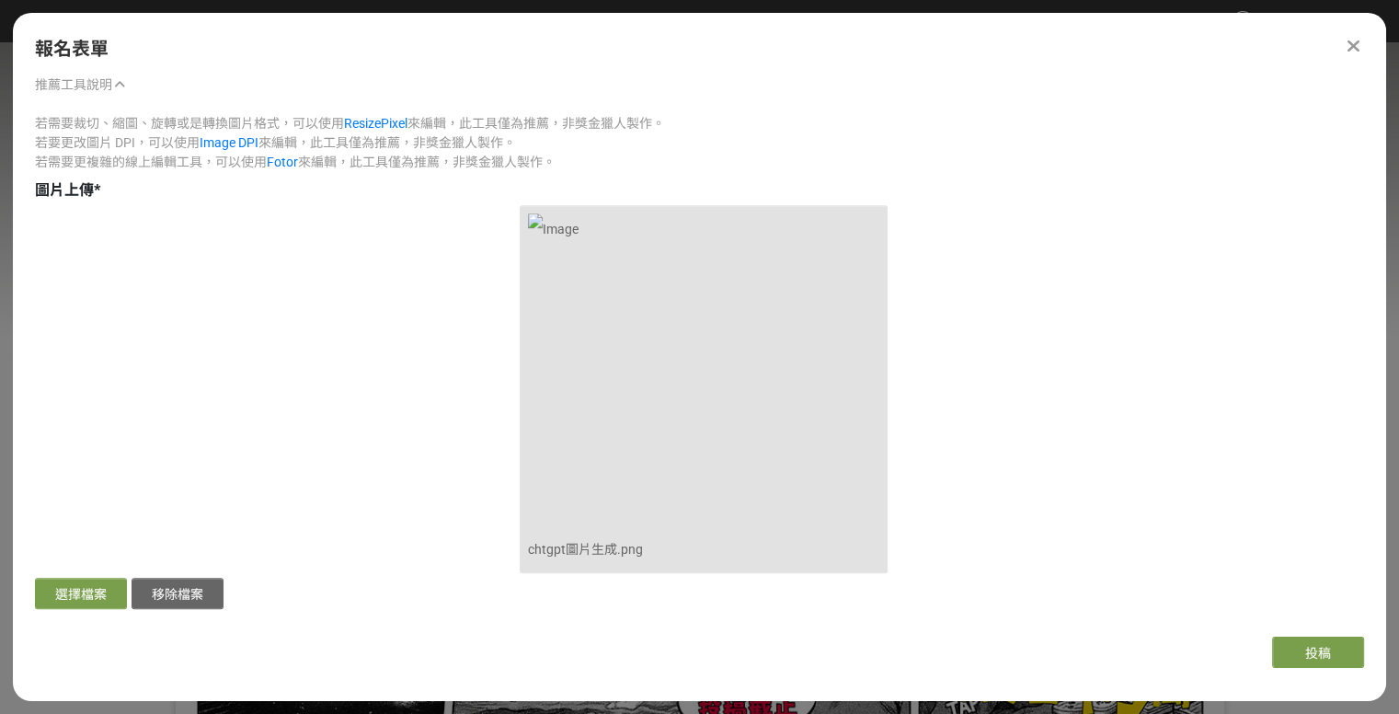
scroll to position [999, 0]
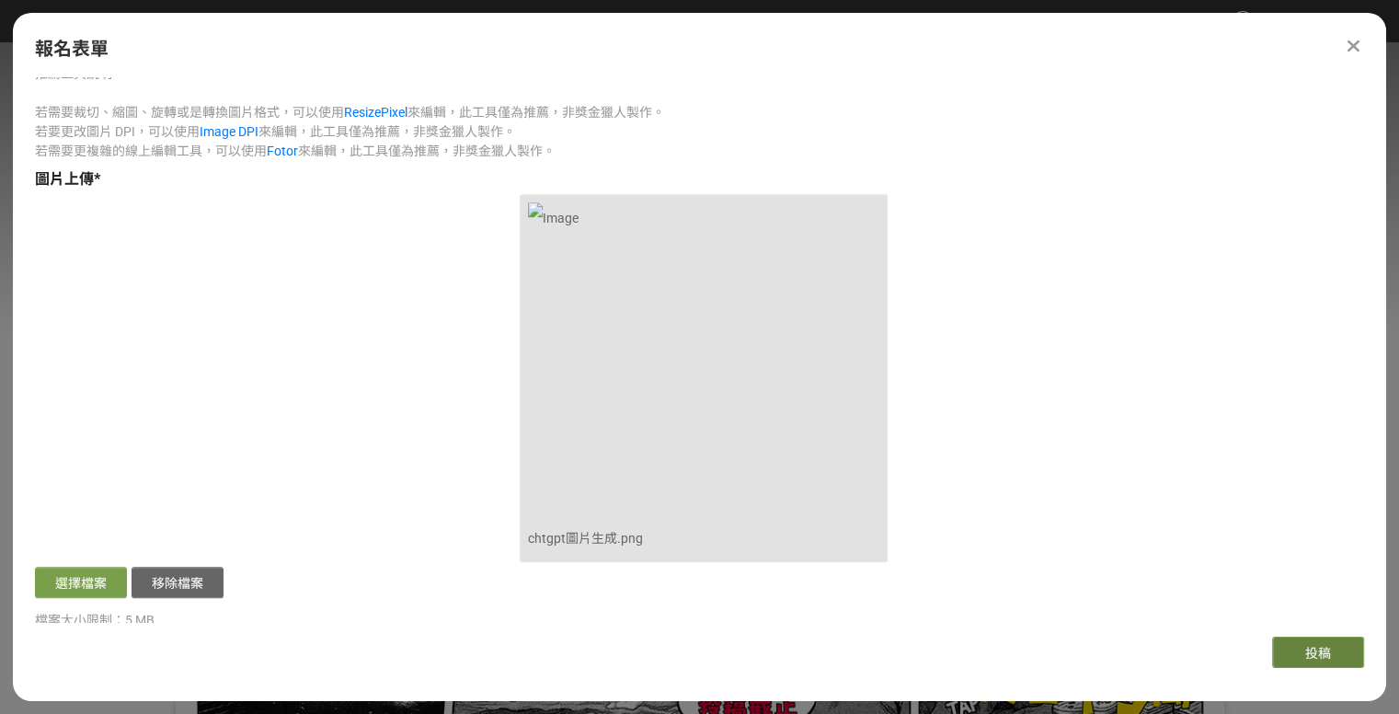
type textarea "作品融合1980年代的復古浪潮與未來科技的想像。畫面中的Suzuki Swift以懸浮車姿態漂浮於霓虹網格之上，象徵速度、自由與創新的精神。鮮豔的洋紅與青色光…"
click at [1309, 640] on button "投稿" at bounding box center [1318, 651] width 92 height 31
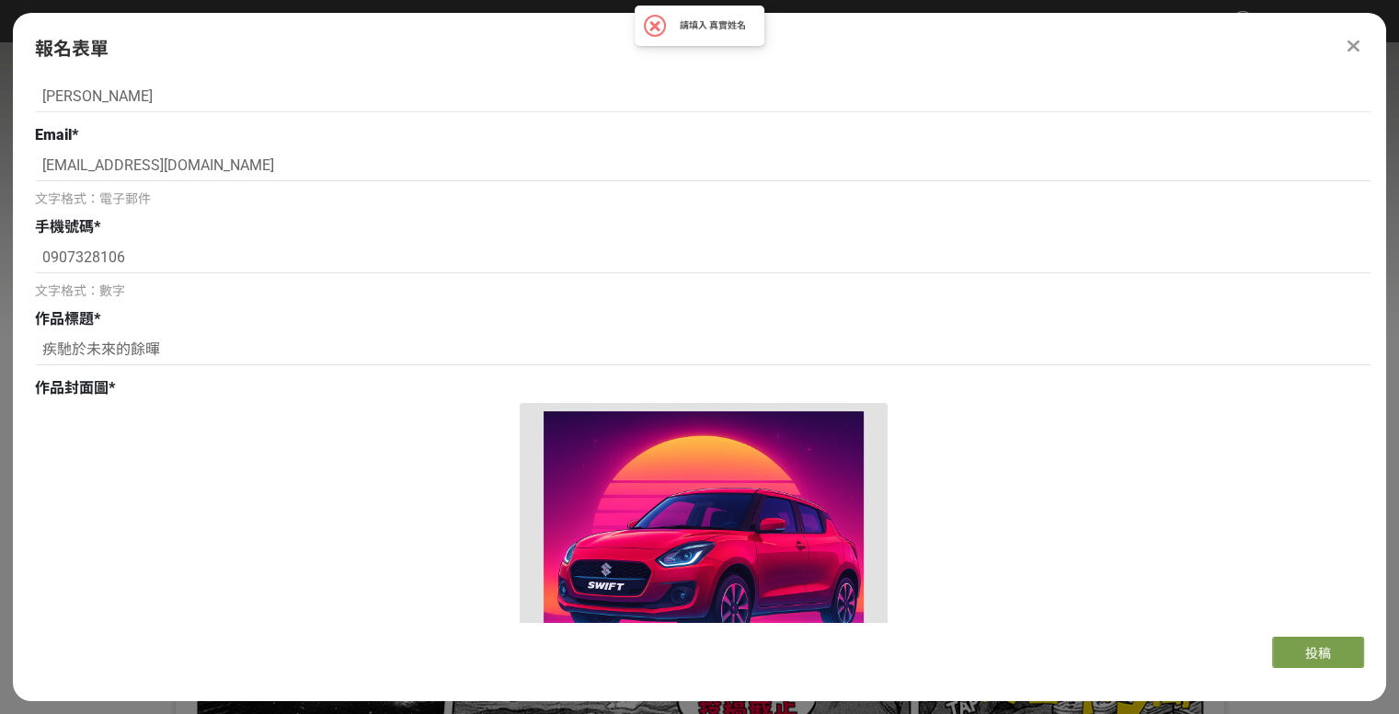
scroll to position [0, 0]
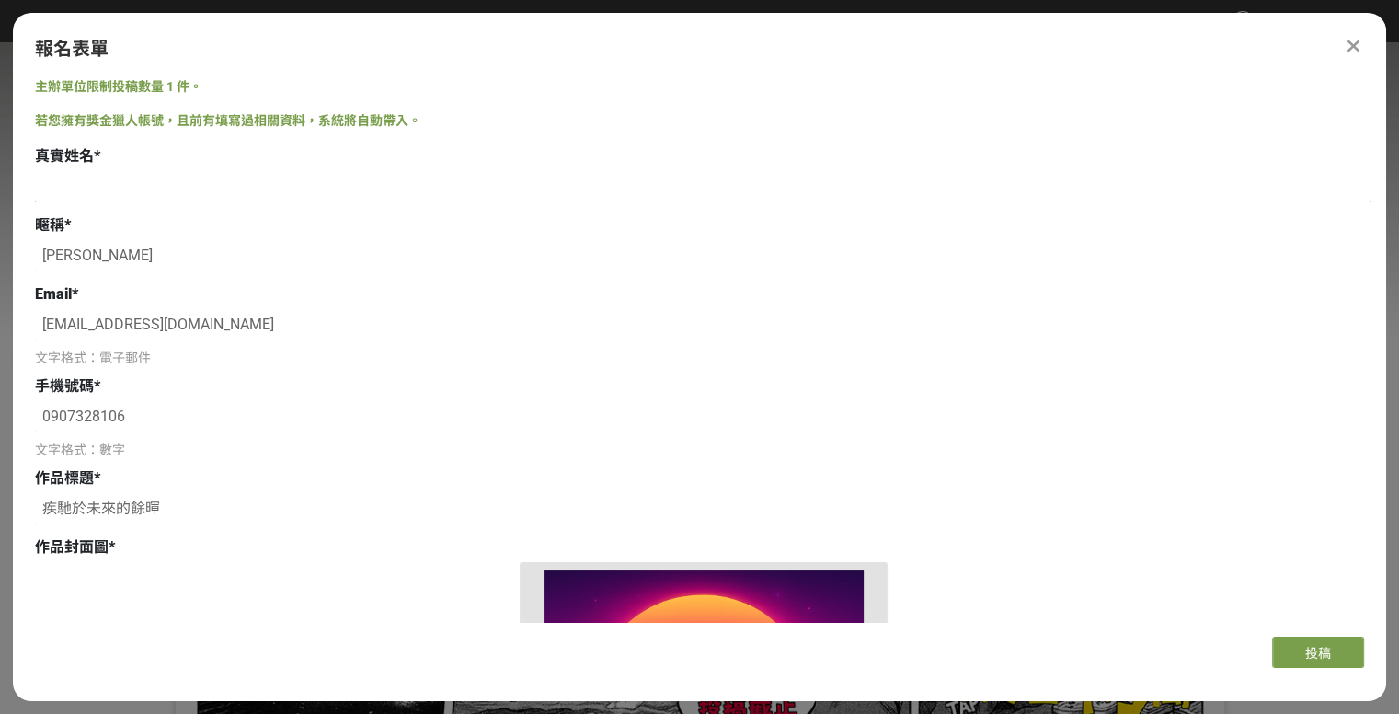
click at [111, 174] on input at bounding box center [703, 186] width 1336 height 31
type input "[PERSON_NAME]"
click at [177, 267] on input "[PERSON_NAME]" at bounding box center [703, 255] width 1336 height 31
click at [280, 171] on input "[PERSON_NAME]" at bounding box center [703, 186] width 1336 height 31
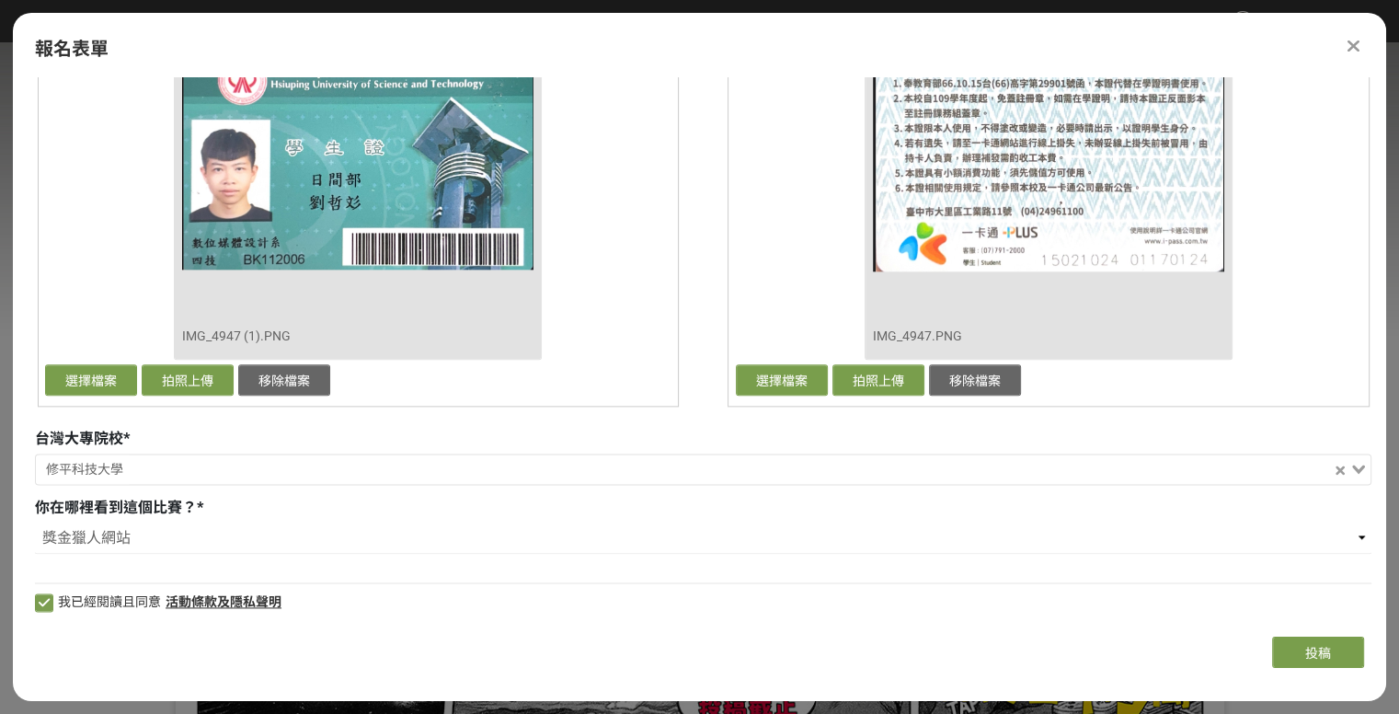
scroll to position [2286, 0]
click at [1325, 656] on span "投稿" at bounding box center [1318, 653] width 26 height 15
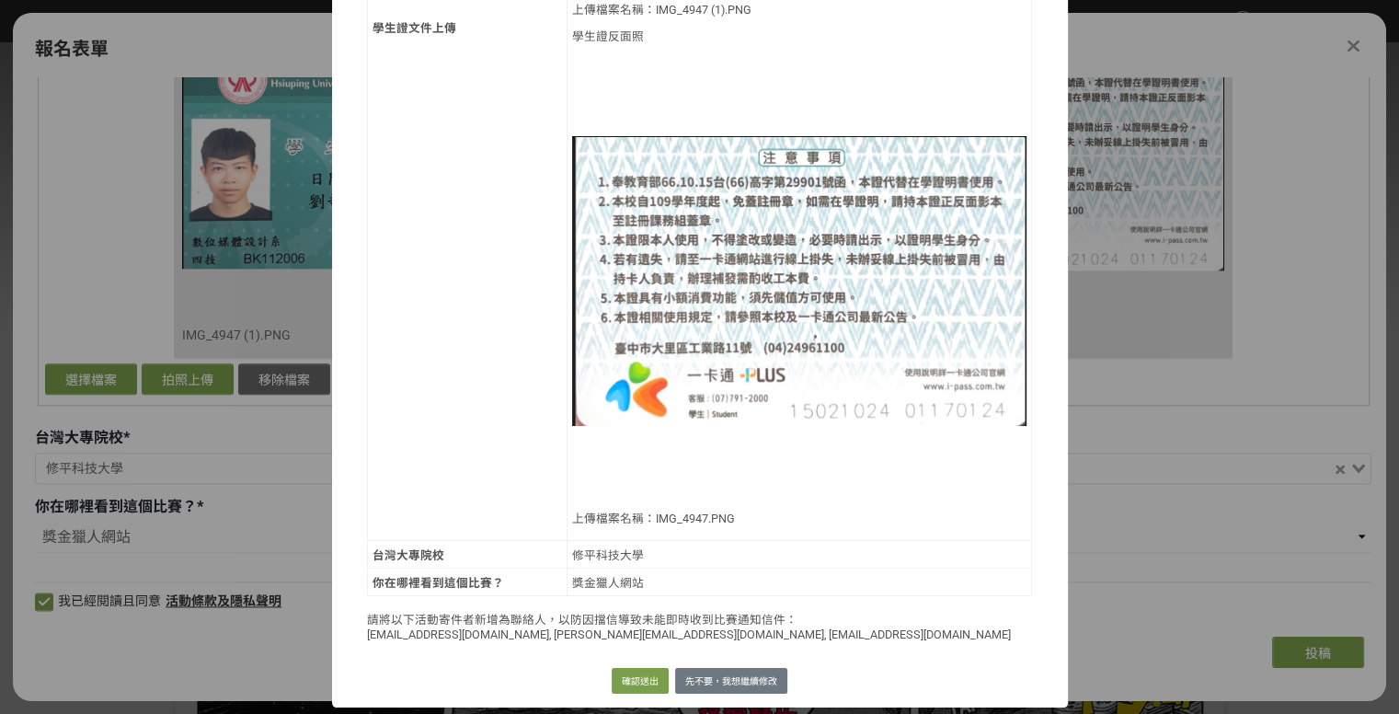
scroll to position [1909, 0]
click at [755, 677] on button "先不要，我想繼續修改" at bounding box center [731, 681] width 112 height 26
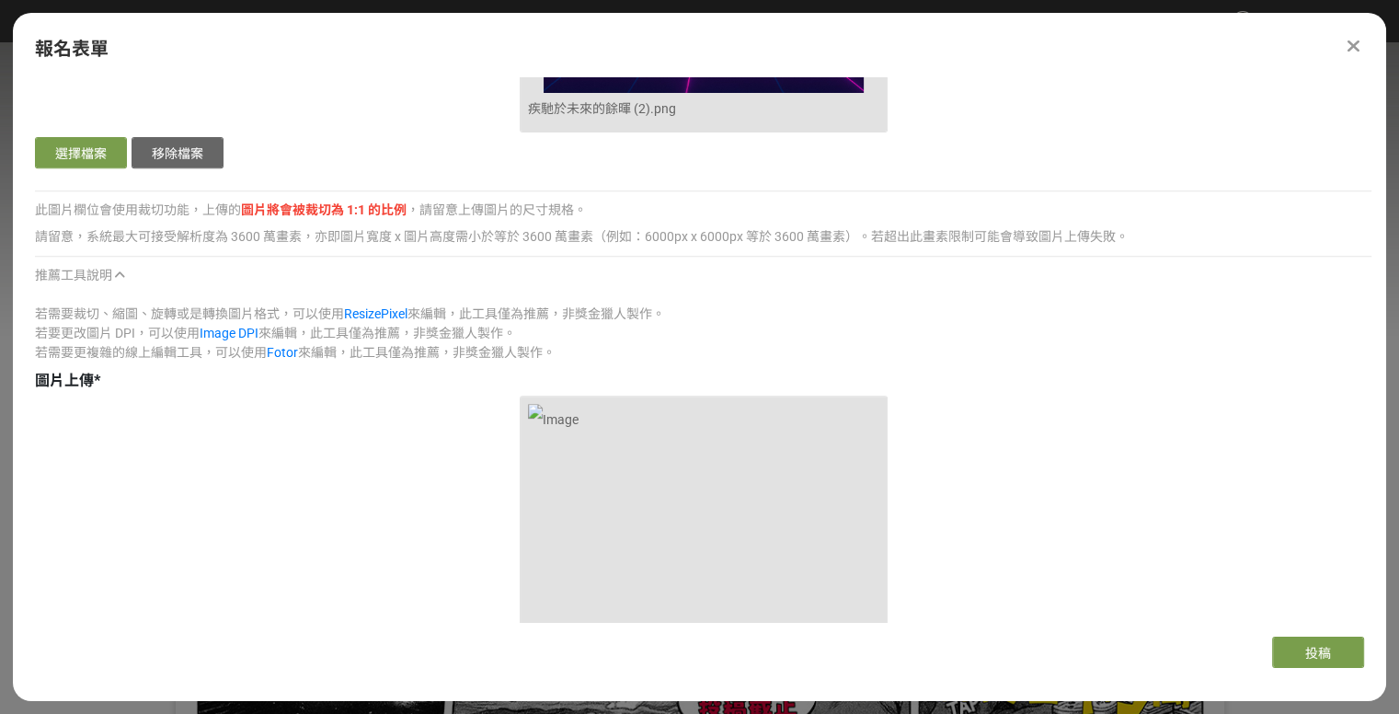
scroll to position [920, 0]
